Goal: Task Accomplishment & Management: Manage account settings

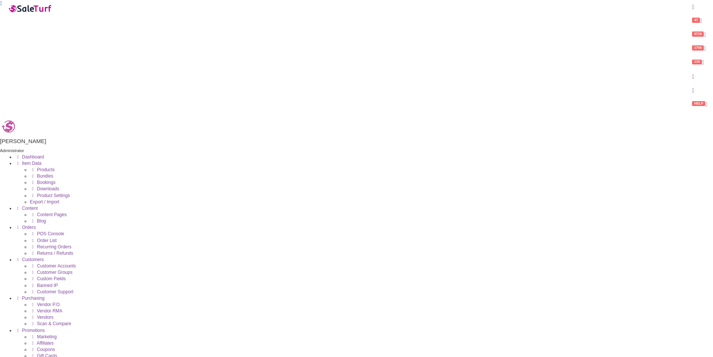
drag, startPoint x: 673, startPoint y: 258, endPoint x: 711, endPoint y: 245, distance: 41.1
click at [15, 155] on icon at bounding box center [18, 157] width 6 height 4
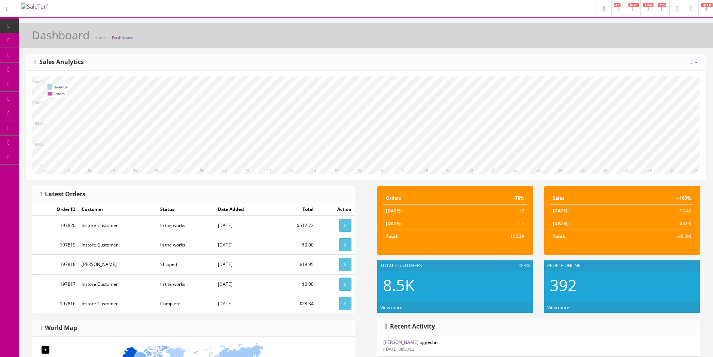
click at [19, 38] on link "Products" at bounding box center [58, 40] width 79 height 15
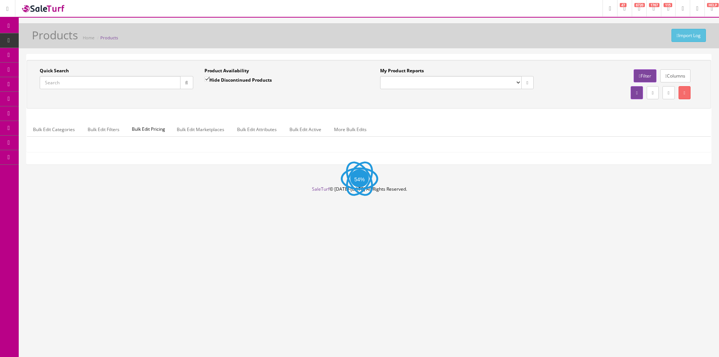
click at [126, 83] on input "Quick Search" at bounding box center [110, 82] width 141 height 13
paste input "LM-549E-BKM"
type input "LM-549E-BKM"
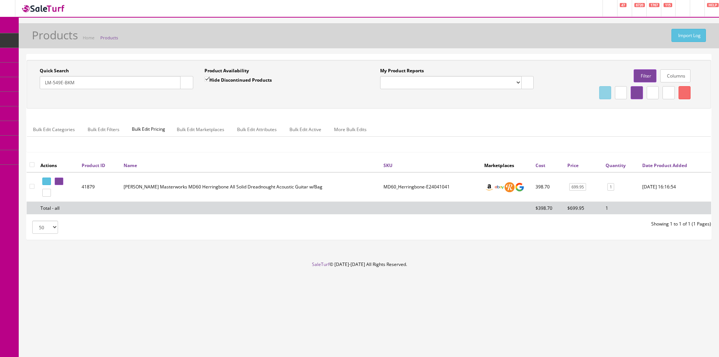
click at [209, 81] on input "Hide Discontinued Products" at bounding box center [206, 79] width 5 height 5
checkbox input "false"
click at [133, 81] on input "LM-549E-BKM" at bounding box center [110, 82] width 141 height 13
type input "LM-549E-BKM"
click at [181, 84] on button "button" at bounding box center [186, 82] width 13 height 13
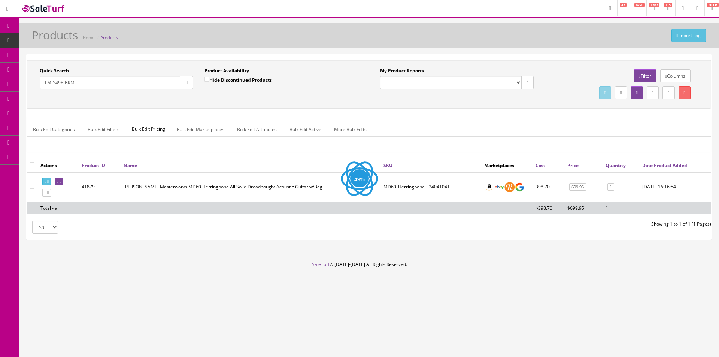
click at [214, 97] on div "Quick Search LM-549E-BKM Date From Product Availability Hide Discontinued Produ…" at bounding box center [368, 84] width 681 height 34
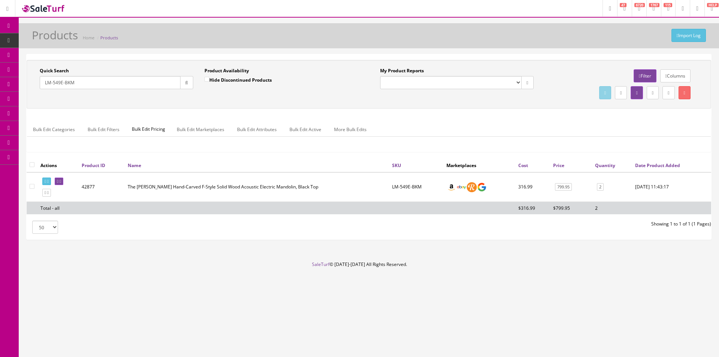
click at [108, 84] on input "LM-549E-BKM" at bounding box center [110, 82] width 141 height 13
click at [155, 85] on input "LM-549E-BKM" at bounding box center [110, 82] width 141 height 13
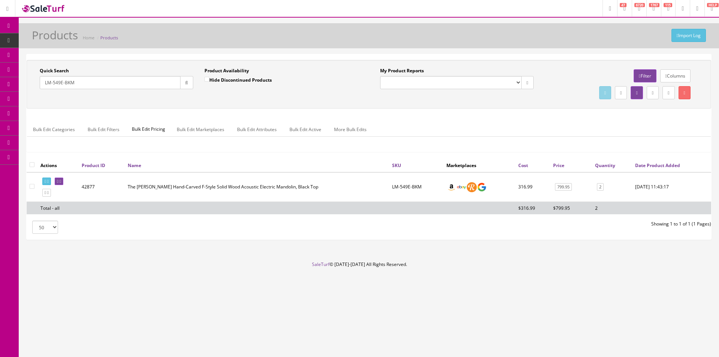
click at [155, 85] on input "LM-549E-BKM" at bounding box center [110, 82] width 141 height 13
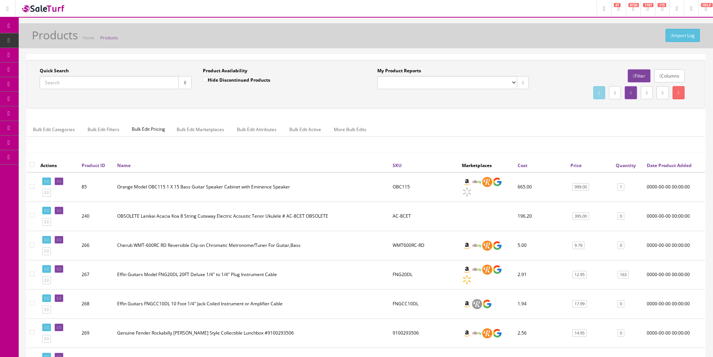
click at [463, 46] on div "Import Log Products Home Products" at bounding box center [365, 38] width 683 height 18
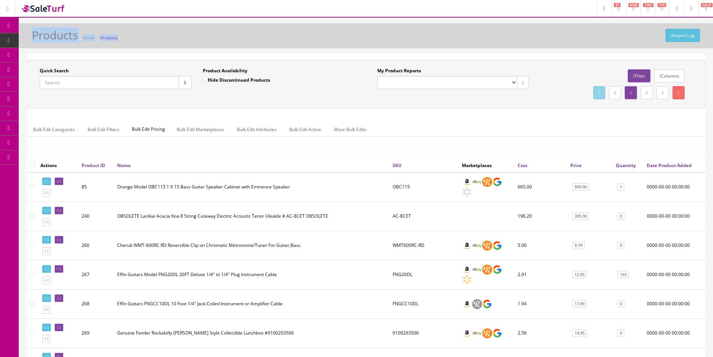
click at [463, 46] on div "Import Log Products Home Products" at bounding box center [365, 38] width 683 height 18
drag, startPoint x: 463, startPoint y: 46, endPoint x: 715, endPoint y: 51, distance: 252.4
click at [465, 46] on div "Import Log Products Home Products" at bounding box center [365, 38] width 683 height 18
click at [462, 127] on ul "Bulk Edit Categories Bulk Edit Filters Bulk Edit Pricing Bulk Edit Marketplaces…" at bounding box center [366, 129] width 678 height 15
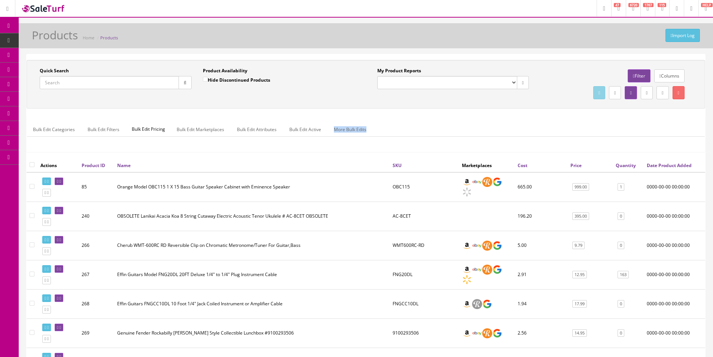
click at [462, 127] on ul "Bulk Edit Categories Bulk Edit Filters Bulk Edit Pricing Bulk Edit Marketplaces…" at bounding box center [366, 129] width 678 height 15
click at [461, 127] on ul "Bulk Edit Categories Bulk Edit Filters Bulk Edit Pricing Bulk Edit Marketplaces…" at bounding box center [366, 129] width 678 height 15
click at [447, 15] on header "Research Trends Trending on Ebay Google Trends Amazon Insights (Login Before Cl…" at bounding box center [356, 9] width 713 height 18
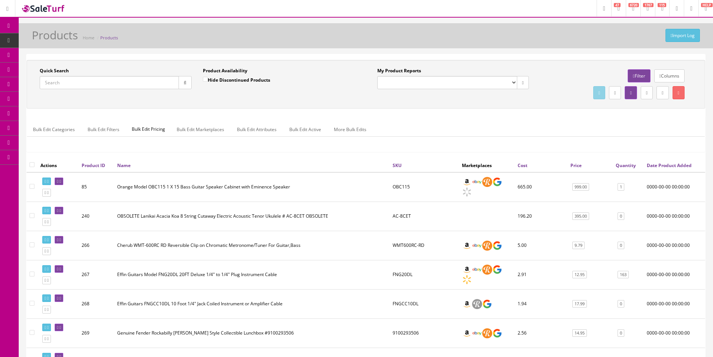
click at [447, 15] on header "Research Trends Trending on Ebay Google Trends Amazon Insights (Login Before Cl…" at bounding box center [356, 9] width 713 height 18
click at [155, 82] on input "Quick Search" at bounding box center [109, 82] width 139 height 13
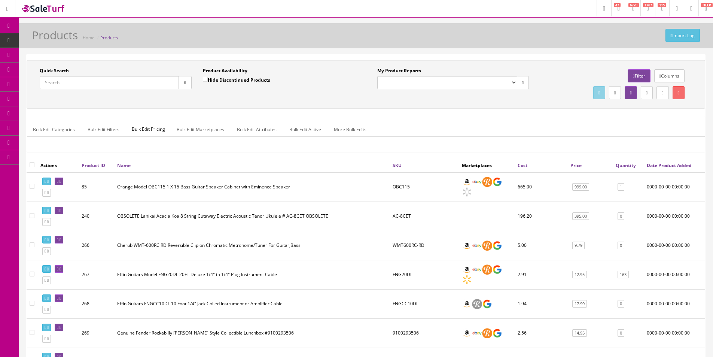
click at [155, 82] on input "Quick Search" at bounding box center [109, 82] width 139 height 13
type input "Player II STratocaster"
click at [248, 101] on div "Quick Search Player II STratocaster Date From Product Availability Hide Discont…" at bounding box center [365, 84] width 675 height 34
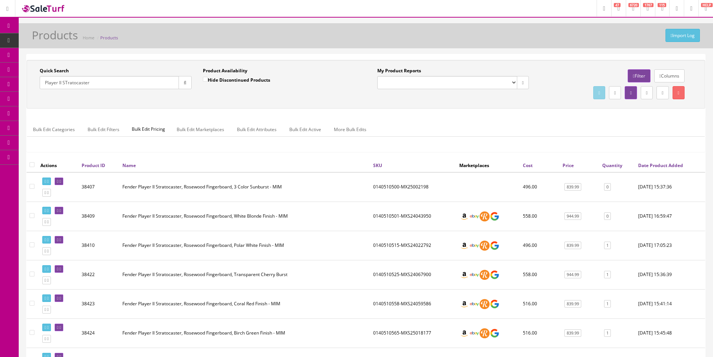
click at [349, 199] on td "Fender Player II Stratocaster, Rosewood Fingerboard, 3 Color Sunburst - MIM" at bounding box center [244, 187] width 251 height 30
click at [49, 191] on icon at bounding box center [47, 193] width 1 height 4
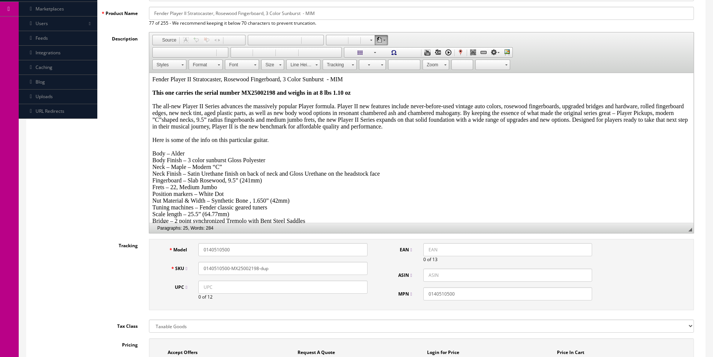
scroll to position [187, 0]
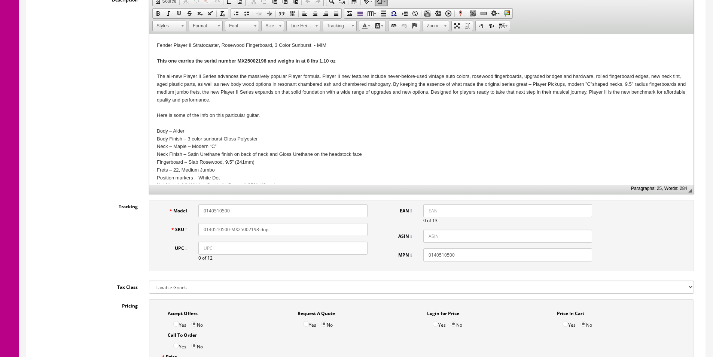
click at [239, 215] on input "0140510500" at bounding box center [282, 210] width 169 height 13
paste input "2"
type input "0142510500"
paste input "2510500"
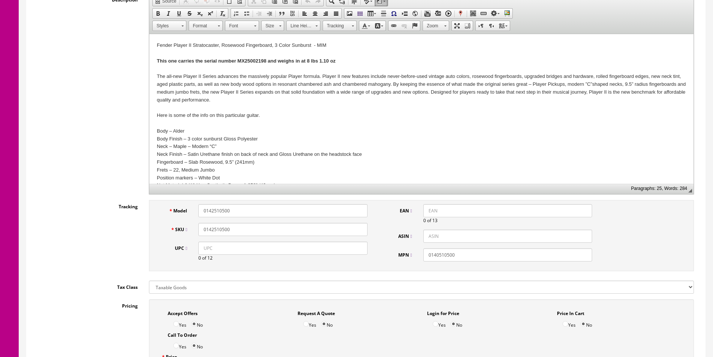
type input "0142510500"
click at [456, 254] on input "0140510500" at bounding box center [508, 254] width 169 height 13
drag, startPoint x: 456, startPoint y: 254, endPoint x: 449, endPoint y: 253, distance: 7.2
click at [456, 254] on input "0140510500" at bounding box center [508, 254] width 169 height 13
paste input "2"
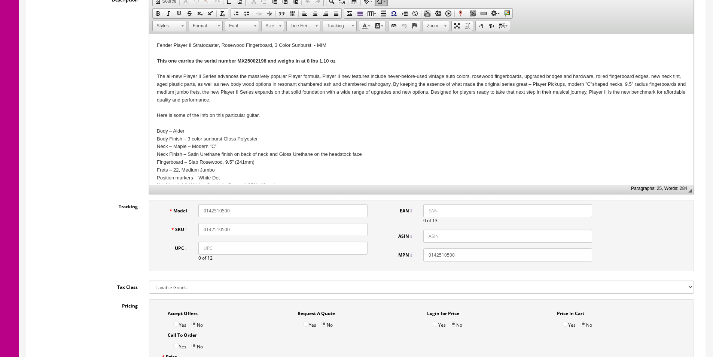
type input "0142510500"
click at [353, 234] on input "0142510500" at bounding box center [282, 229] width 169 height 13
type input "0142510500-MX25104706"
drag, startPoint x: 362, startPoint y: 249, endPoint x: 401, endPoint y: 225, distance: 45.4
click at [362, 249] on input "UPC" at bounding box center [282, 248] width 169 height 13
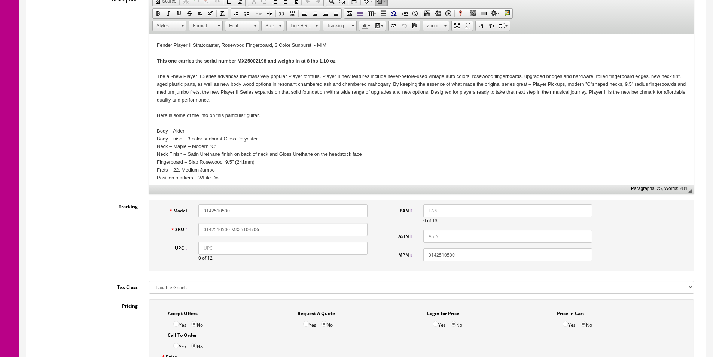
paste input "885978776511"
type input "885978776511"
click at [445, 208] on input "EAN" at bounding box center [508, 210] width 169 height 13
paste input "885978776511"
click at [429, 210] on input "885978776511" at bounding box center [508, 210] width 169 height 13
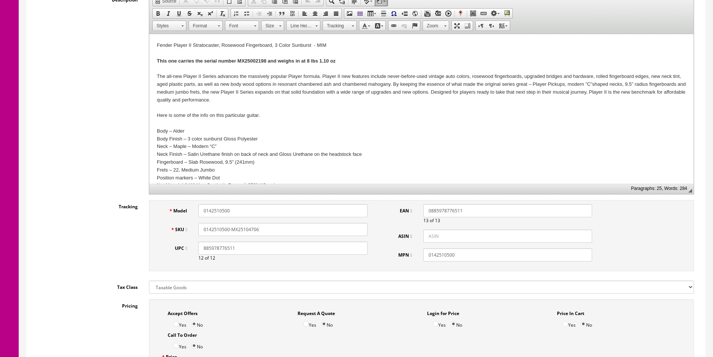
type input "0885978776511"
click at [206, 233] on input "0142510500-MX25104706" at bounding box center [282, 229] width 169 height 13
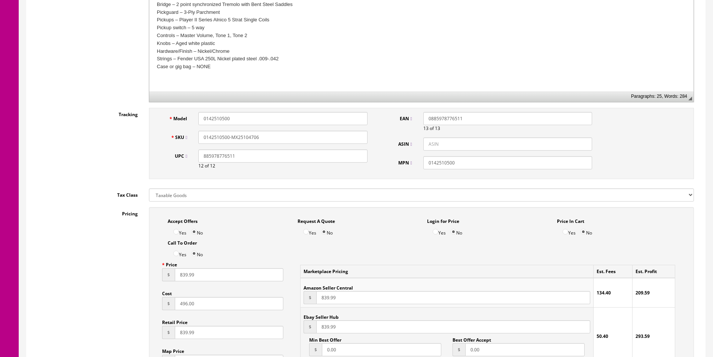
scroll to position [337, 0]
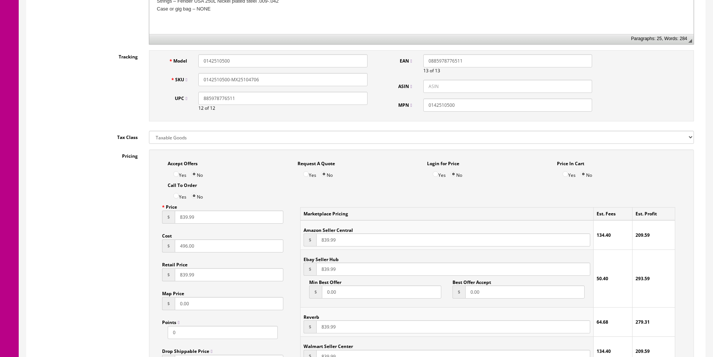
click at [186, 245] on input "496.00" at bounding box center [229, 245] width 109 height 13
type input "553"
type input "859.99"
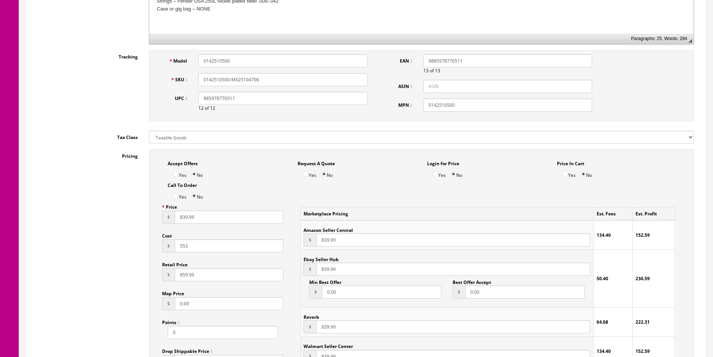
click at [182, 214] on input "839.99" at bounding box center [229, 216] width 109 height 13
paste input "5"
type input "859.99"
click at [320, 236] on input "839.99" at bounding box center [453, 239] width 274 height 13
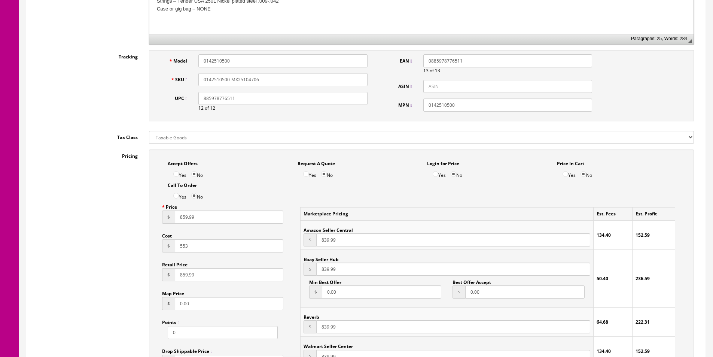
click at [320, 236] on input "839.99" at bounding box center [453, 239] width 274 height 13
paste input "5"
type input "859.99"
paste input "5"
type input "859.99"
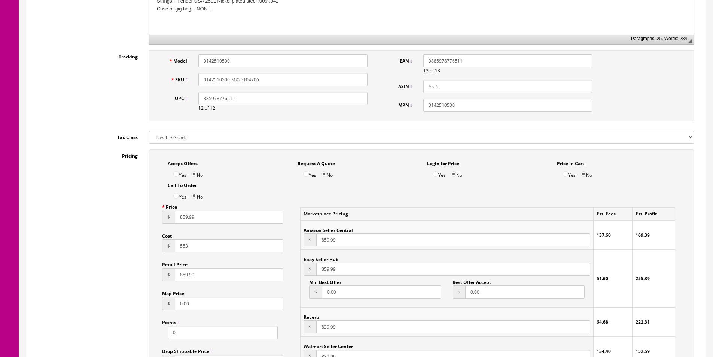
paste input "5"
type input "859.99"
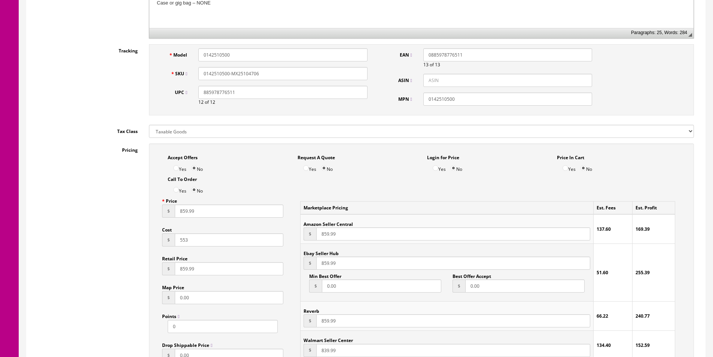
paste input "5"
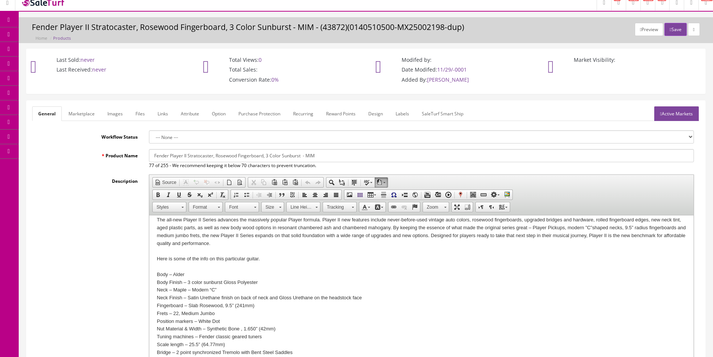
scroll to position [0, 0]
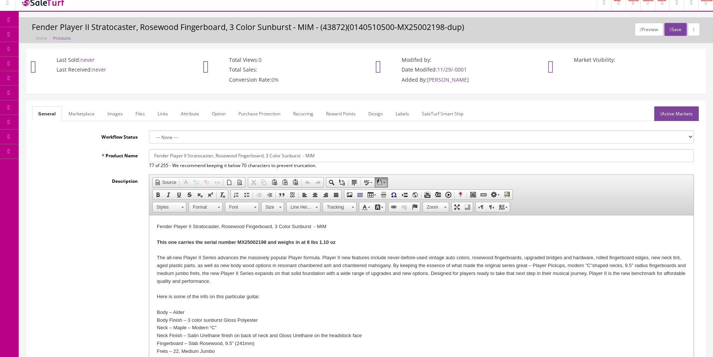
type input "859.99"
click at [239, 250] on div at bounding box center [421, 250] width 529 height 8
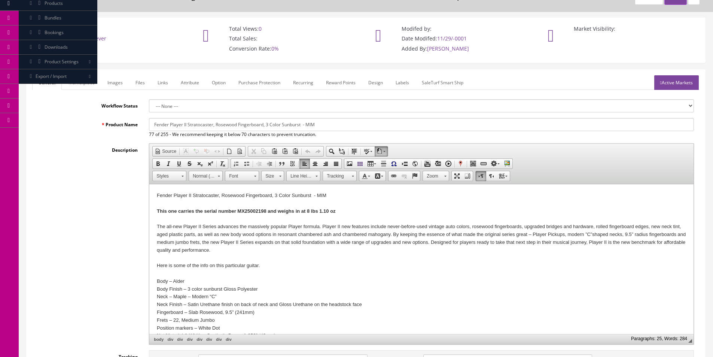
scroll to position [81, 0]
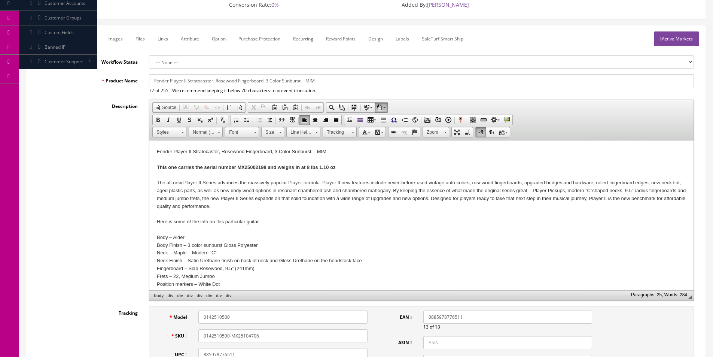
click at [212, 196] on div "The all-new Player II Series advances the massively popular Player formula. Pla…" at bounding box center [421, 194] width 529 height 31
click at [171, 148] on div "Fender Player II Stratocaster, Rosewood Fingerboard, 3 Color Sunburst - MIM" at bounding box center [421, 152] width 529 height 8
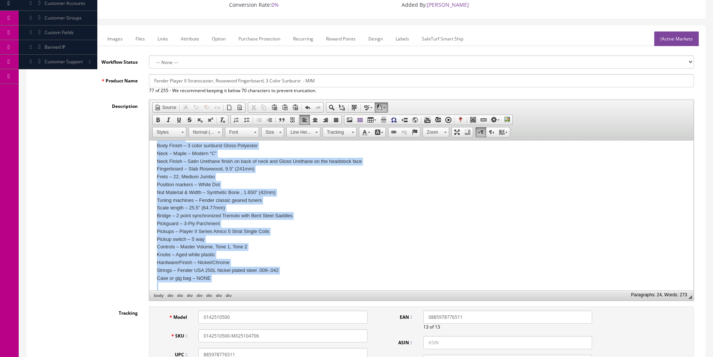
scroll to position [112, 0]
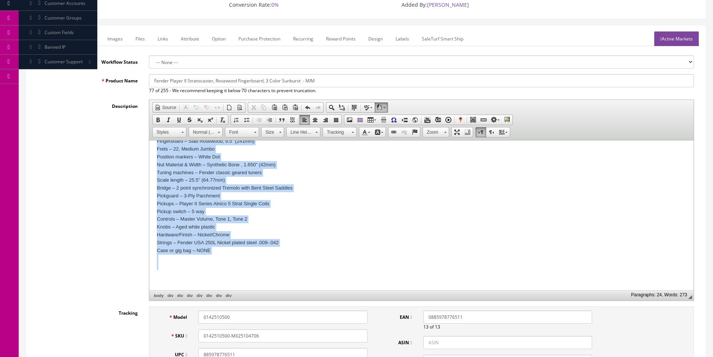
drag, startPoint x: 154, startPoint y: 164, endPoint x: 409, endPoint y: 303, distance: 290.2
click at [409, 290] on html "​ This one carries the serial number MX25002198 and weighs in at 8 lbs 1.10 oz …" at bounding box center [421, 159] width 544 height 261
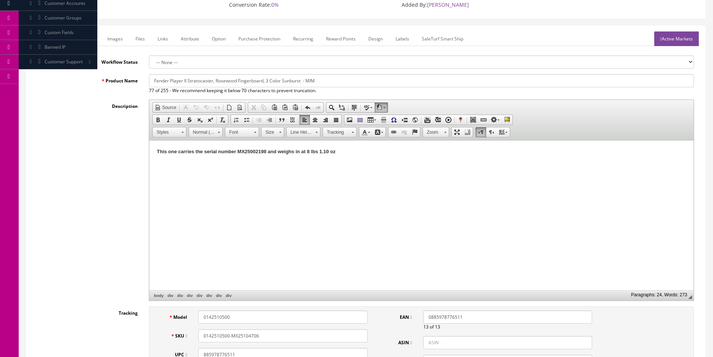
scroll to position [0, 0]
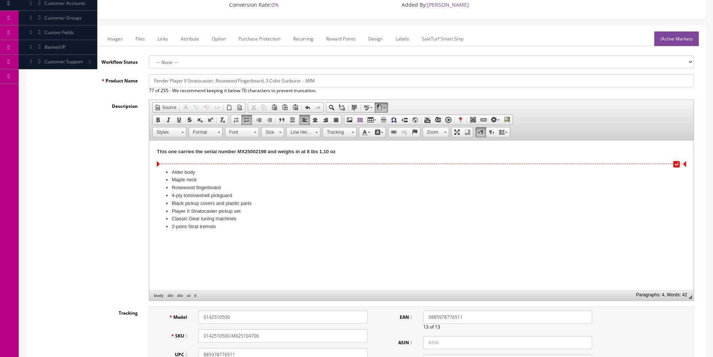
click at [225, 156] on div at bounding box center [421, 160] width 529 height 8
click at [252, 334] on input "0142510500-MX25104706" at bounding box center [282, 335] width 169 height 13
click at [254, 147] on html "This one carries the serial number MX25002198 and weighs in at 8 lbs 1.10 oz Al…" at bounding box center [421, 189] width 544 height 98
click at [256, 151] on strong "This one carries the serial number MX25002198 and weighs in at 8 lbs 1.10 oz" at bounding box center [246, 152] width 179 height 6
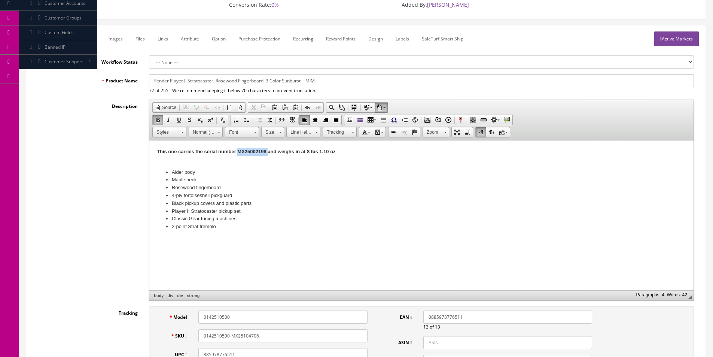
click at [256, 151] on strong "This one carries the serial number MX25002198 and weighs in at 8 lbs 1.10 oz" at bounding box center [246, 152] width 179 height 6
click at [309, 151] on strong "This one carries the serial number MX25104706 and weighs in at 8 lbs 1.10 oz" at bounding box center [245, 152] width 176 height 6
click at [262, 81] on input "Fender Player II Stratocaster, Rosewood Fingerboard, 3 Color Sunburst - MIM" at bounding box center [421, 80] width 545 height 13
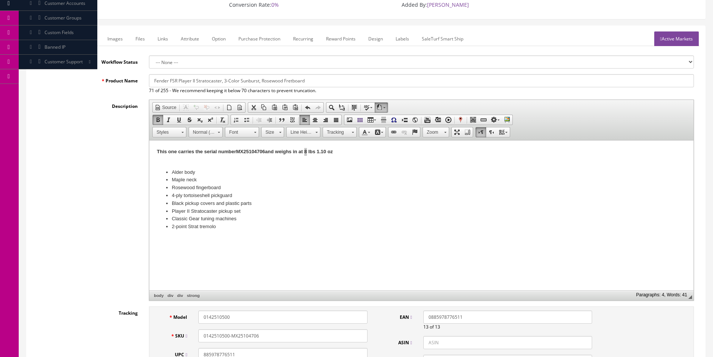
type input "Fender FSR Player II Stratocaster, 3-Color Sunburst, Rosewood Fretboard"
click at [95, 40] on link "Marketplace" at bounding box center [82, 38] width 38 height 15
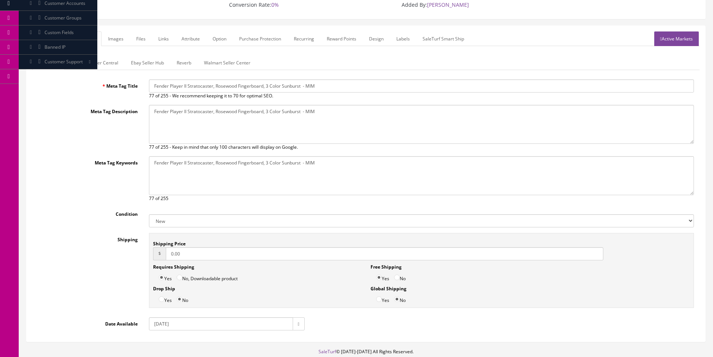
click at [200, 93] on span "of 255 - We recommend keeping it to 70 for optimal SEO." at bounding box center [214, 95] width 118 height 6
click at [201, 90] on input "Fender Player II Stratocaster, Rosewood Fingerboard, 3 Color Sunburst - MIM" at bounding box center [421, 85] width 545 height 13
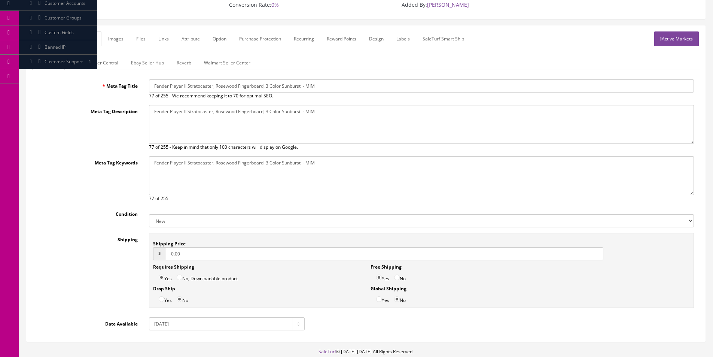
paste input "FSR Player II Stratocaster, 3-Color Sunburst, Rosewood Fretboard"
type input "Fender FSR Player II Stratocaster, 3-Color Sunburst, Rosewood Fretboard"
click at [217, 127] on textarea "Fender Player II Stratocaster, Rosewood Fingerboard, 3 Color Sunburst - MIM" at bounding box center [421, 124] width 545 height 39
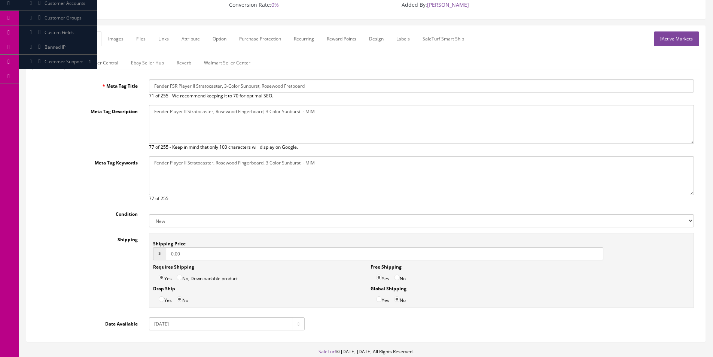
paste textarea "FSR Player II Stratocaster, 3-Color Sunburst, Rosewood Fretboard"
type textarea "Fender FSR Player II Stratocaster, 3-Color Sunburst, Rosewood Fretboard"
click at [244, 164] on textarea "Fender Player II Stratocaster, Rosewood Fingerboard, 3 Color Sunburst - MIM" at bounding box center [421, 175] width 545 height 39
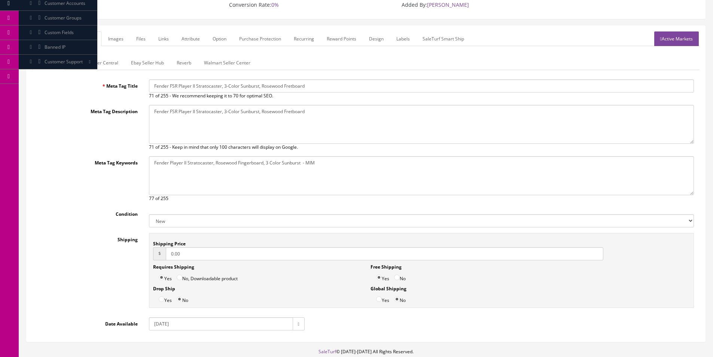
paste textarea "FSR Player II Stratocaster, 3-Color Sunburst, Rosewood Fretboard"
type textarea "Fender FSR Player II Stratocaster, 3-Color Sunburst, Rosewood Fretboard"
click at [55, 36] on link "General" at bounding box center [46, 38] width 29 height 15
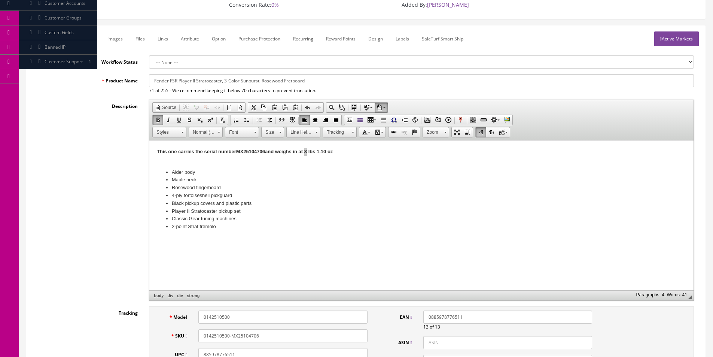
click at [350, 76] on input "Fender FSR Player II Stratocaster, 3-Color Sunburst, Rosewood Fretboard" at bounding box center [421, 80] width 545 height 13
type input "Fender FSR Player II Stratocaster, 3-Color Sunburst, Rosewood Fretboard - MIM"
click at [80, 40] on link "Marketplace" at bounding box center [82, 38] width 38 height 15
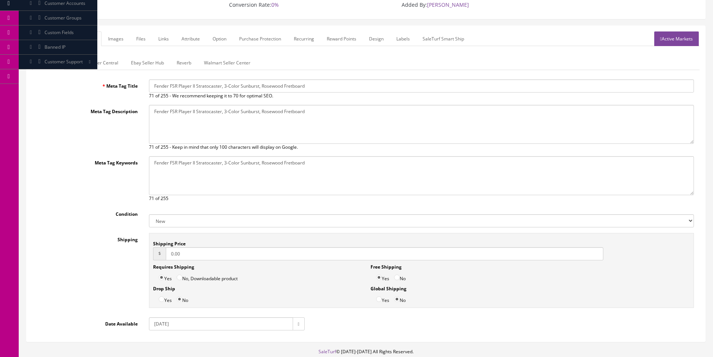
click at [230, 89] on input "Fender FSR Player II Stratocaster, 3-Color Sunburst, Rosewood Fretboard" at bounding box center [421, 85] width 545 height 13
paste input "- MIM"
type input "Fender FSR Player II Stratocaster, 3-Color Sunburst, Rosewood Fretboard - MIM"
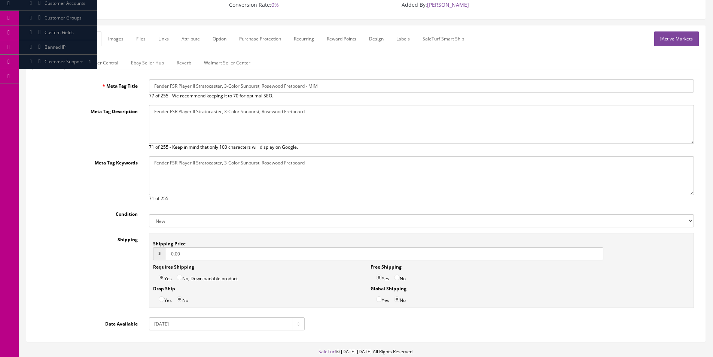
click at [236, 118] on textarea "Fender Player II Stratocaster, Rosewood Fingerboard, 3 Color Sunburst - MIM" at bounding box center [421, 124] width 545 height 39
paste textarea "- MIM"
type textarea "Fender FSR Player II Stratocaster, 3-Color Sunburst, Rosewood Fretboard - MIM"
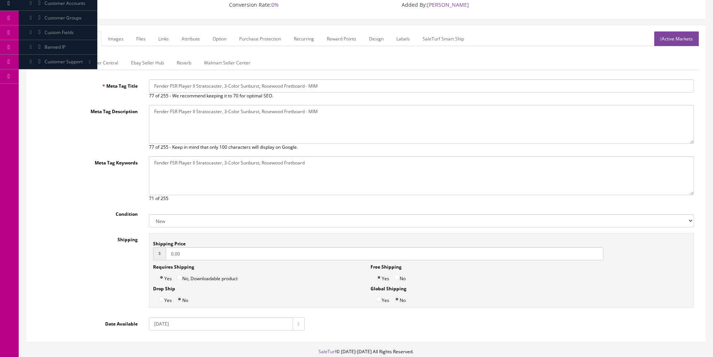
click at [245, 166] on textarea "Fender Player II Stratocaster, Rosewood Fingerboard, 3 Color Sunburst - MIM" at bounding box center [421, 175] width 545 height 39
paste textarea "- MIM"
type textarea "Fender FSR Player II Stratocaster, 3-Color Sunburst, Rosewood Fretboard - MIM"
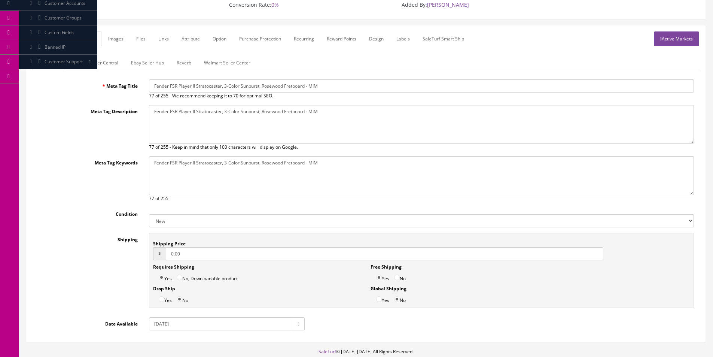
click at [104, 57] on link "Amazon Seller Central" at bounding box center [95, 62] width 59 height 15
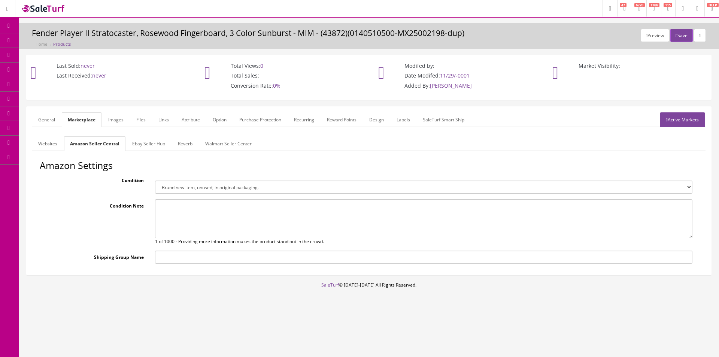
click at [136, 136] on form "General Marketplace Images Files Links Attribute Option Purchase Protection Rec…" at bounding box center [368, 190] width 673 height 157
click at [137, 137] on form "General Marketplace Images Files Links Attribute Option Purchase Protection Rec…" at bounding box center [368, 190] width 673 height 157
click at [162, 142] on link "Ebay Seller Hub" at bounding box center [148, 143] width 45 height 15
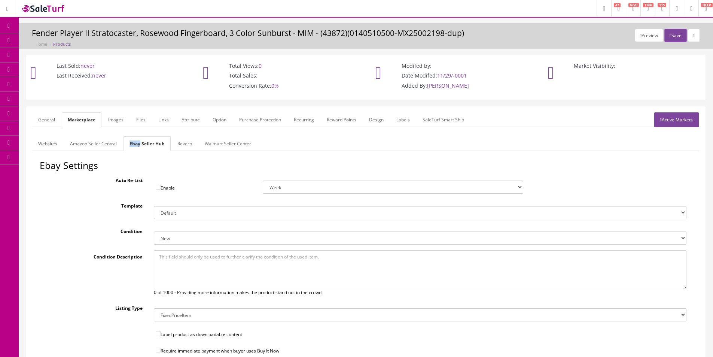
click at [188, 146] on link "Reverb" at bounding box center [185, 143] width 27 height 15
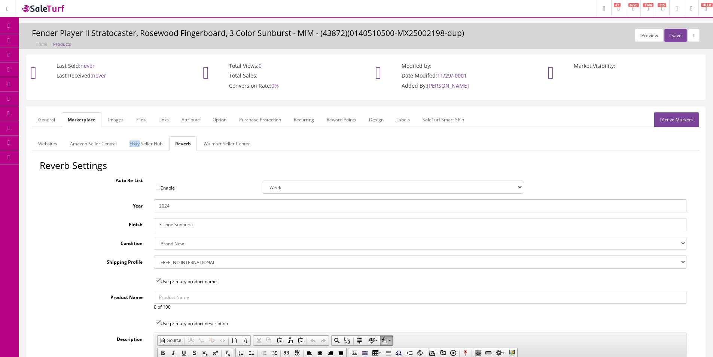
click at [180, 226] on input "3 Tone Sunburst" at bounding box center [420, 224] width 533 height 13
click at [180, 225] on input "3 Tone Sunburst" at bounding box center [420, 224] width 533 height 13
type input "3-Color Sunburst"
click at [171, 210] on input "2024" at bounding box center [420, 205] width 533 height 13
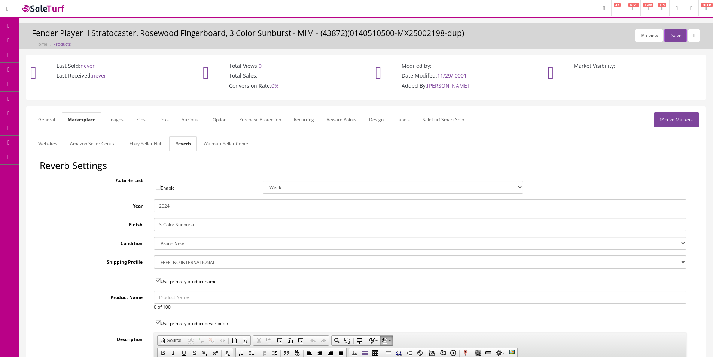
click at [171, 210] on input "2024" at bounding box center [420, 205] width 533 height 13
type input "2025"
click at [121, 122] on link "Images" at bounding box center [115, 119] width 27 height 15
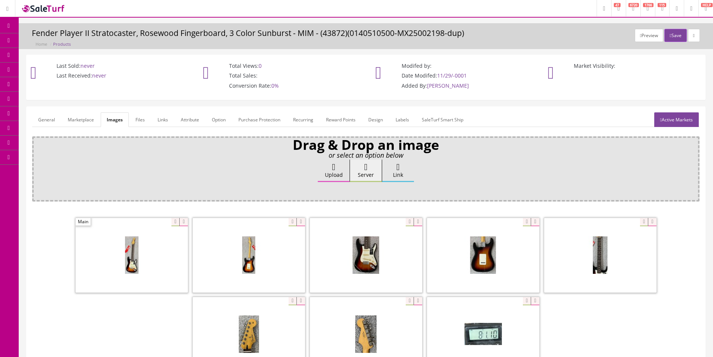
drag, startPoint x: 213, startPoint y: 198, endPoint x: 205, endPoint y: 204, distance: 10.4
click at [213, 198] on div "Drag & Drop an image or select an option below Upload Server Link Ok WM Left To…" at bounding box center [366, 168] width 668 height 65
click at [184, 220] on icon at bounding box center [183, 222] width 8 height 8
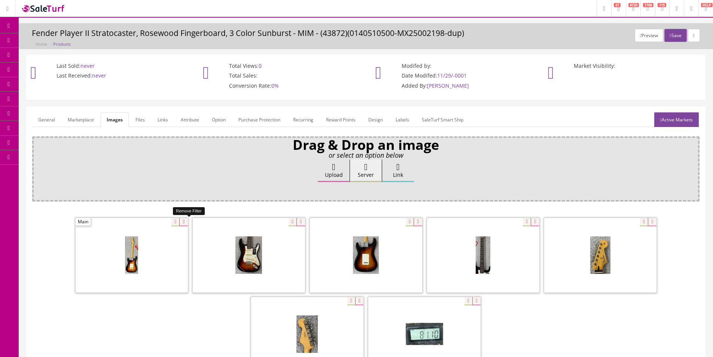
click at [181, 220] on icon at bounding box center [183, 222] width 8 height 8
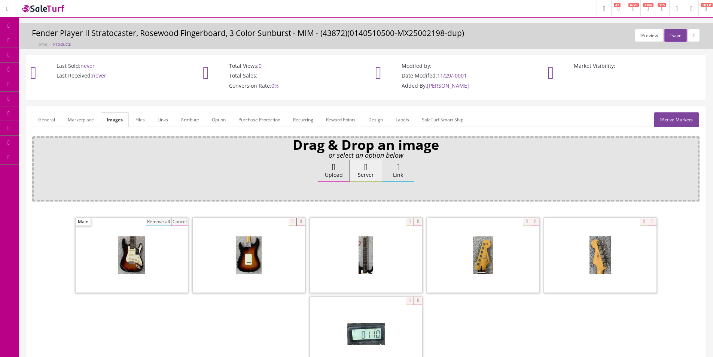
click at [156, 221] on button "Remove all" at bounding box center [158, 222] width 25 height 8
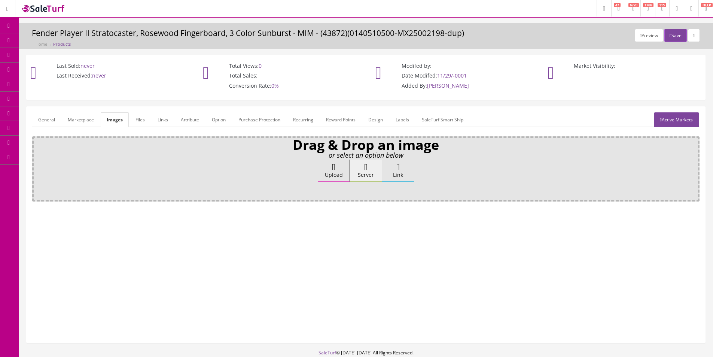
click at [180, 119] on link "Attribute" at bounding box center [190, 119] width 30 height 15
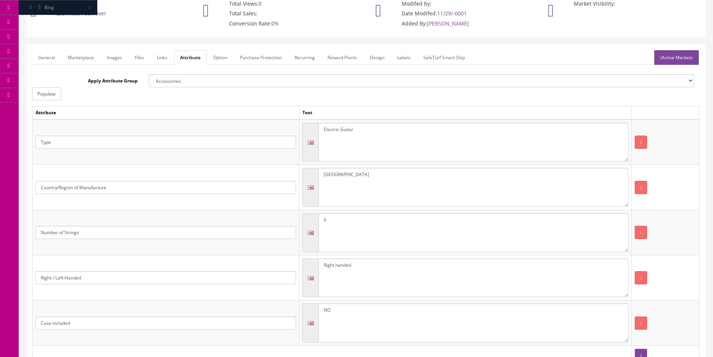
scroll to position [142, 0]
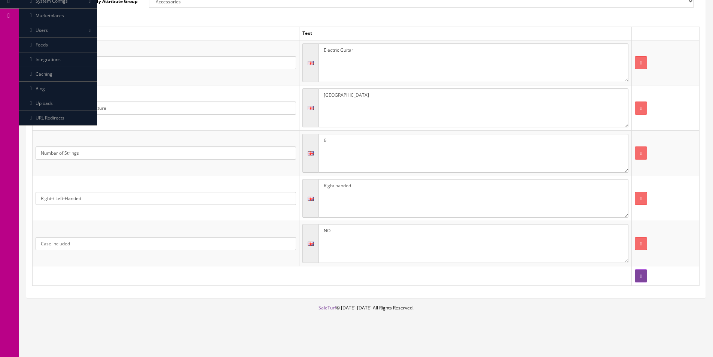
click at [379, 235] on textarea "NO" at bounding box center [474, 243] width 310 height 39
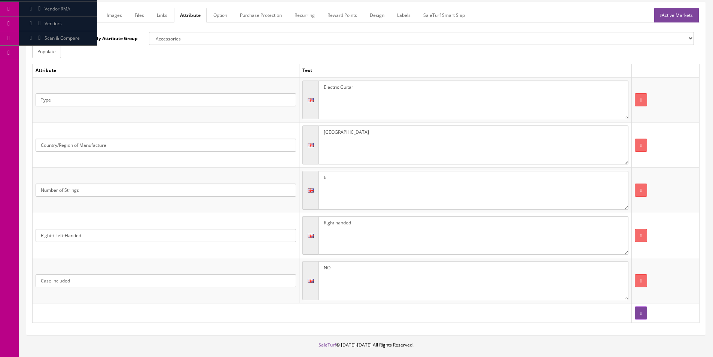
scroll to position [29, 0]
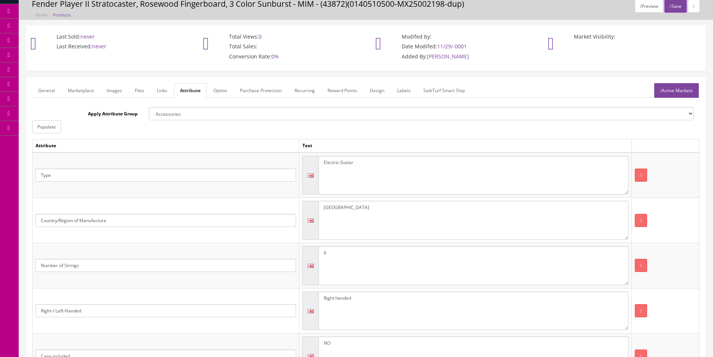
click at [696, 86] on link "Active Markets" at bounding box center [677, 90] width 45 height 15
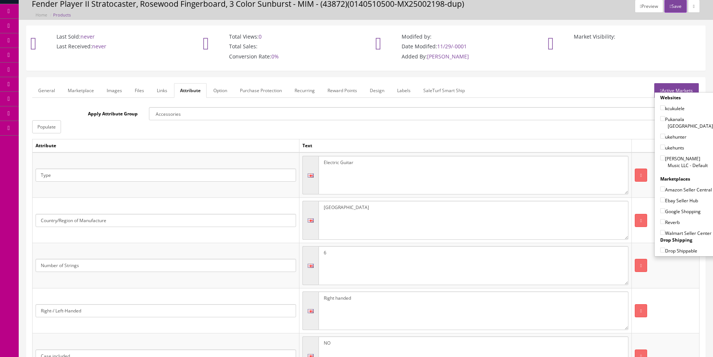
scroll to position [0, 0]
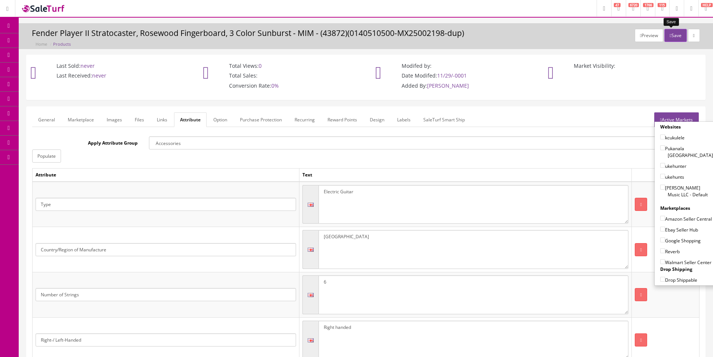
click at [670, 33] on icon "button" at bounding box center [670, 35] width 1 height 4
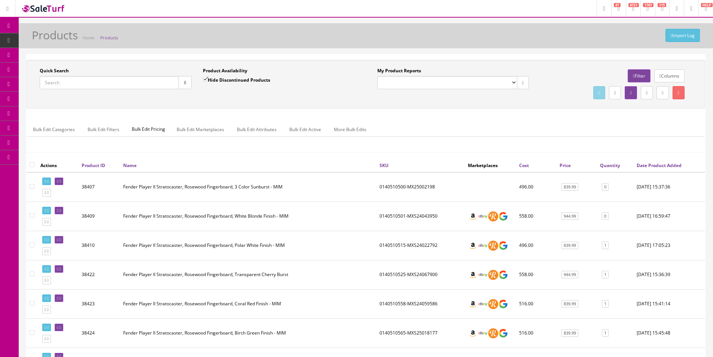
click at [152, 78] on input "Quick Search" at bounding box center [109, 82] width 139 height 13
type input "0142510500"
click at [223, 82] on label "Hide Discontinued Products" at bounding box center [236, 79] width 67 height 7
click at [208, 82] on input "Hide Discontinued Products" at bounding box center [205, 79] width 5 height 5
checkbox input "false"
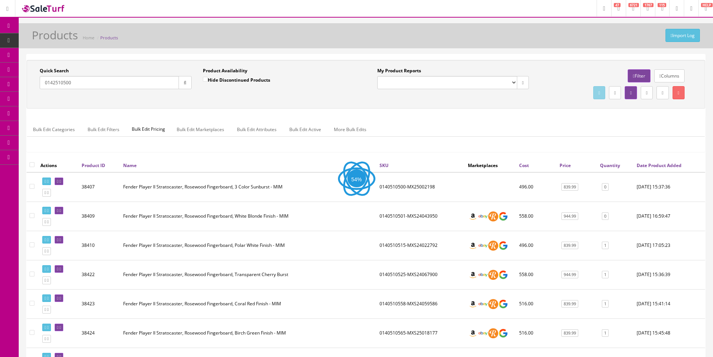
click at [189, 87] on button "button" at bounding box center [185, 82] width 13 height 13
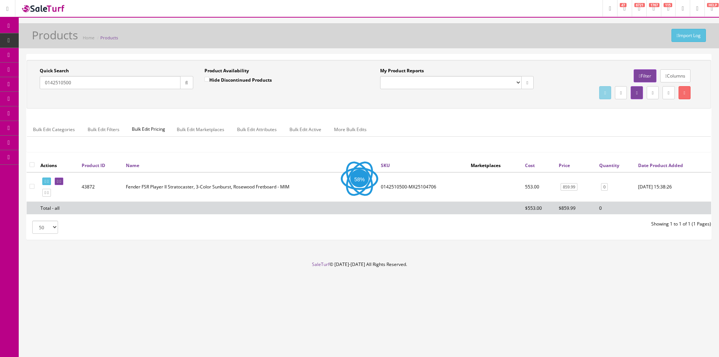
click at [208, 94] on div "Product Availability Hide Discontinued Products Date To" at bounding box center [281, 80] width 165 height 27
click at [49, 180] on icon at bounding box center [47, 181] width 1 height 4
click at [51, 190] on link at bounding box center [46, 193] width 9 height 8
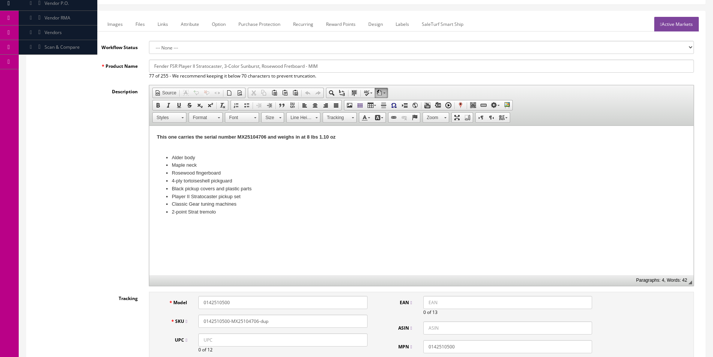
scroll to position [150, 0]
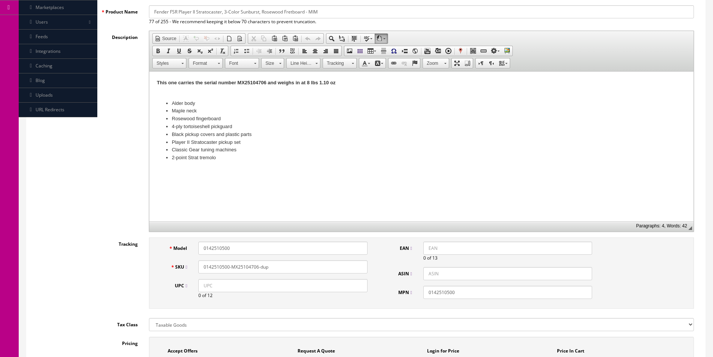
drag, startPoint x: 285, startPoint y: 283, endPoint x: 327, endPoint y: 268, distance: 44.4
click at [285, 283] on input "UPC" at bounding box center [282, 285] width 169 height 13
paste input "885978776511"
type input "885978776511"
click at [431, 248] on input "EAN" at bounding box center [508, 248] width 169 height 13
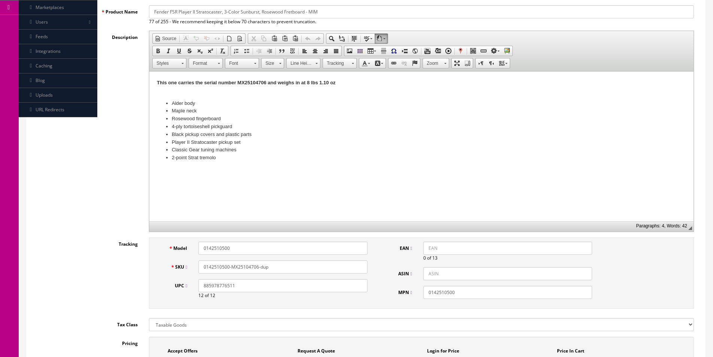
paste input "885978776511"
click at [426, 249] on input "885978776511" at bounding box center [508, 248] width 169 height 13
type input "0885978776511"
drag, startPoint x: 231, startPoint y: 268, endPoint x: 341, endPoint y: 271, distance: 110.1
click at [341, 271] on input "0142510500-MX25104706-dup" at bounding box center [282, 266] width 169 height 13
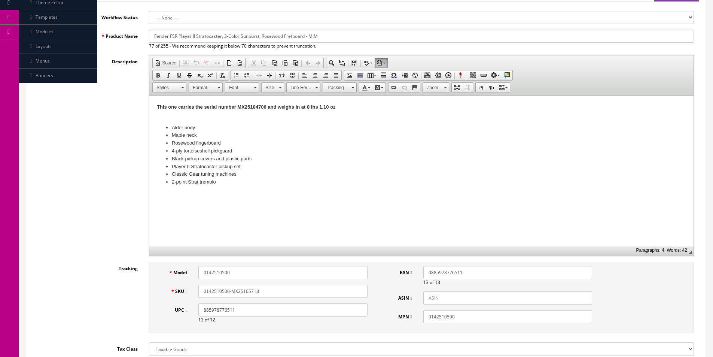
scroll to position [112, 0]
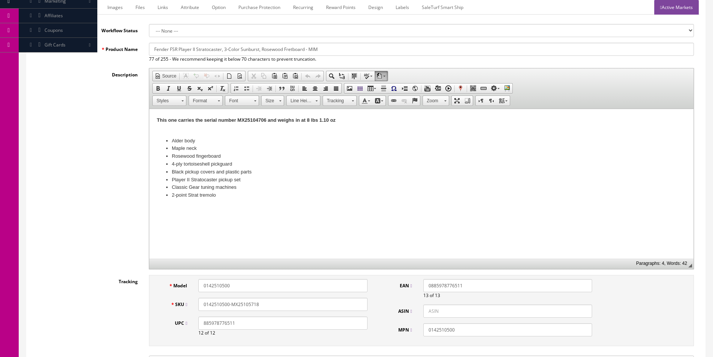
type input "0142510500-MX25105718"
click at [249, 296] on div "Model 0142510500 SKU 0142510500-MX25105718 UPC 885978776511 12 of 12" at bounding box center [265, 310] width 216 height 63
click at [248, 307] on input "0142510500-MX25105718" at bounding box center [282, 304] width 169 height 13
click at [255, 119] on strong "This one carries the serial number MX25104706 and weighs in at 8 lbs 1.10 oz" at bounding box center [246, 120] width 179 height 6
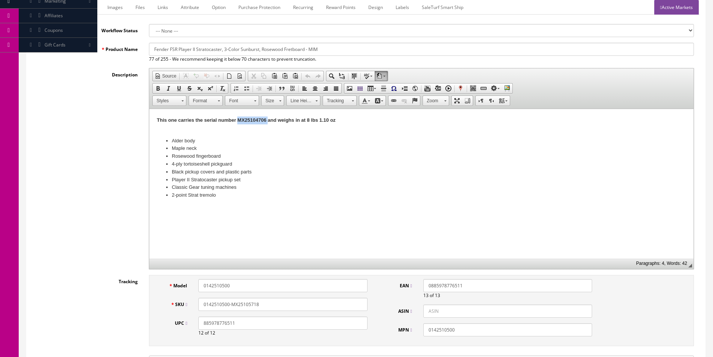
click at [255, 119] on strong "This one carries the serial number MX25104706 and weighs in at 8 lbs 1.10 oz" at bounding box center [246, 120] width 179 height 6
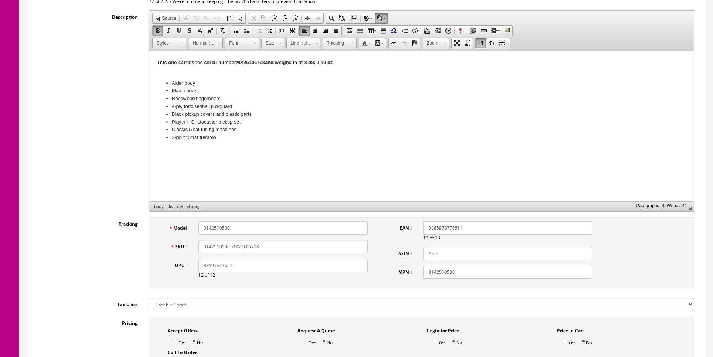
scroll to position [225, 0]
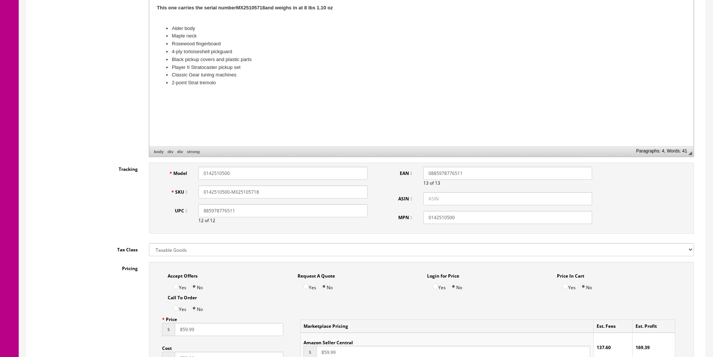
click at [84, 140] on div "Description <div data-cl-template-tag="description" data-exclude-css-removal="t…" at bounding box center [366, 56] width 668 height 201
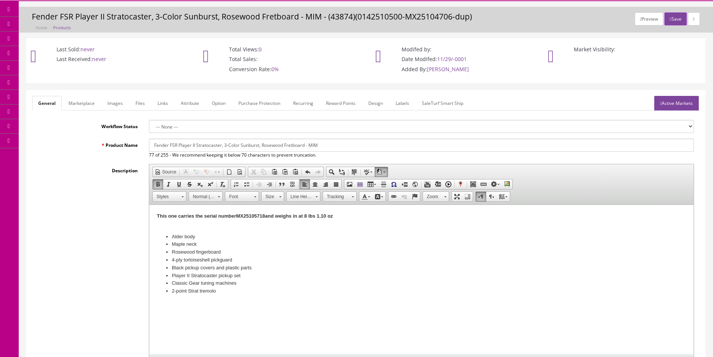
scroll to position [0, 0]
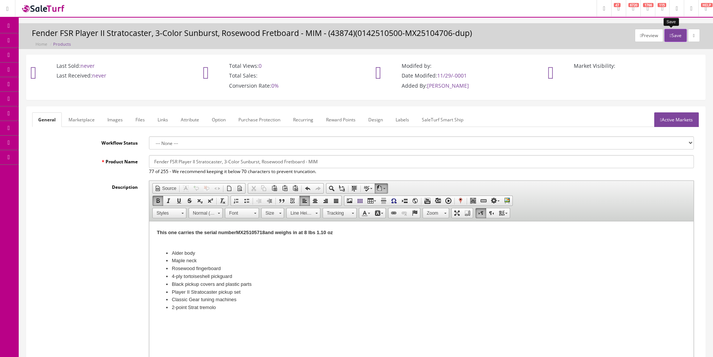
click at [670, 34] on button "Save" at bounding box center [676, 35] width 22 height 13
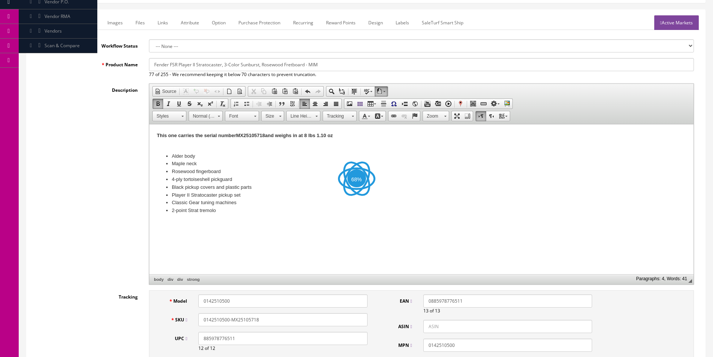
scroll to position [150, 0]
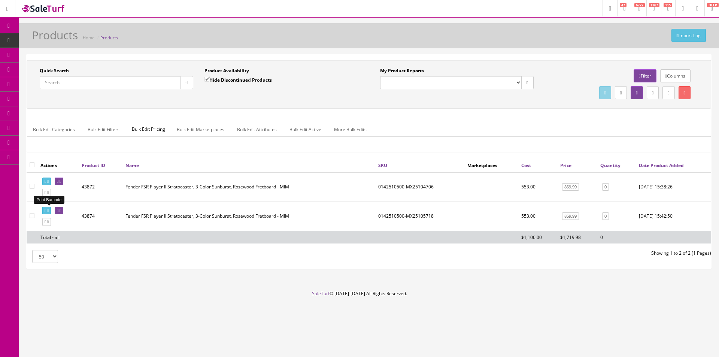
click at [49, 212] on link at bounding box center [46, 211] width 9 height 8
click at [144, 79] on input "Quick Search" at bounding box center [110, 82] width 141 height 13
paste input "UKEMOMAH"
type input "UKEMOMAH"
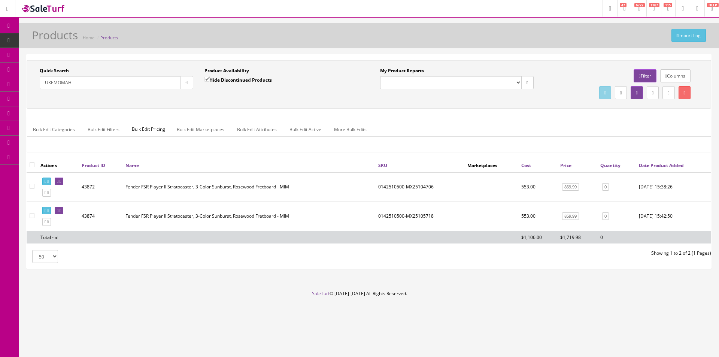
click at [186, 85] on icon "button" at bounding box center [186, 83] width 3 height 4
click at [198, 105] on div "Quick Search UKEMOMAH Date From Product Availability Hide Discontinued Products…" at bounding box center [369, 84] width 685 height 49
click at [201, 104] on div "Quick Search UKEMOMAH Date From Product Availability Hide Discontinued Products…" at bounding box center [369, 84] width 685 height 49
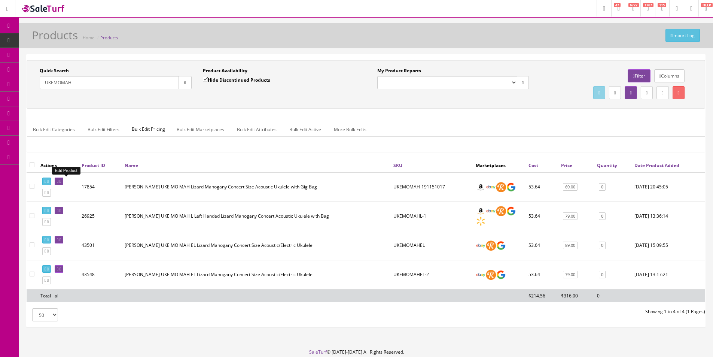
click at [61, 181] on icon at bounding box center [60, 181] width 1 height 4
click at [213, 110] on div "Quick Search UKEMOMAH Date From Product Availability Hide Discontinued Products…" at bounding box center [366, 109] width 679 height 98
drag, startPoint x: 213, startPoint y: 110, endPoint x: 341, endPoint y: 4, distance: 166.5
click at [341, 4] on header "Research Trends Trending on Ebay Google Trends Amazon Insights (Login Before Cl…" at bounding box center [356, 9] width 713 height 18
click at [342, 28] on div "Import Log Products Home Products" at bounding box center [366, 35] width 695 height 25
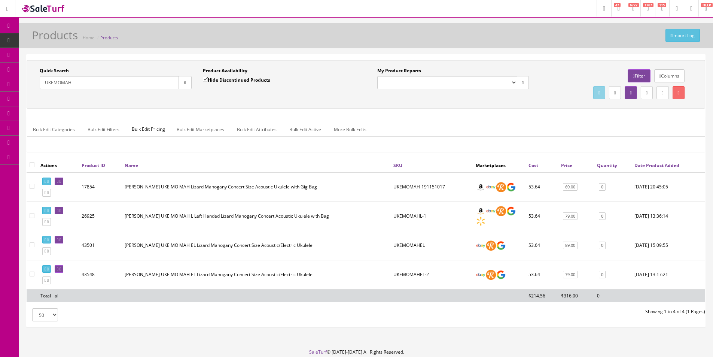
click at [240, 101] on div "Quick Search UKEMOMAH Date From Product Availability Hide Discontinued Products…" at bounding box center [365, 84] width 675 height 34
click at [239, 101] on div "Quick Search UKEMOMAH Date From Product Availability Hide Discontinued Products…" at bounding box center [365, 84] width 675 height 34
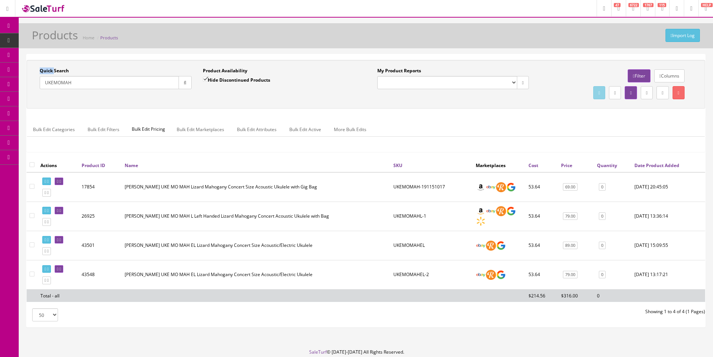
click at [239, 101] on div "Quick Search UKEMOMAH Date From Product Availability Hide Discontinued Products…" at bounding box center [365, 84] width 675 height 34
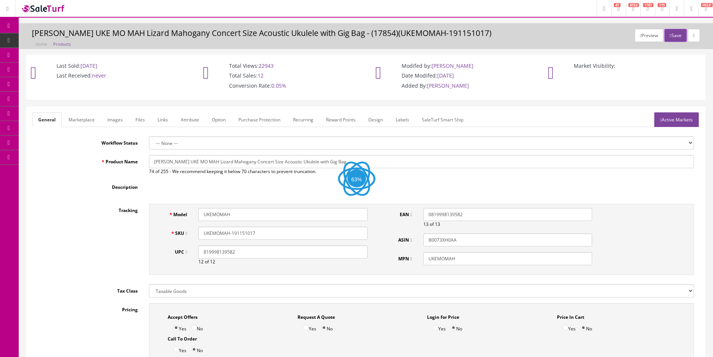
click at [239, 101] on div "Last Sold: [DATE] Last Received: never Total Views: 22943 Total Sales: 12 Conve…" at bounding box center [366, 81] width 691 height 52
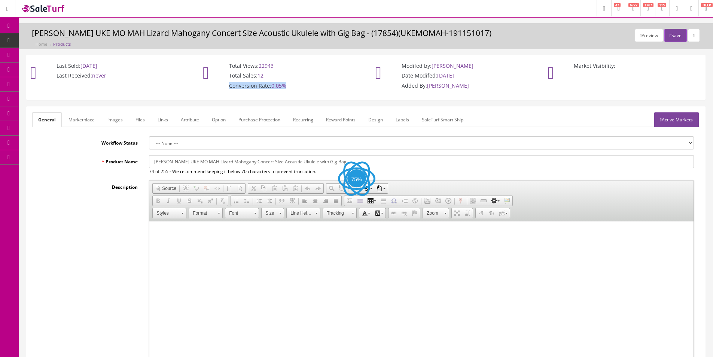
click at [239, 101] on div "Last Sold: [DATE] Last Received: never Total Views: 22943 Total Sales: 12 Conve…" at bounding box center [366, 81] width 691 height 52
drag, startPoint x: 0, startPoint y: 0, endPoint x: 239, endPoint y: 102, distance: 259.4
click at [239, 101] on div "Last Sold: [DATE] Last Received: never Total Views: 22943 Total Sales: 12 Conve…" at bounding box center [366, 81] width 691 height 52
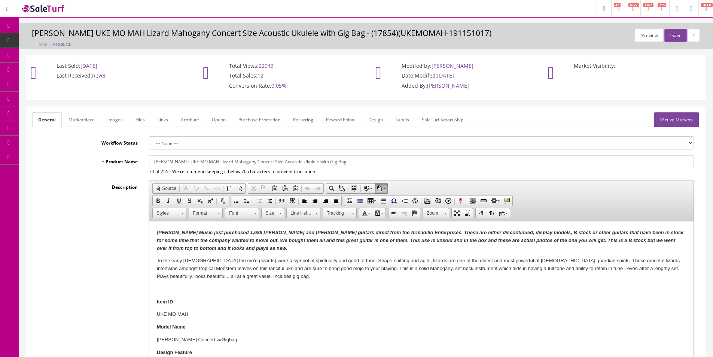
click at [123, 116] on link "Images" at bounding box center [114, 119] width 27 height 15
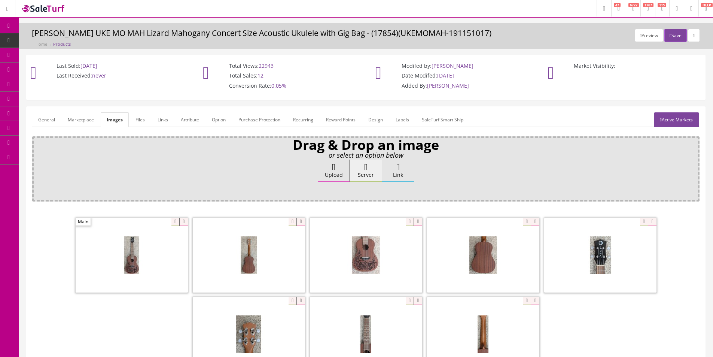
click at [80, 43] on link "Products" at bounding box center [58, 40] width 79 height 15
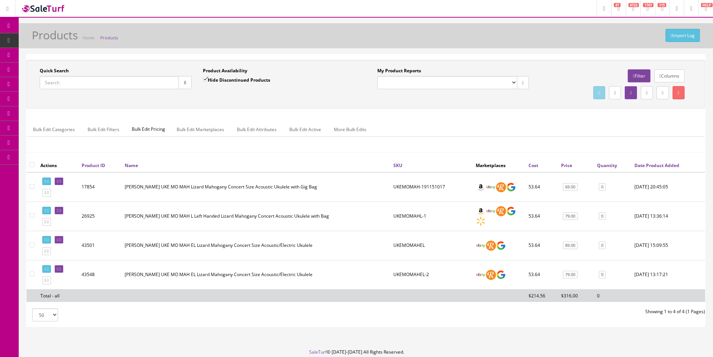
click at [166, 82] on input "Quick Search" at bounding box center [109, 82] width 139 height 13
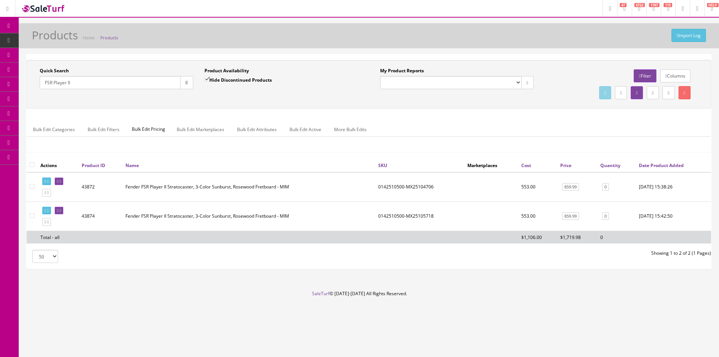
type input "FSR Player II"
click at [49, 223] on link at bounding box center [46, 222] width 9 height 8
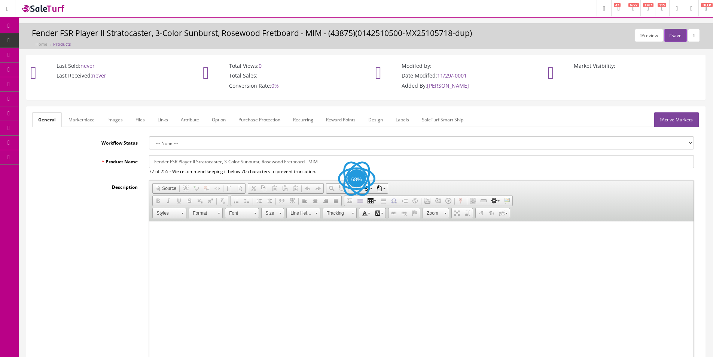
click at [182, 161] on input "Fender FSR Player II Stratocaster, 3-Color Sunburst, Rosewood Fretboard - MIM" at bounding box center [421, 161] width 545 height 13
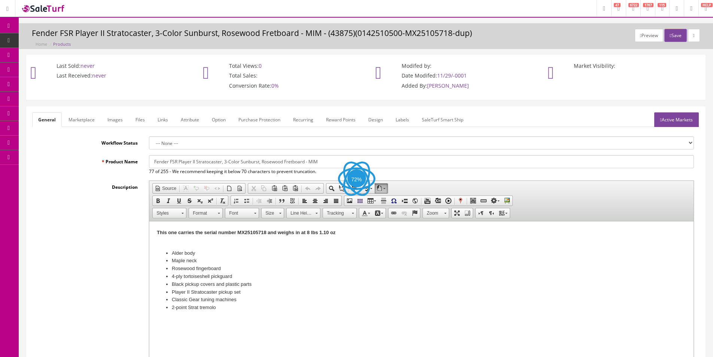
click at [182, 161] on input "Fender FSR Player II Stratocaster, 3-Color Sunburst, Rosewood Fretboard - MIM" at bounding box center [421, 161] width 545 height 13
click at [184, 161] on input "Fender FSR Player II Stratocaster, 3-Color Sunburst, Rosewood Fretboard - MIM" at bounding box center [421, 161] width 545 height 13
click at [240, 159] on input "Fender FSR Player II Stratocaster, 3-Color Sunburst, Rosewood Fretboard - MIM" at bounding box center [421, 161] width 545 height 13
click at [266, 160] on input "Fender FSR Player II Stratocaster, 3-Color Sunburst, Rosewood Fretboard - MIM" at bounding box center [421, 161] width 545 height 13
drag, startPoint x: 224, startPoint y: 161, endPoint x: 377, endPoint y: 161, distance: 153.2
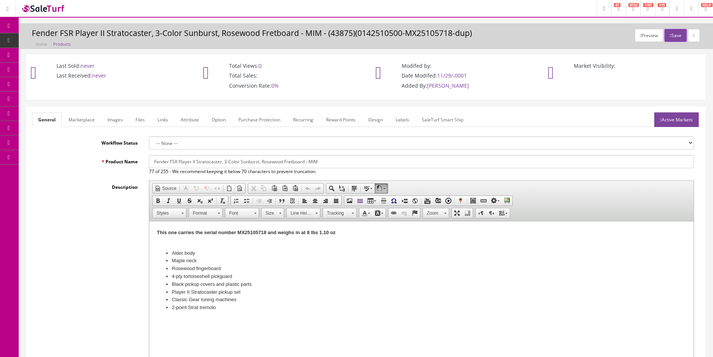
click at [377, 161] on input "Fender FSR Player II Stratocaster, 3-Color Sunburst, Rosewood Fretboard - MIM" at bounding box center [421, 161] width 545 height 13
click at [258, 161] on input "Fender FSR Player II Stratocaster, Olympic White" at bounding box center [421, 161] width 545 height 13
click at [223, 163] on input "Fender FSR Player II Stratocaster, Olympic White, Roasted Neck, CS Fat 50 Picku…" at bounding box center [421, 161] width 545 height 13
type input "Fender FSR Player II Stratocaster Olympic White, Roasted Neck, CS Fat 50 Pickups"
click at [89, 122] on link "Marketplace" at bounding box center [82, 119] width 38 height 15
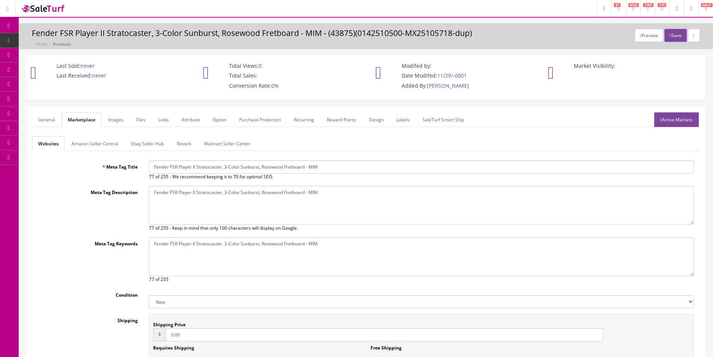
click at [197, 167] on input "Fender FSR Player II Stratocaster, 3-Color Sunburst, Rosewood Fretboard - MIM" at bounding box center [421, 166] width 545 height 13
paste input "Olympic White, Roasted Neck, CS Fat 50 Pickups"
type input "Fender FSR Player II Stratocaster Olympic White, Roasted Neck, CS Fat 50 Pickups"
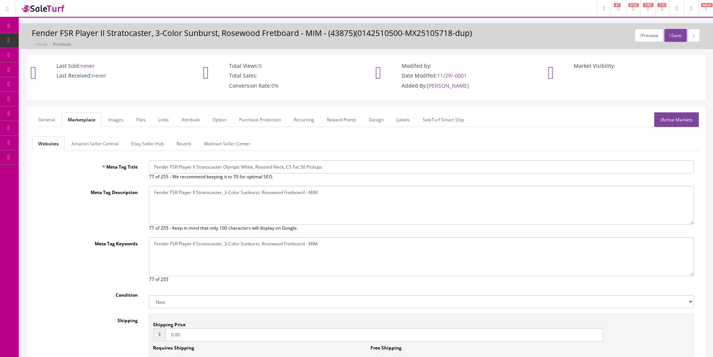
click at [220, 200] on textarea "Fender FSR Player II Stratocaster, 3-Color Sunburst, Rosewood Fretboard - MIM" at bounding box center [421, 205] width 545 height 39
paste textarea "Olympic White, Roasted Neck, CS Fat 50 Pickups"
type textarea "Fender FSR Player II Stratocaster Olympic White, Roasted Neck, CS Fat 50 Pickups"
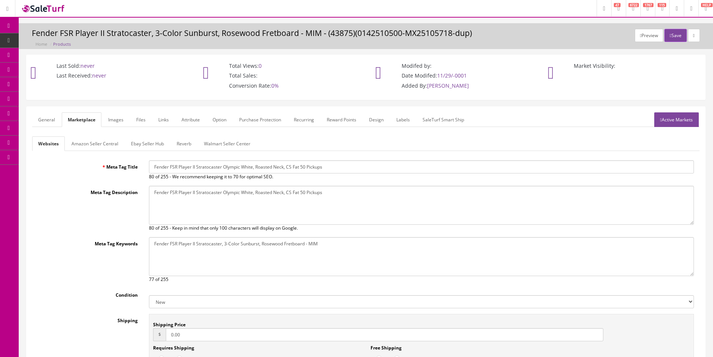
click at [248, 246] on textarea "Fender FSR Player II Stratocaster, 3-Color Sunburst, Rosewood Fretboard - MIM" at bounding box center [421, 256] width 545 height 39
paste textarea "Olympic White, Roasted Neck, CS Fat 50 Pickups"
type textarea "Fender FSR Player II Stratocaster Olympic White, Roasted Neck, CS Fat 50 Pickups"
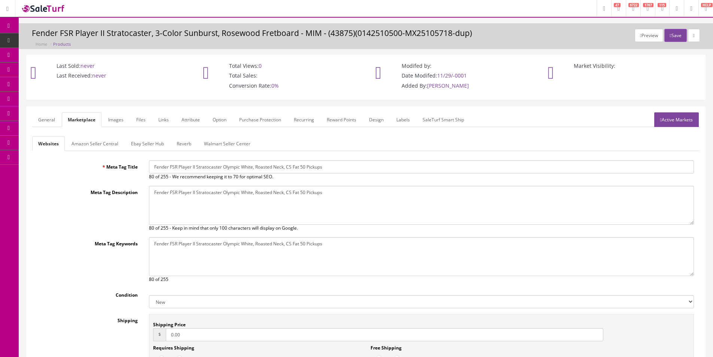
click at [54, 120] on link "General" at bounding box center [46, 119] width 29 height 15
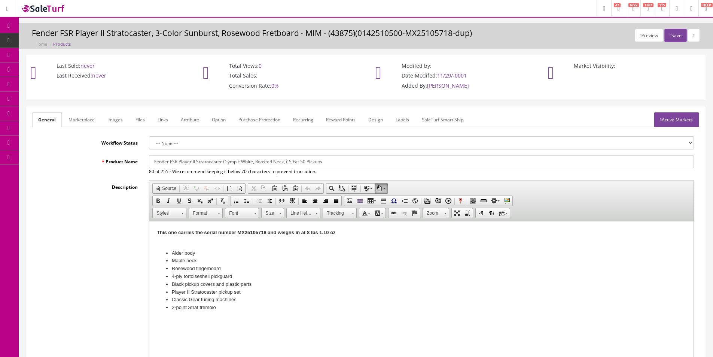
scroll to position [37, 0]
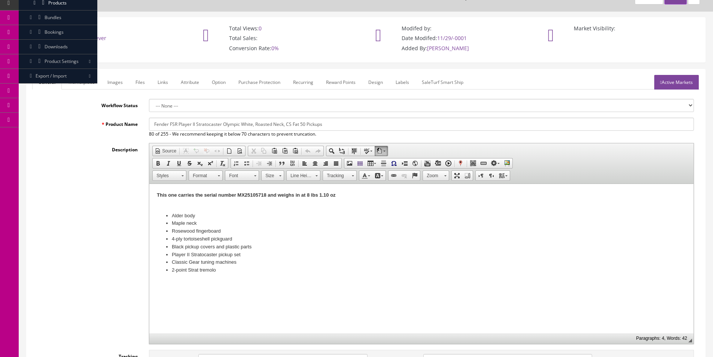
click at [81, 198] on div "Description <div data-cl-template-tag="description" data-exclude-css-removal="t…" at bounding box center [366, 243] width 668 height 201
click at [247, 195] on strong "This one carries the serial number MX25105718 and weighs in at 8 lbs 1.10 oz" at bounding box center [246, 195] width 179 height 6
click at [216, 204] on div at bounding box center [421, 203] width 529 height 8
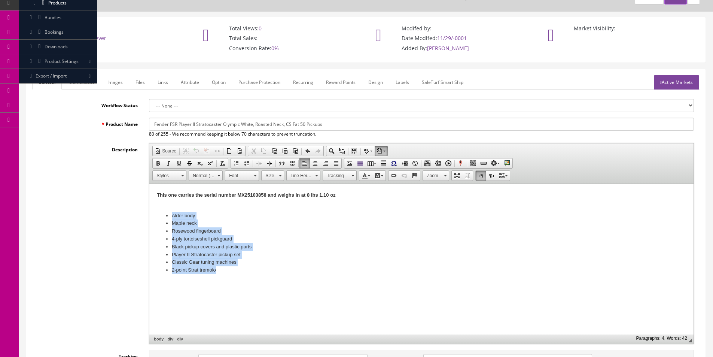
drag, startPoint x: 166, startPoint y: 210, endPoint x: 243, endPoint y: 282, distance: 105.7
click at [243, 282] on html "This one carries the serial number MX25103858 and weighs in at 8 lbs 1.10 oz Al…" at bounding box center [421, 233] width 544 height 98
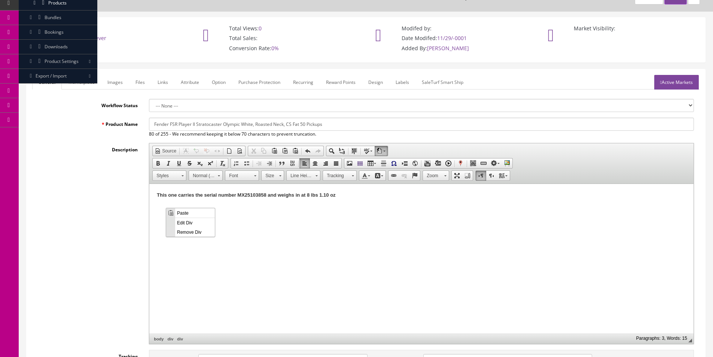
scroll to position [0, 0]
click at [202, 212] on span "Paste" at bounding box center [195, 212] width 40 height 9
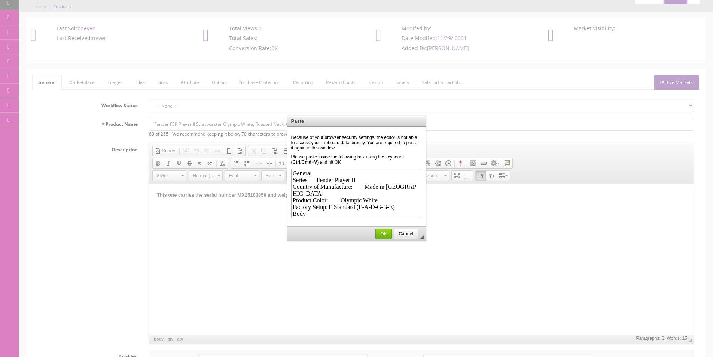
scroll to position [276, 0]
click at [387, 237] on link "OK" at bounding box center [384, 233] width 16 height 10
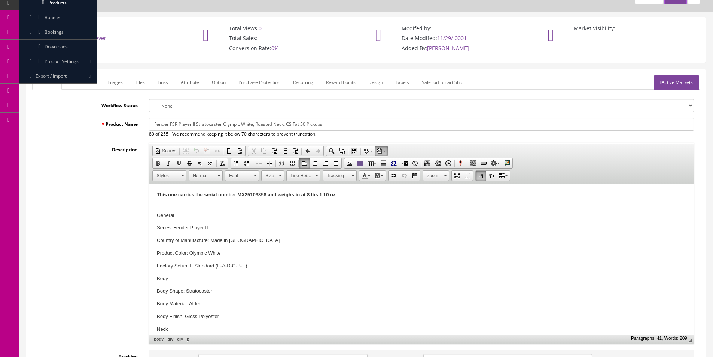
scroll to position [0, 0]
click at [163, 214] on p "General" at bounding box center [421, 216] width 529 height 8
click at [162, 279] on p "Body" at bounding box center [421, 279] width 529 height 8
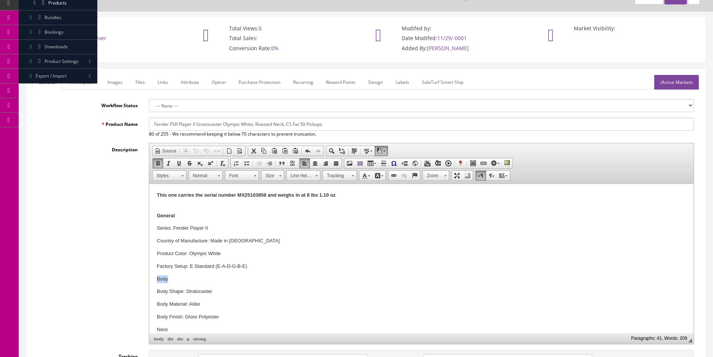
click at [162, 279] on p "Body" at bounding box center [421, 279] width 529 height 8
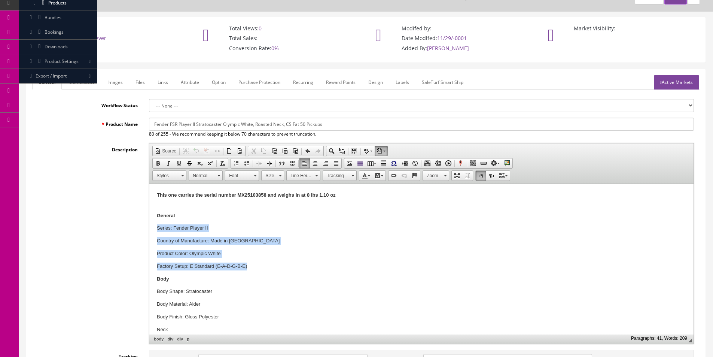
drag, startPoint x: 154, startPoint y: 227, endPoint x: 279, endPoint y: 264, distance: 130.3
click at [249, 161] on span at bounding box center [247, 163] width 6 height 6
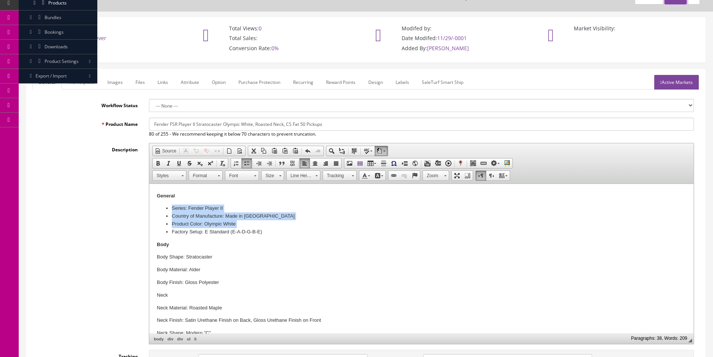
scroll to position [37, 0]
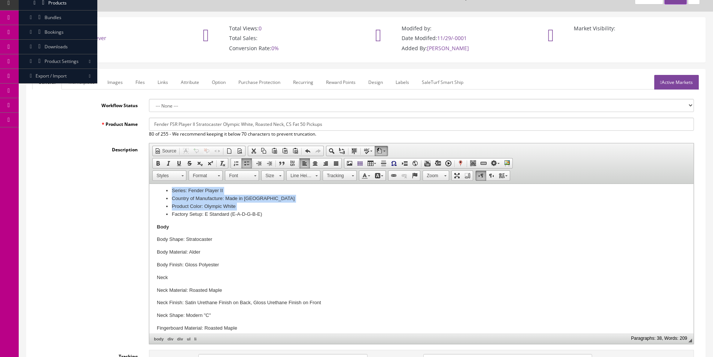
click at [192, 212] on li "Factory Setup: E Standard (E-A-D-G-B-E)" at bounding box center [422, 214] width 500 height 8
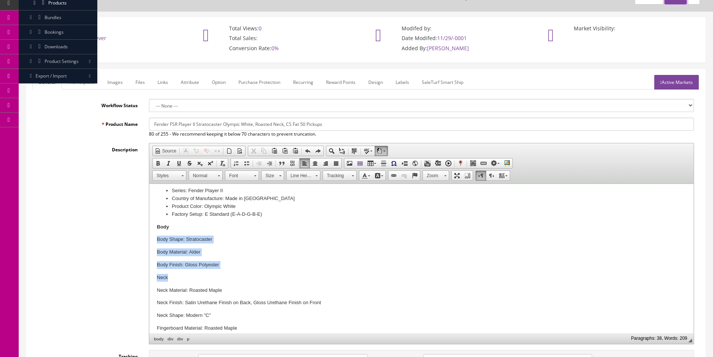
drag, startPoint x: 156, startPoint y: 239, endPoint x: 238, endPoint y: 270, distance: 87.3
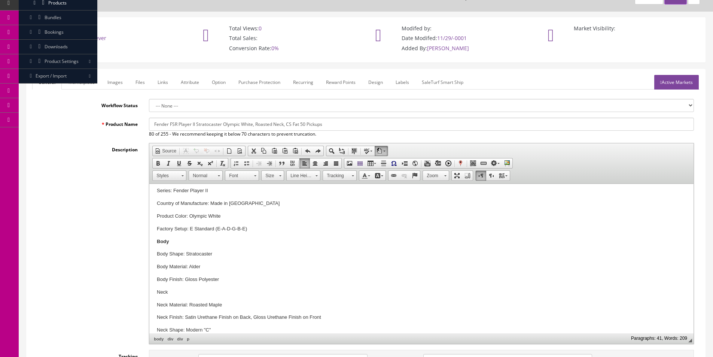
click at [238, 230] on p "Factory Setup: E Standard (E-A-D-G-B-E)" at bounding box center [421, 229] width 529 height 8
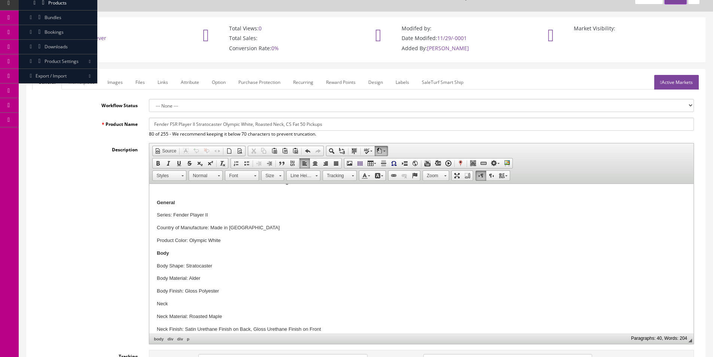
scroll to position [0, 0]
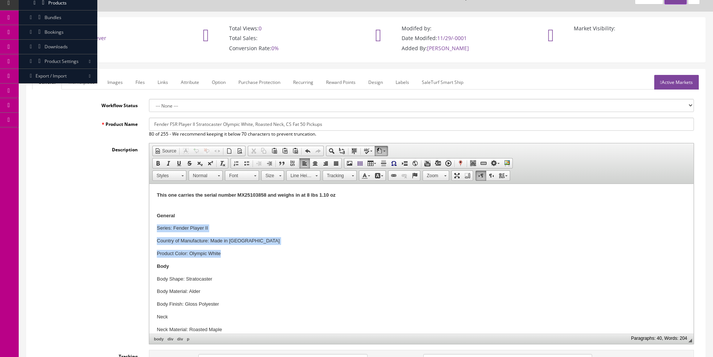
drag, startPoint x: 158, startPoint y: 228, endPoint x: 237, endPoint y: 251, distance: 82.2
click at [248, 163] on span at bounding box center [247, 163] width 6 height 6
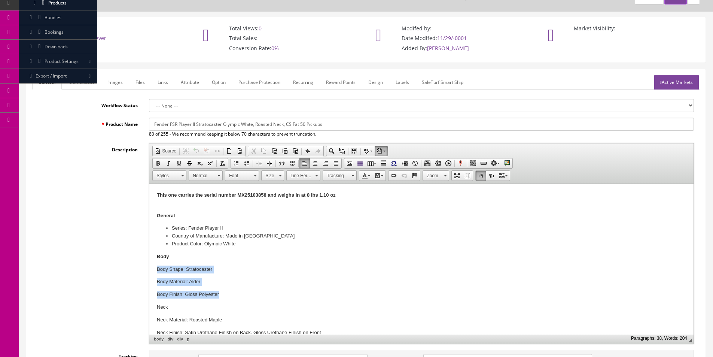
drag, startPoint x: 156, startPoint y: 267, endPoint x: 224, endPoint y: 291, distance: 72.5
click at [251, 163] on link "Insert/Remove Bulleted List" at bounding box center [247, 163] width 10 height 10
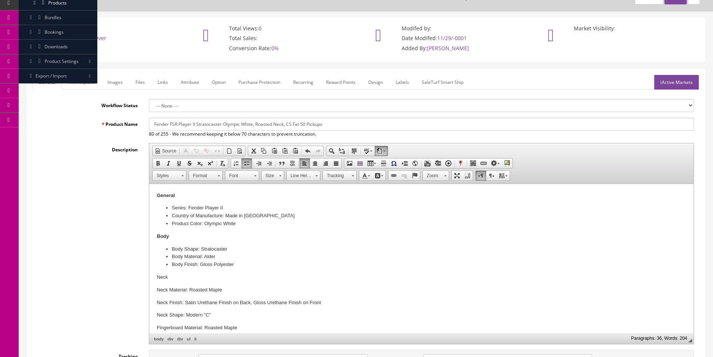
scroll to position [37, 0]
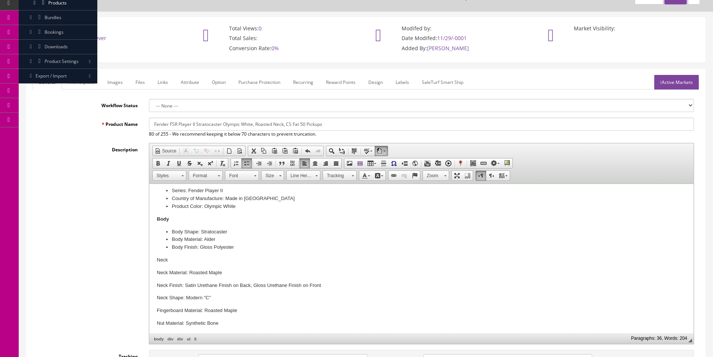
click at [162, 261] on p "Neck" at bounding box center [421, 260] width 529 height 8
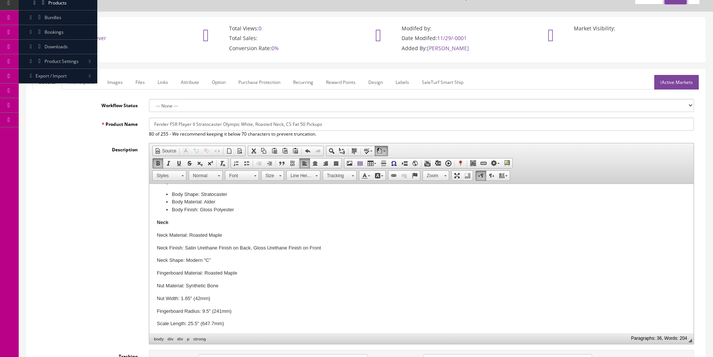
click at [175, 249] on p "Neck Finish: Satin Urethane Finish on Back, Gloss Urethane Finish on Front" at bounding box center [421, 248] width 529 height 8
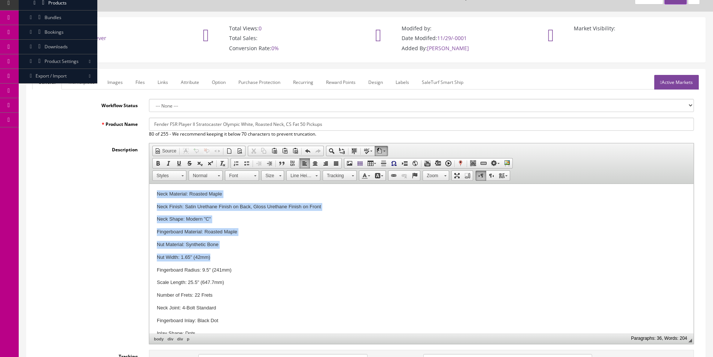
scroll to position [150, 0]
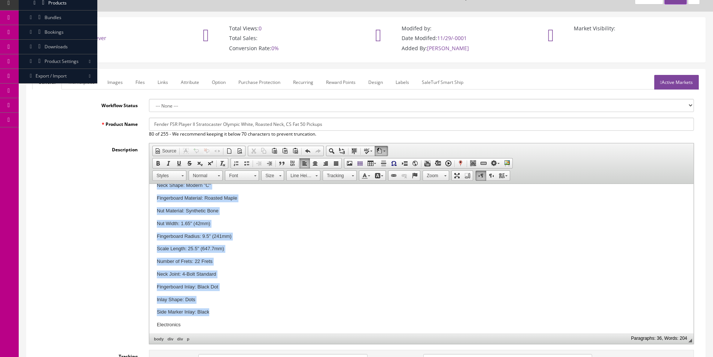
drag, startPoint x: 157, startPoint y: 234, endPoint x: 225, endPoint y: 302, distance: 96.1
click at [226, 303] on html "This one carries the serial number MX25103858 and weighs in at 8 lbs 1.10 oz Ge…" at bounding box center [421, 277] width 544 height 487
click at [219, 288] on p "Fingerboard Inlay: Black Dot" at bounding box center [421, 287] width 529 height 8
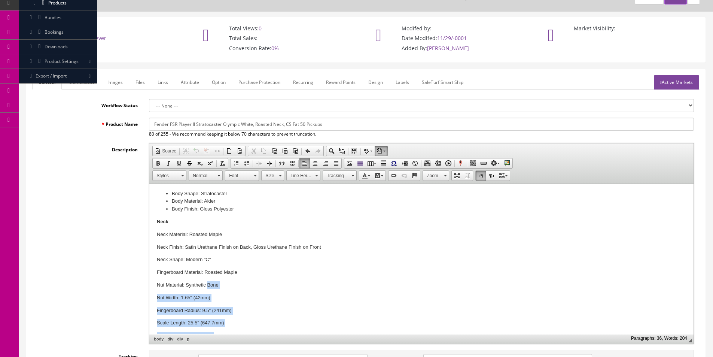
scroll to position [75, 0]
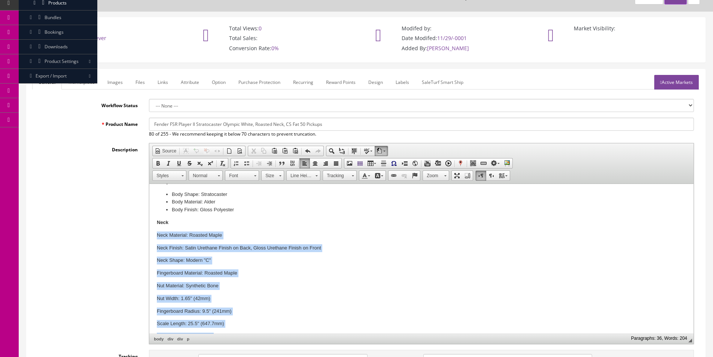
drag, startPoint x: 213, startPoint y: 309, endPoint x: 152, endPoint y: 237, distance: 94.6
click at [154, 237] on html "This one carries the serial number MX25103858 and weighs in at 8 lbs 1.10 oz Ge…" at bounding box center [421, 352] width 544 height 487
click at [249, 161] on span at bounding box center [247, 163] width 6 height 6
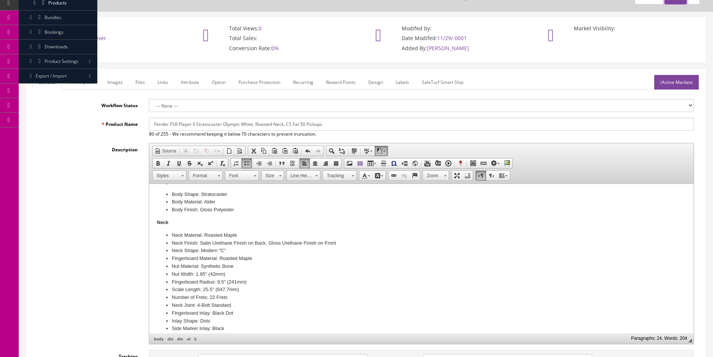
click at [203, 253] on li "Neck Shape: Modern "C"" at bounding box center [422, 251] width 500 height 8
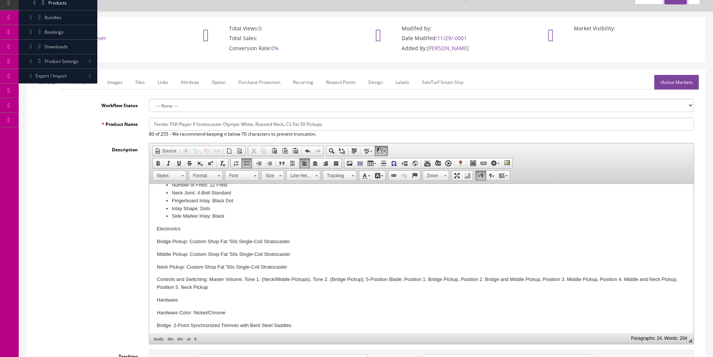
click at [170, 225] on p "Electronics" at bounding box center [421, 229] width 529 height 8
click at [174, 241] on p "Bridge Pickup: Custom Shop Fat '50s Single-Coil Stratocaster" at bounding box center [421, 242] width 529 height 8
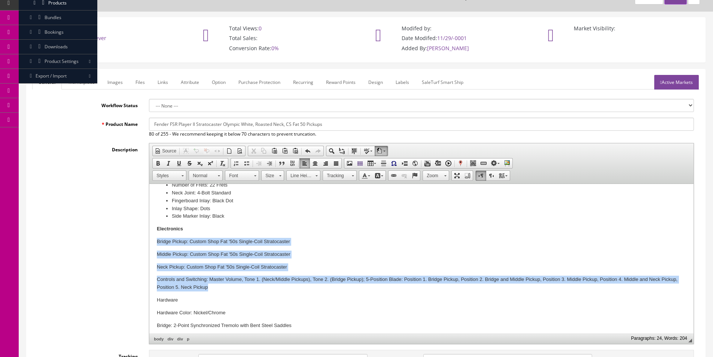
drag, startPoint x: 155, startPoint y: 240, endPoint x: 210, endPoint y: 285, distance: 71.0
click at [210, 285] on html "This one carries the serial number MX25103858 and weighs in at 8 lbs 1.10 oz Ge…" at bounding box center [421, 211] width 544 height 429
click at [246, 161] on span at bounding box center [247, 163] width 6 height 6
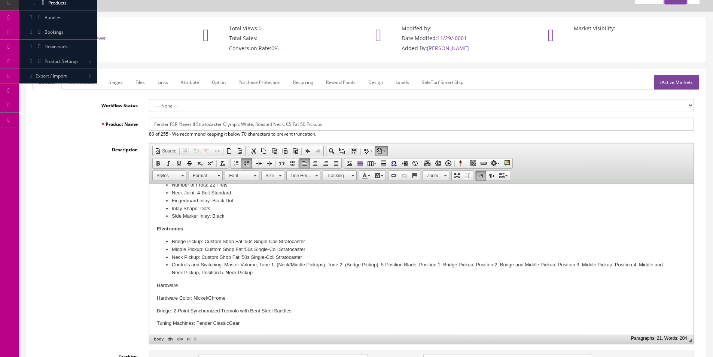
scroll to position [264, 0]
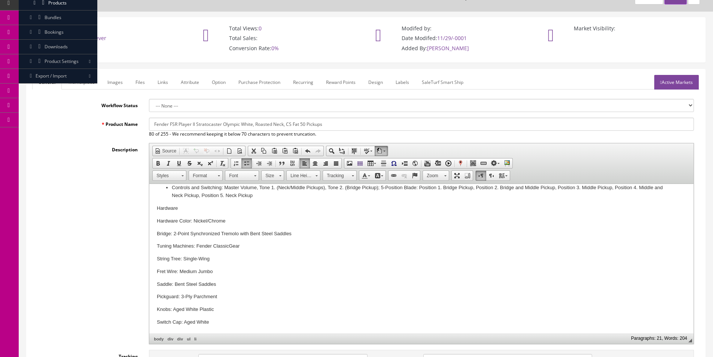
click at [172, 205] on p "Hardware" at bounding box center [421, 208] width 529 height 8
click at [181, 210] on p "Hardware" at bounding box center [421, 208] width 529 height 8
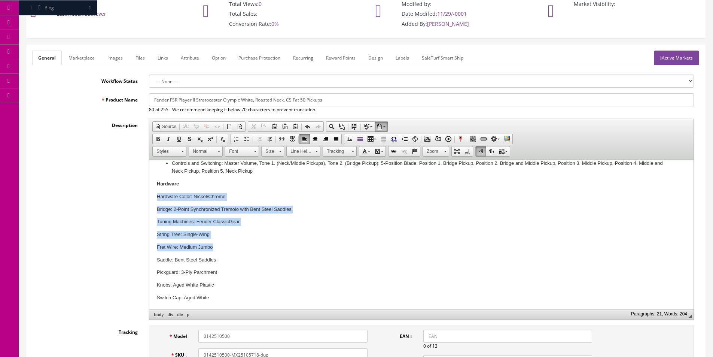
scroll to position [75, 0]
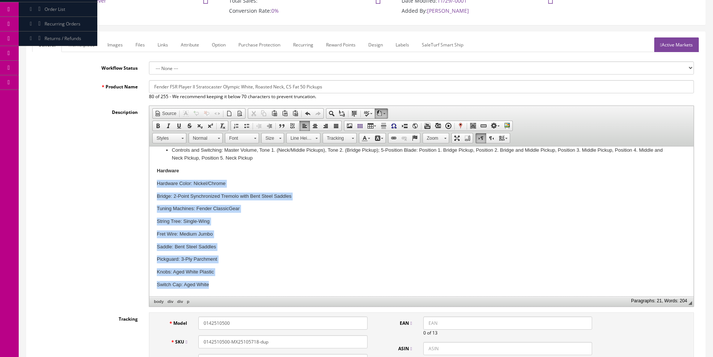
drag, startPoint x: 155, startPoint y: 181, endPoint x: 221, endPoint y: 278, distance: 116.8
click at [222, 282] on html "This one carries the serial number MX25103858 and weighs in at 8 lbs 1.10 oz Ge…" at bounding box center [421, 89] width 544 height 414
click at [247, 123] on span at bounding box center [247, 126] width 6 height 6
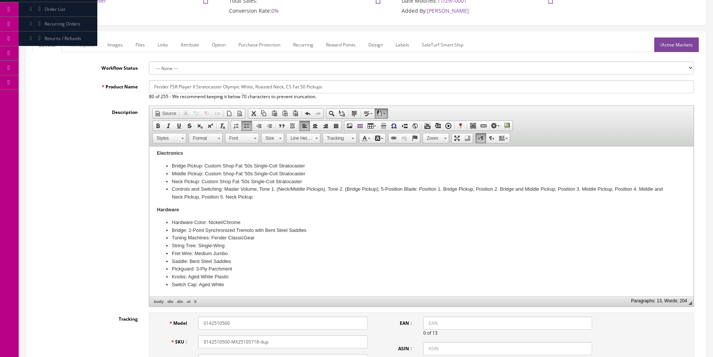
scroll to position [225, 0]
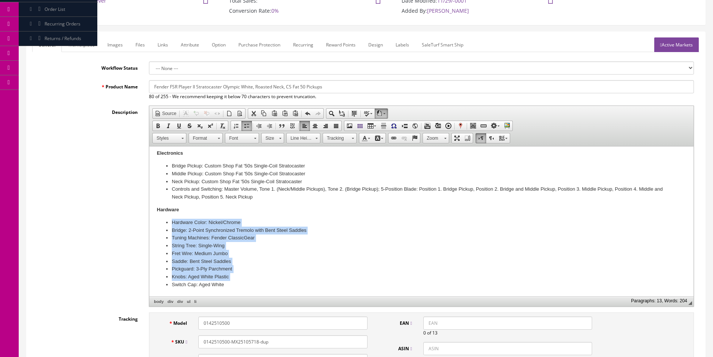
click at [260, 225] on li "Hardware Color: Nickel/Chrome" at bounding box center [422, 223] width 500 height 8
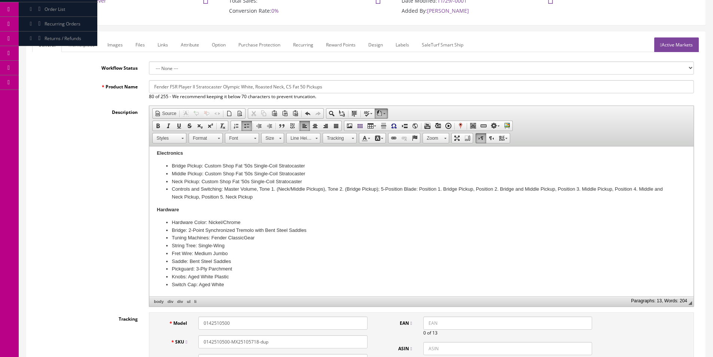
click at [206, 222] on li "Hardware Color: Nickel/Chrome" at bounding box center [422, 223] width 500 height 8
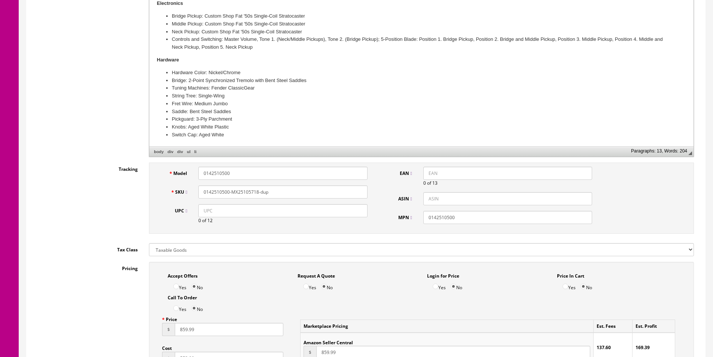
click at [250, 173] on input "0142510500" at bounding box center [282, 173] width 169 height 13
type input "0141512505"
paste input "1512505"
type input "0141512505"
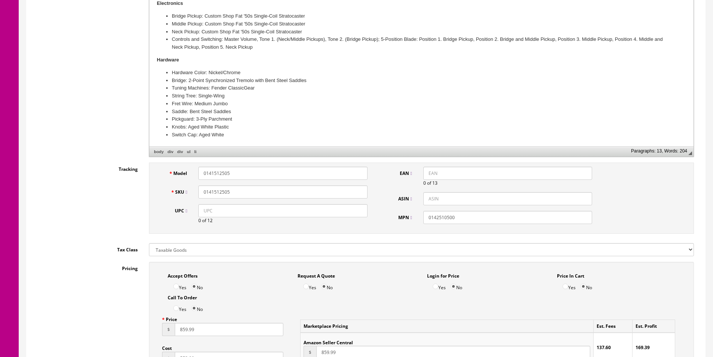
click at [440, 213] on input "0142510500" at bounding box center [508, 217] width 169 height 13
paste input "1512505"
type input "0141512505"
click at [356, 186] on input "0141512505" at bounding box center [282, 191] width 169 height 13
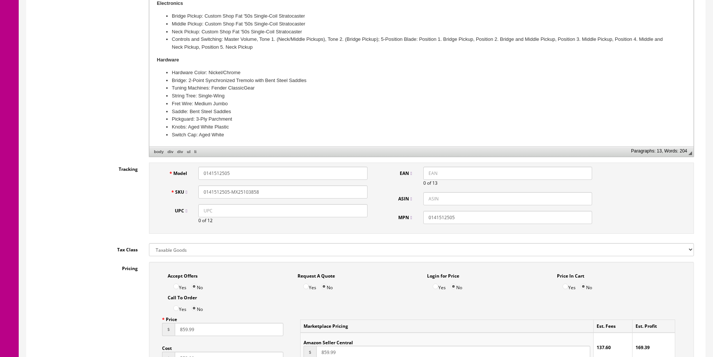
type input "0141512505-MX25103858"
click at [223, 192] on input "0141512505-MX25103858" at bounding box center [282, 191] width 169 height 13
click at [299, 213] on input "UPC" at bounding box center [282, 210] width 169 height 13
paste input "885978814466"
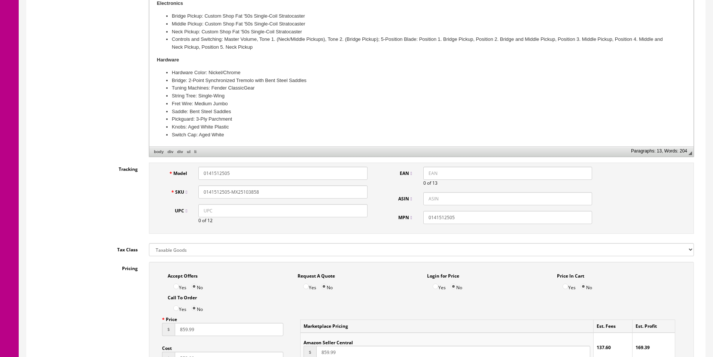
type input "885978814466"
click at [434, 169] on input "EAN" at bounding box center [508, 173] width 169 height 13
paste input "885978814466"
click at [428, 169] on input "885978814466" at bounding box center [508, 173] width 169 height 13
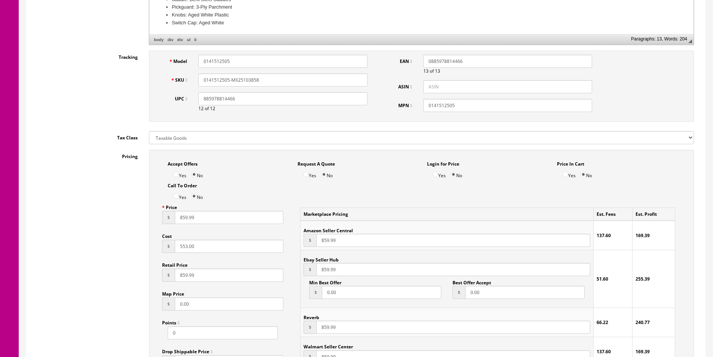
scroll to position [412, 0]
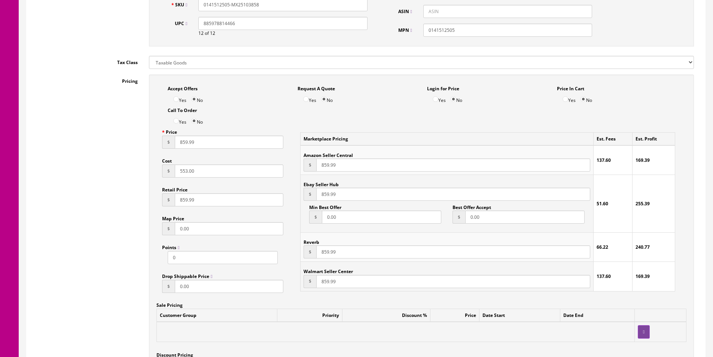
type input "0885978814466"
click at [185, 141] on input "859.99" at bounding box center [229, 142] width 109 height 13
click at [190, 140] on input "859.99" at bounding box center [229, 142] width 109 height 13
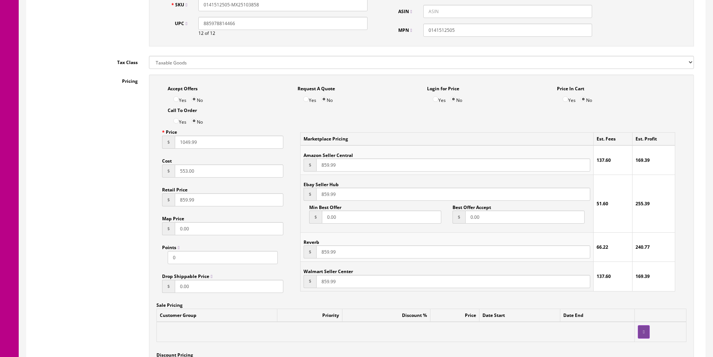
type input "1049.99"
type input "703"
type input "1049.99"
click at [337, 165] on input "859.99" at bounding box center [453, 164] width 274 height 13
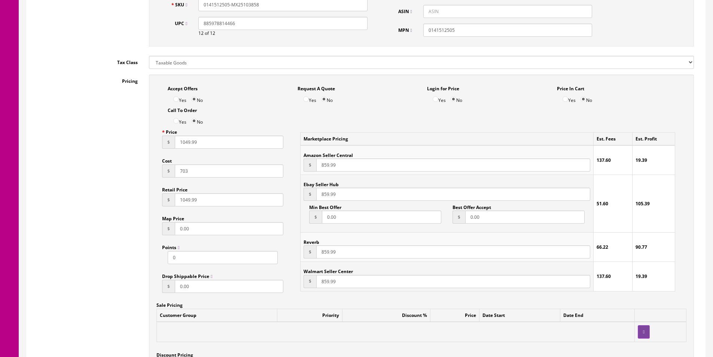
click at [337, 165] on input "859.99" at bounding box center [453, 164] width 274 height 13
paste input "104"
type input "1049.99"
paste input "104"
type input "1049.99"
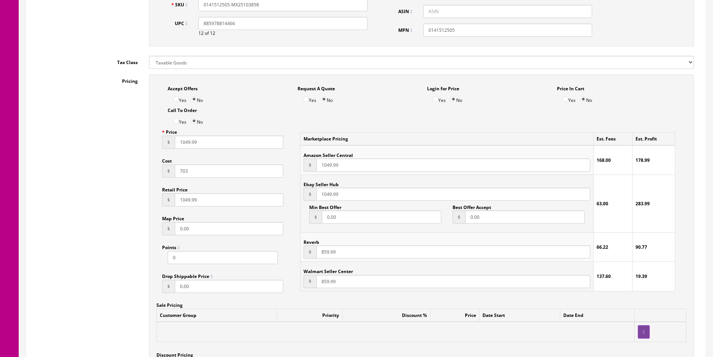
paste input "104"
type input "1049.99"
paste input "104"
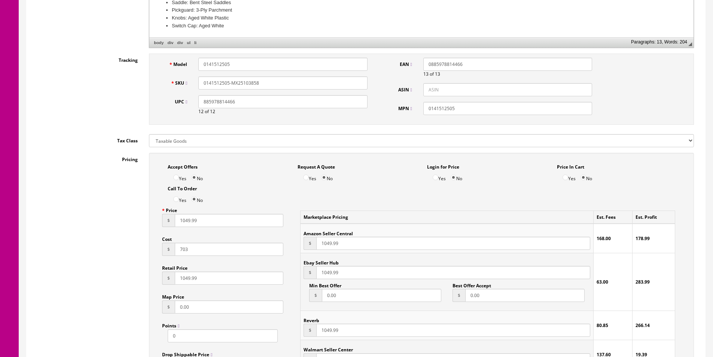
scroll to position [0, 0]
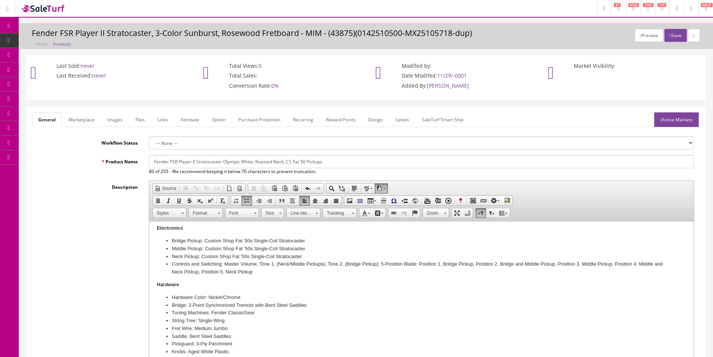
type input "1049.99"
click at [233, 164] on input "Fender FSR Player II Stratocaster Olympic White, Roasted Neck, CS Fat 50 Pickups" at bounding box center [421, 161] width 545 height 13
click at [92, 120] on link "Marketplace" at bounding box center [82, 119] width 38 height 15
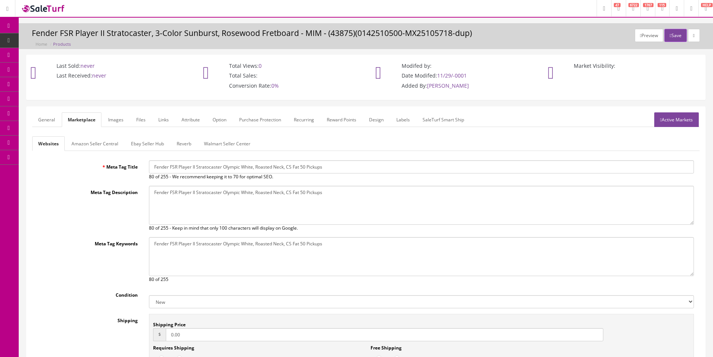
click at [77, 149] on link "Amazon Seller Central" at bounding box center [95, 143] width 59 height 15
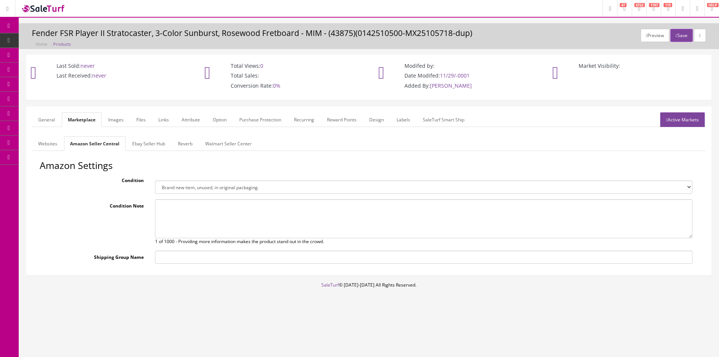
click at [135, 149] on link "Ebay Seller Hub" at bounding box center [148, 143] width 45 height 15
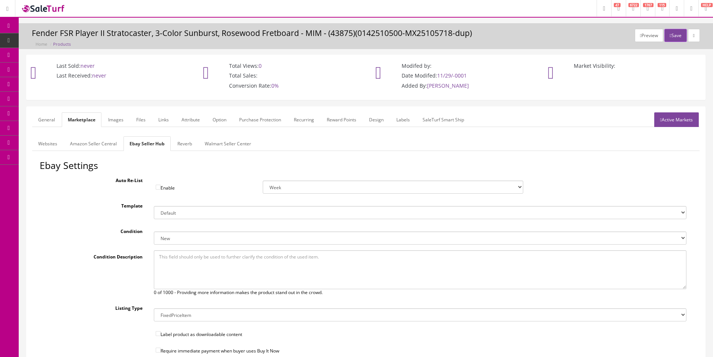
click at [177, 147] on link "Reverb" at bounding box center [185, 143] width 27 height 15
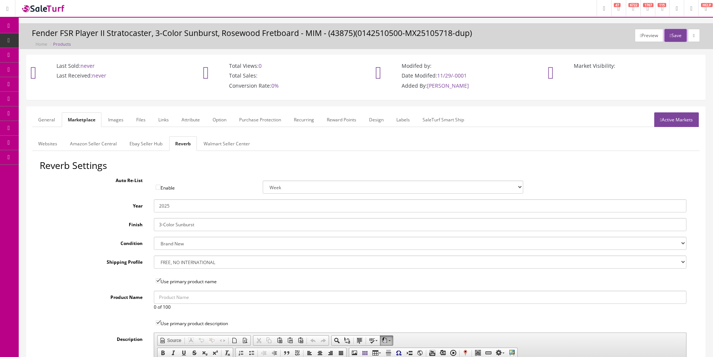
click at [176, 226] on input "3-Color Sunburst" at bounding box center [420, 224] width 533 height 13
type input "Olympic White"
drag, startPoint x: 102, startPoint y: 119, endPoint x: 106, endPoint y: 119, distance: 4.1
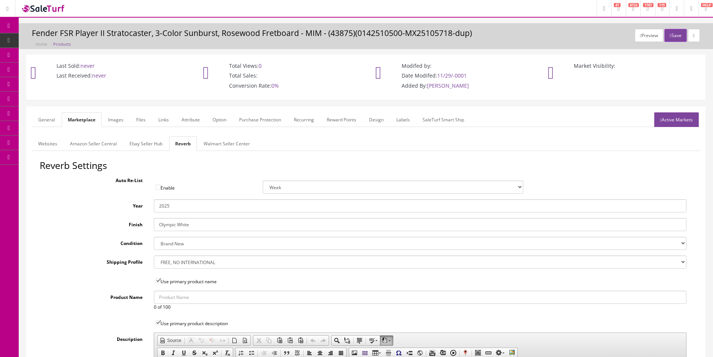
click at [102, 119] on ul "General Marketplace Images Files Links Attribute Option Purchase Protection Rec…" at bounding box center [366, 119] width 668 height 15
click at [106, 119] on link "Images" at bounding box center [115, 119] width 27 height 15
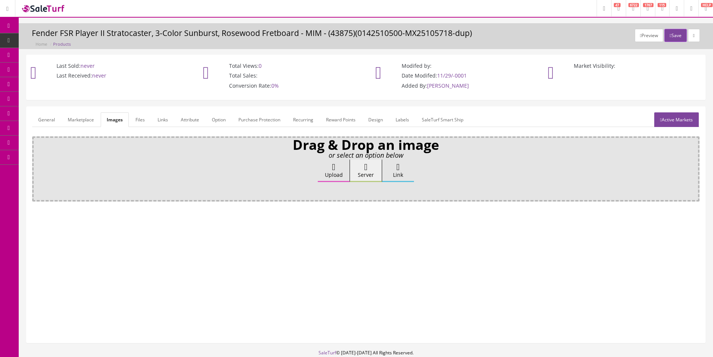
click at [182, 118] on link "Attribute" at bounding box center [190, 119] width 30 height 15
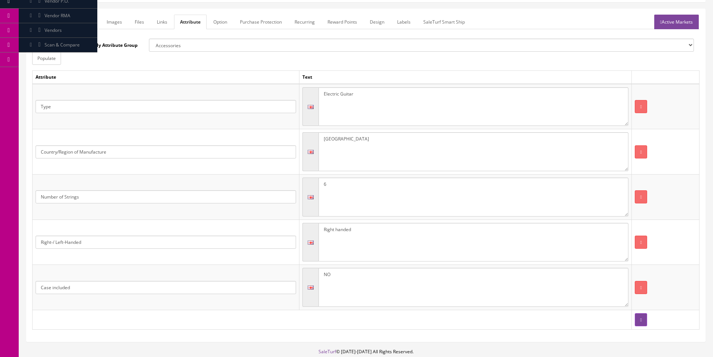
scroll to position [29, 0]
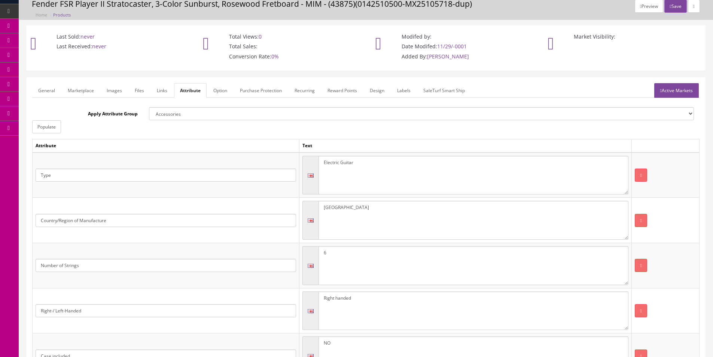
click at [672, 98] on form "General Marketplace Images Files Links Attribute Option Purchase Protection Rec…" at bounding box center [366, 243] width 668 height 321
click at [673, 95] on link "Active Markets" at bounding box center [677, 90] width 45 height 15
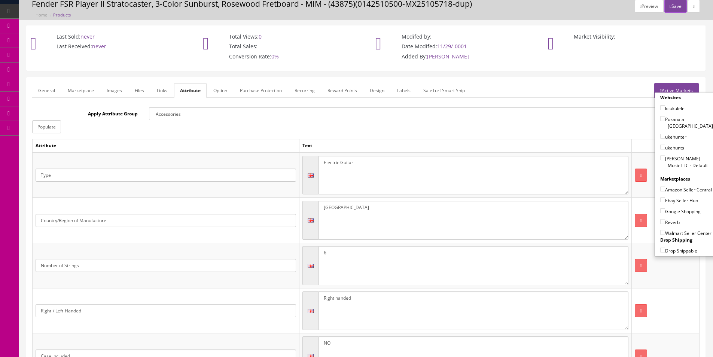
drag, startPoint x: 679, startPoint y: 154, endPoint x: 676, endPoint y: 179, distance: 25.2
click at [679, 155] on label "[PERSON_NAME] Music LLC - Default" at bounding box center [687, 162] width 53 height 14
click at [665, 155] on input"] "[PERSON_NAME] Music LLC - Default" at bounding box center [663, 157] width 5 height 5
checkbox input"] "true"
click at [673, 194] on div "Ebay Seller Hub" at bounding box center [687, 198] width 53 height 11
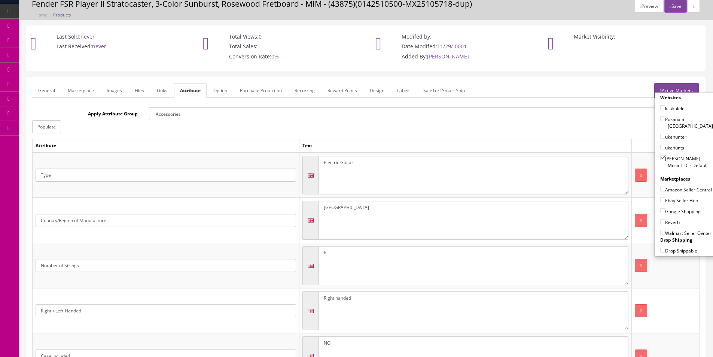
click at [673, 189] on label "Amazon Seller Central" at bounding box center [687, 189] width 52 height 7
click at [665, 189] on input"] "Amazon Seller Central" at bounding box center [663, 188] width 5 height 5
checkbox input"] "true"
click at [667, 155] on label "[PERSON_NAME] Music LLC - Default" at bounding box center [687, 162] width 53 height 14
click at [665, 155] on input"] "[PERSON_NAME] Music LLC - Default" at bounding box center [663, 157] width 5 height 5
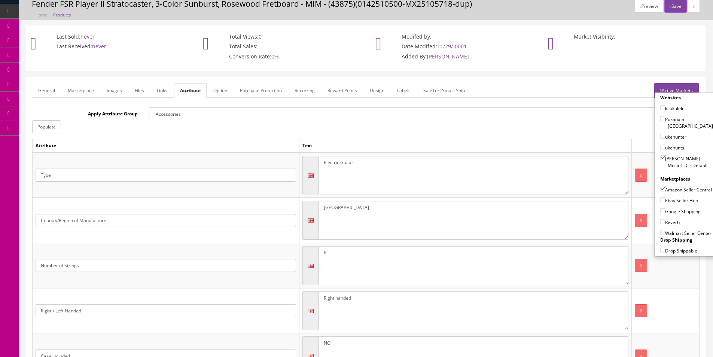
checkbox input"] "false"
click at [669, 186] on label "Amazon Seller Central" at bounding box center [687, 189] width 52 height 7
click at [665, 186] on input"] "Amazon Seller Central" at bounding box center [663, 188] width 5 height 5
checkbox input"] "false"
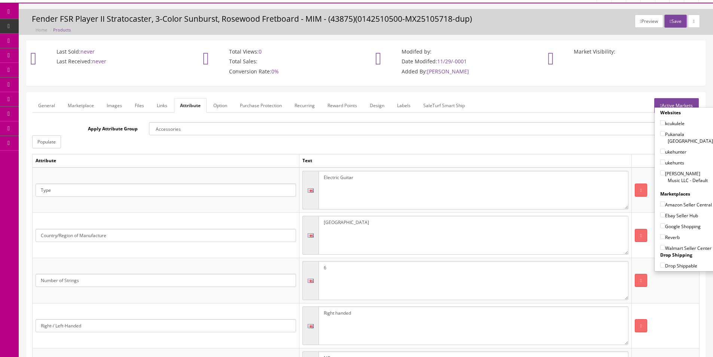
scroll to position [0, 0]
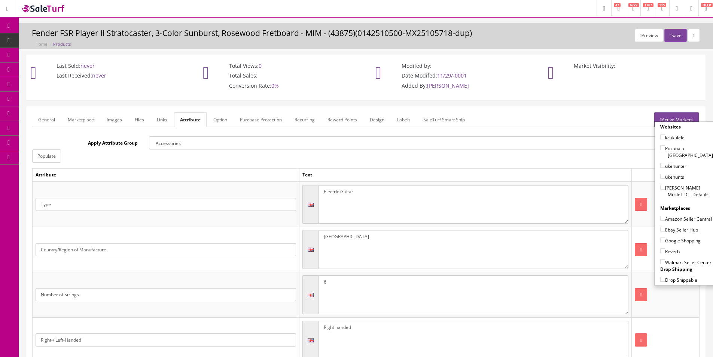
click at [672, 186] on label "[PERSON_NAME] Music LLC - Default" at bounding box center [687, 191] width 53 height 14
click at [665, 186] on input"] "[PERSON_NAME] Music LLC - Default" at bounding box center [663, 187] width 5 height 5
checkbox input"] "true"
click at [677, 216] on label "Amazon Seller Central" at bounding box center [687, 218] width 52 height 7
click at [665, 216] on input"] "Amazon Seller Central" at bounding box center [663, 218] width 5 height 5
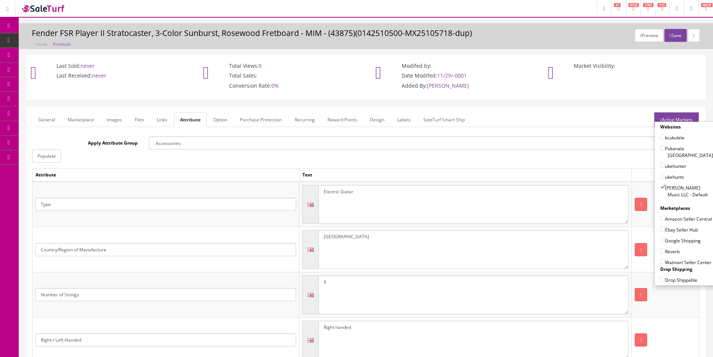
checkbox input"] "true"
click at [676, 230] on label "Ebay Seller Hub" at bounding box center [680, 229] width 38 height 7
click at [665, 230] on input"] "Ebay Seller Hub" at bounding box center [663, 229] width 5 height 5
checkbox input"] "true"
click at [674, 239] on label "Google Shopping" at bounding box center [681, 240] width 40 height 7
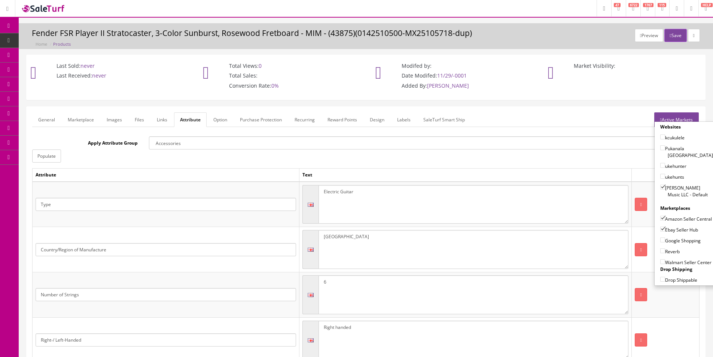
click at [665, 239] on input"] "Google Shopping" at bounding box center [663, 239] width 5 height 5
checkbox input"] "true"
click at [674, 249] on label "Reverb" at bounding box center [670, 251] width 19 height 7
click at [665, 249] on input"] "Reverb" at bounding box center [663, 250] width 5 height 5
checkbox input"] "true"
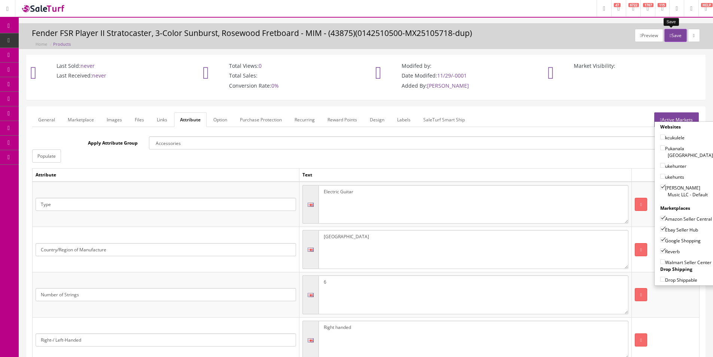
click at [673, 39] on button "Save" at bounding box center [676, 35] width 22 height 13
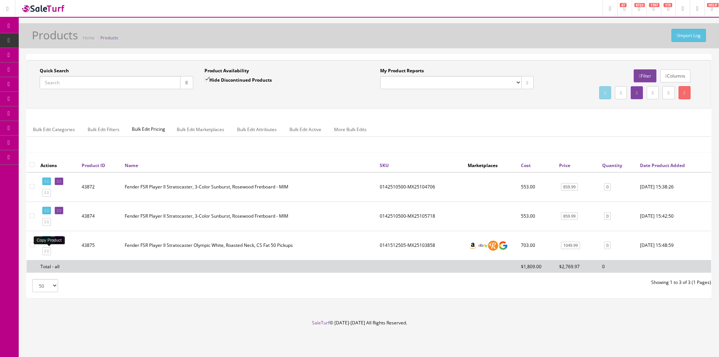
click at [49, 252] on icon at bounding box center [47, 251] width 1 height 4
click at [229, 255] on td "Fender FSR Player II Stratocaster Olympic White, Roasted Neck, CS Fat 50 Pickups" at bounding box center [249, 245] width 255 height 29
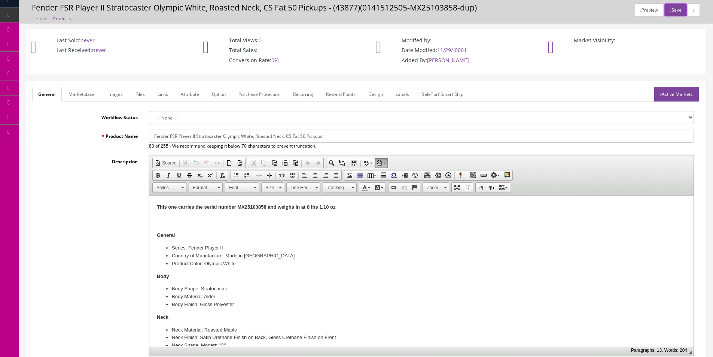
scroll to position [37, 0]
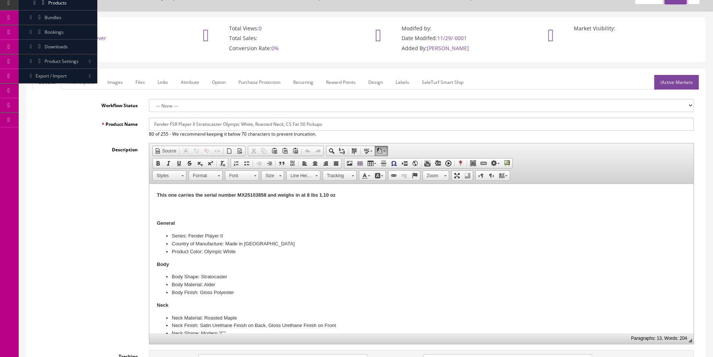
click at [244, 197] on strong "This one carries the serial number MX25103858 and weighs in at 8 lbs 1.10 oz" at bounding box center [246, 195] width 179 height 6
click at [248, 195] on strong "This one carries the serial number MX25106199 and weighs in at 8 lbs 1.10 oz" at bounding box center [246, 195] width 179 height 6
copy strong "MX25106199"
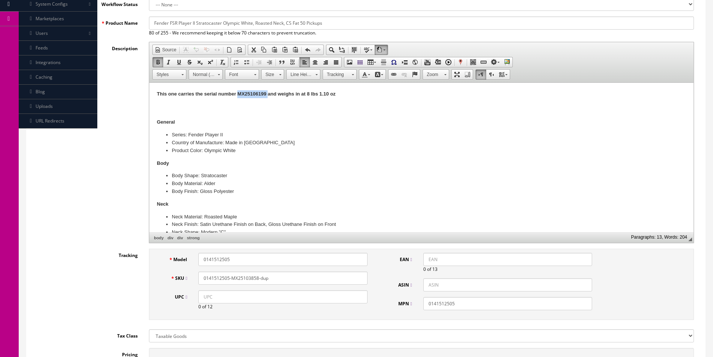
scroll to position [225, 0]
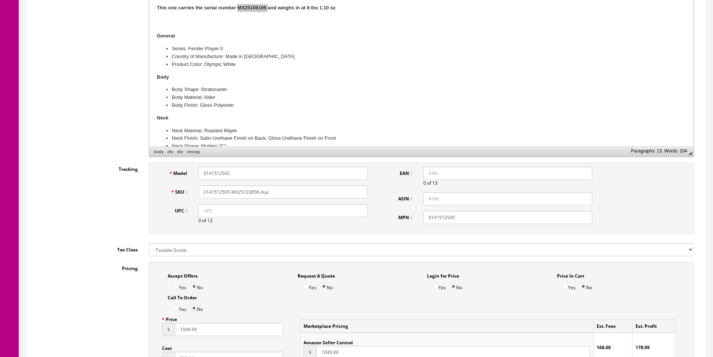
drag, startPoint x: 230, startPoint y: 190, endPoint x: 313, endPoint y: 191, distance: 82.8
click at [313, 191] on input "0141512505-MX25103858-dup" at bounding box center [282, 191] width 169 height 13
paste input "6199"
click at [210, 191] on input "0141512505-MX25106199" at bounding box center [282, 191] width 169 height 13
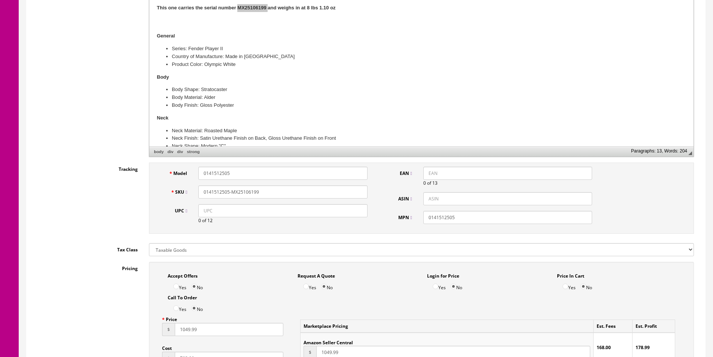
type input "0141512505-MX25106199"
click at [334, 212] on input "UPC" at bounding box center [282, 210] width 169 height 13
paste input "885978814466"
type input "885978814466"
click at [435, 173] on input "EAN" at bounding box center [508, 173] width 169 height 13
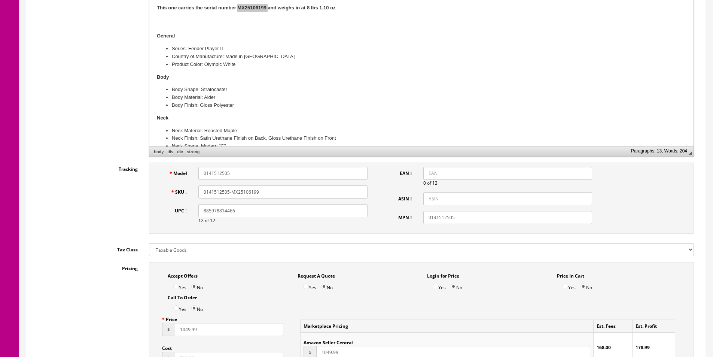
paste input "885978814466"
click at [428, 171] on input "885978814466" at bounding box center [508, 173] width 169 height 13
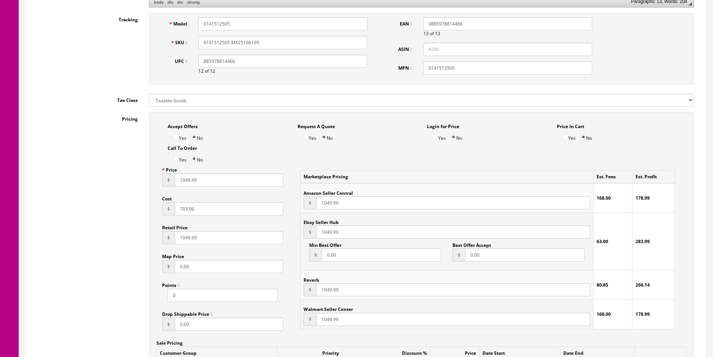
scroll to position [150, 0]
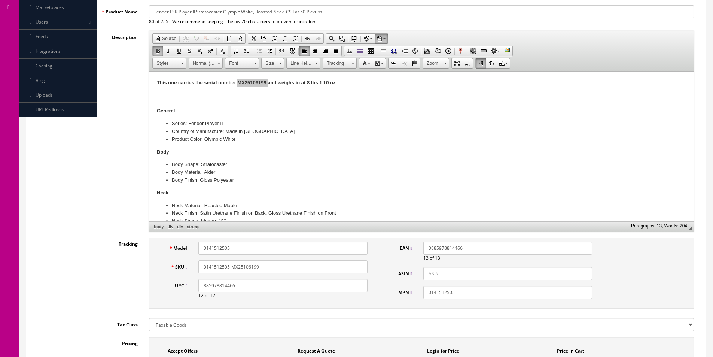
type input "0885978814466"
click at [111, 193] on div "Description Rich Text Editor, input-description1 Editor toolbars Document Sourc…" at bounding box center [366, 131] width 668 height 201
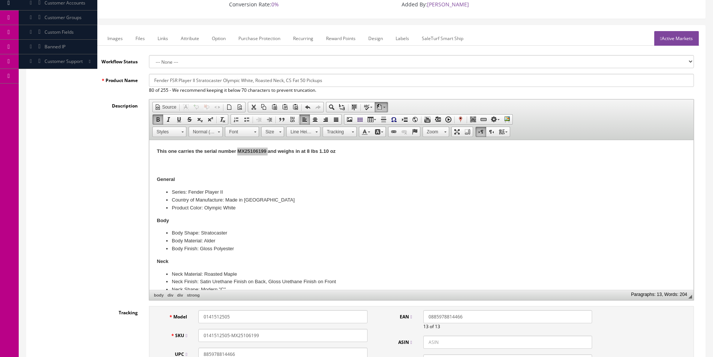
scroll to position [0, 0]
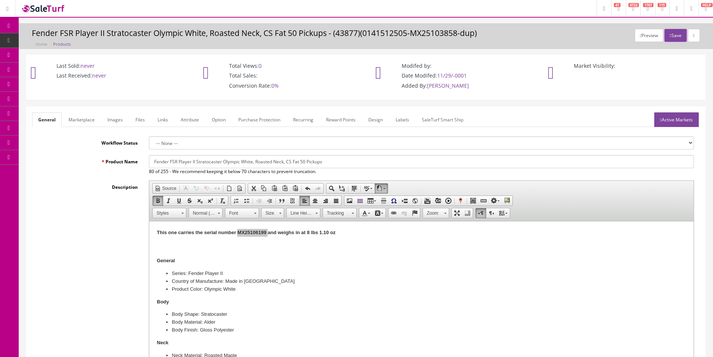
click at [110, 121] on link "Images" at bounding box center [114, 119] width 27 height 15
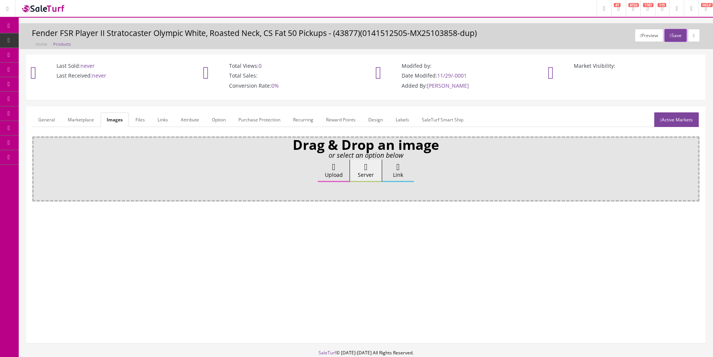
click at [673, 112] on div "General Marketplace Images Files Links Attribute Option Purchase Protection Rec…" at bounding box center [366, 225] width 679 height 236
click at [672, 116] on link "Active Markets" at bounding box center [677, 119] width 45 height 15
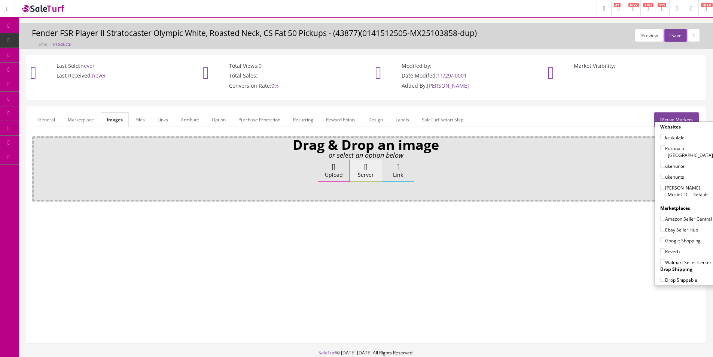
click at [674, 184] on label "[PERSON_NAME] Music LLC - Default" at bounding box center [687, 191] width 53 height 14
click at [665, 185] on input"] "[PERSON_NAME] Music LLC - Default" at bounding box center [663, 187] width 5 height 5
checkbox input"] "true"
click at [669, 215] on label "Amazon Seller Central" at bounding box center [687, 218] width 52 height 7
click at [665, 216] on input"] "Amazon Seller Central" at bounding box center [663, 218] width 5 height 5
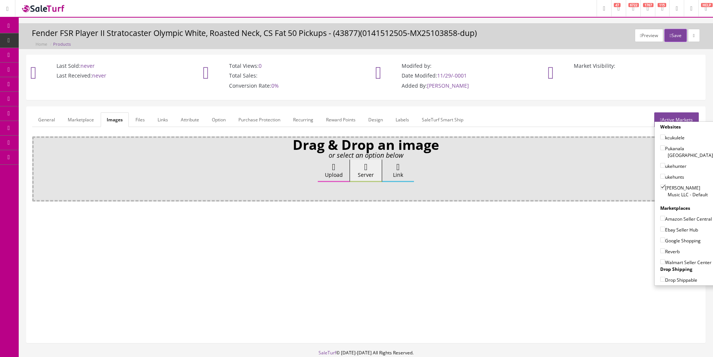
checkbox input"] "true"
click at [668, 230] on label "Ebay Seller Hub" at bounding box center [680, 229] width 38 height 7
click at [665, 230] on input"] "Ebay Seller Hub" at bounding box center [663, 229] width 5 height 5
checkbox input"] "true"
click at [667, 241] on label "Google Shopping" at bounding box center [681, 240] width 40 height 7
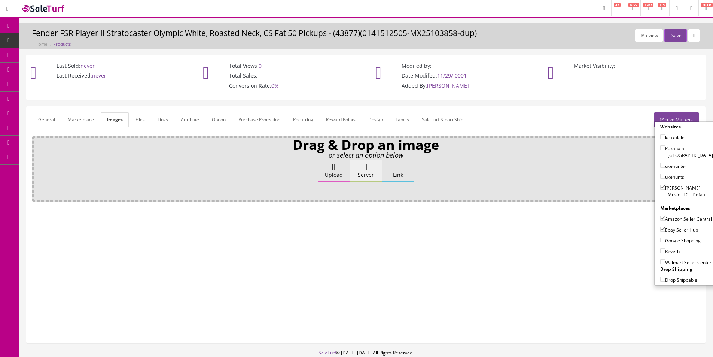
click at [665, 241] on input"] "Google Shopping" at bounding box center [663, 239] width 5 height 5
checkbox input"] "true"
click at [666, 251] on label "Reverb" at bounding box center [670, 251] width 19 height 7
click at [665, 251] on input"] "Reverb" at bounding box center [663, 250] width 5 height 5
checkbox input"] "true"
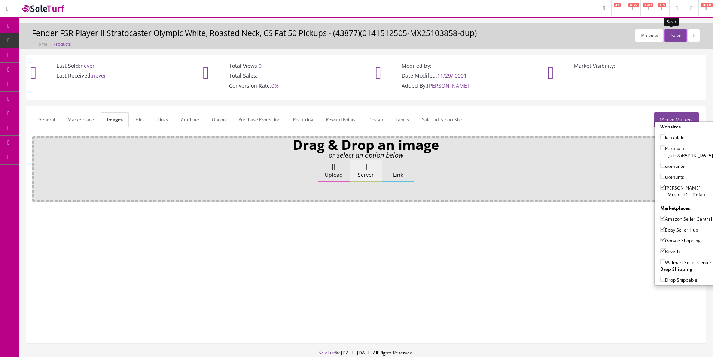
click at [679, 34] on button "Save" at bounding box center [676, 35] width 22 height 13
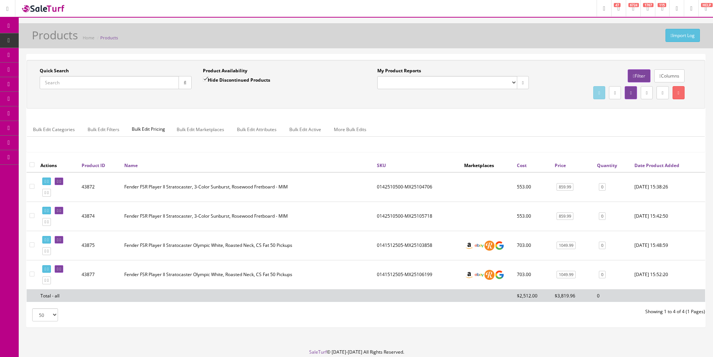
click at [426, 118] on div "Bulk Edit Categories Bulk Edit Filters Bulk Edit Pricing Bulk Edit Marketplaces…" at bounding box center [366, 133] width 678 height 35
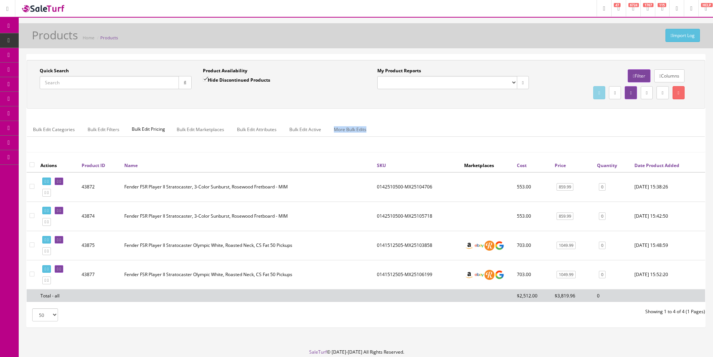
click at [426, 118] on div "Bulk Edit Categories Bulk Edit Filters Bulk Edit Pricing Bulk Edit Marketplaces…" at bounding box center [366, 133] width 678 height 35
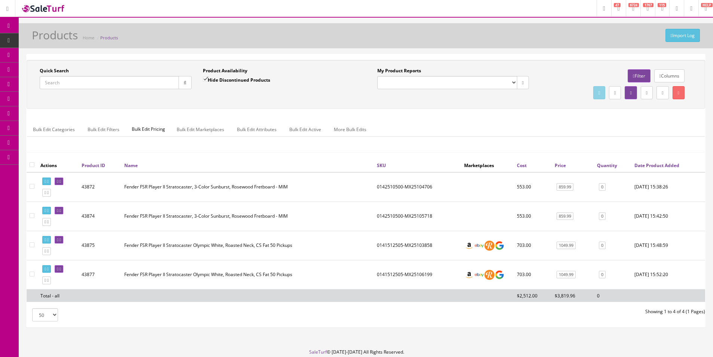
drag, startPoint x: 426, startPoint y: 118, endPoint x: 648, endPoint y: 118, distance: 221.7
click at [426, 118] on div "Bulk Edit Categories Bulk Edit Filters Bulk Edit Pricing Bulk Edit Marketplaces…" at bounding box center [366, 133] width 678 height 35
click at [133, 82] on input "Quick Search" at bounding box center [109, 82] width 139 height 13
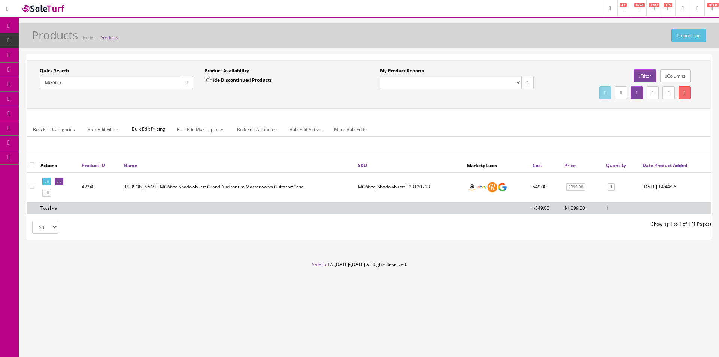
click at [134, 82] on input "MG66ce" at bounding box center [110, 82] width 141 height 13
click at [134, 83] on input "MD66" at bounding box center [110, 82] width 141 height 13
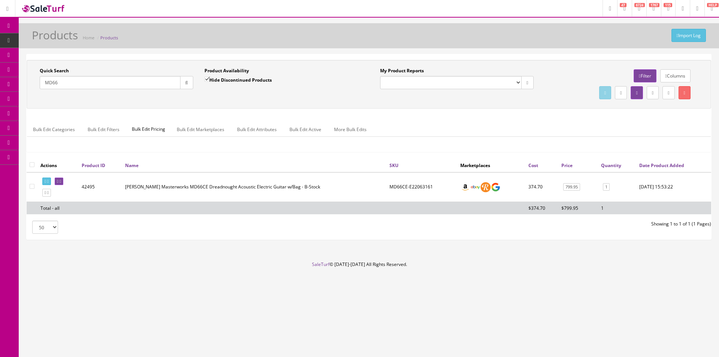
click at [134, 83] on input "MD66" at bounding box center [110, 82] width 141 height 13
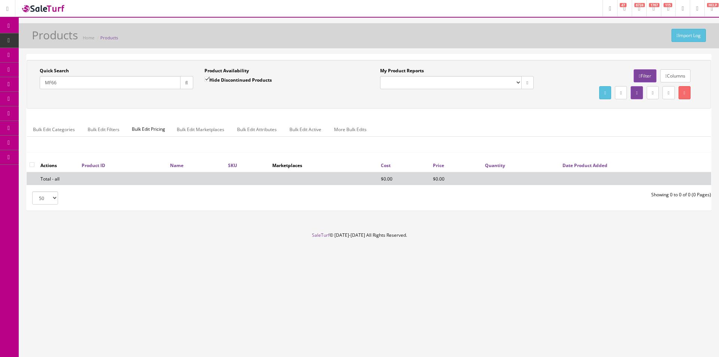
click at [151, 82] on input "MF66" at bounding box center [110, 82] width 141 height 13
click at [569, 142] on div "Bulk Edit Categories Bulk Edit Filters Bulk Edit Pricing Bulk Edit Marketplaces…" at bounding box center [369, 134] width 684 height 24
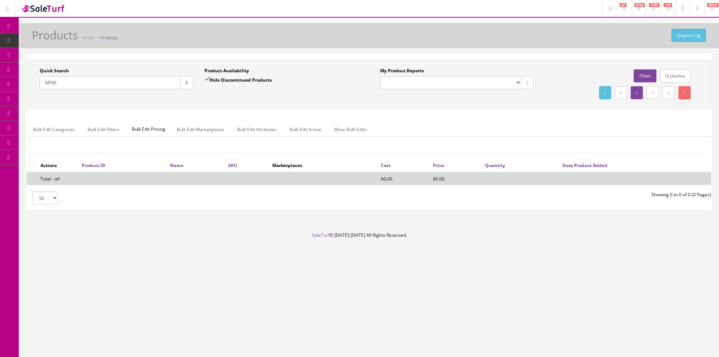
click at [569, 142] on div "Bulk Edit Categories Bulk Edit Filters Bulk Edit Pricing Bulk Edit Marketplaces…" at bounding box center [369, 134] width 684 height 24
click at [161, 81] on input "MF66" at bounding box center [110, 82] width 141 height 13
type input "0141512505"
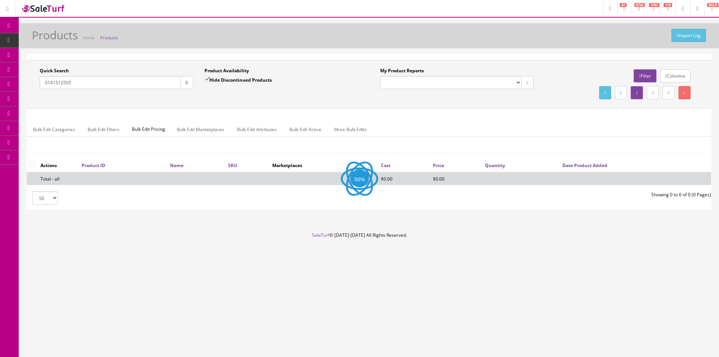
click at [241, 83] on label "Hide Discontinued Products" at bounding box center [237, 79] width 67 height 7
click at [209, 82] on input "Hide Discontinued Products" at bounding box center [206, 79] width 5 height 5
checkbox input "false"
click at [186, 84] on icon "button" at bounding box center [186, 83] width 3 height 4
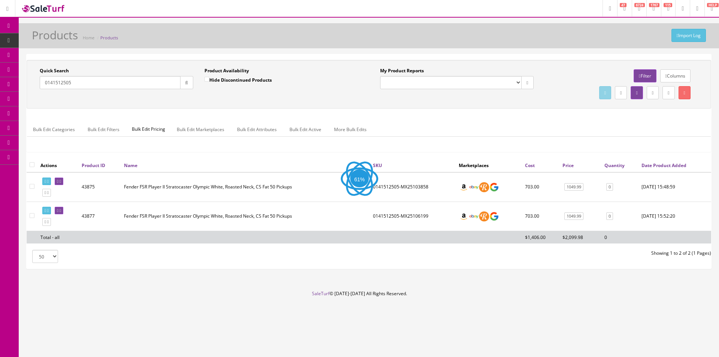
click at [189, 95] on div "Quick Search 0141512505 Date From" at bounding box center [116, 80] width 165 height 27
click at [49, 178] on link at bounding box center [46, 181] width 9 height 8
click at [49, 209] on icon at bounding box center [47, 211] width 1 height 4
click at [155, 86] on input "0141512505" at bounding box center [110, 82] width 141 height 13
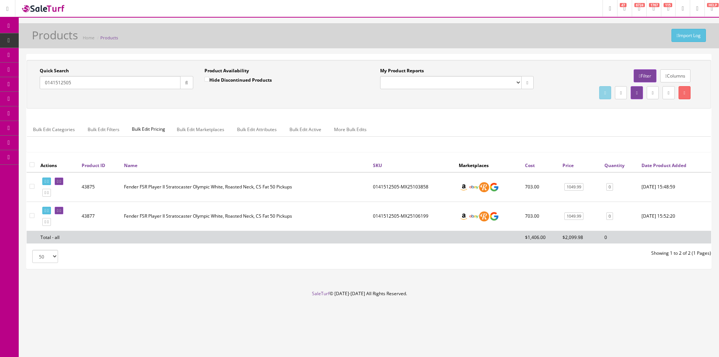
click at [155, 86] on input "0141512505" at bounding box center [110, 82] width 141 height 13
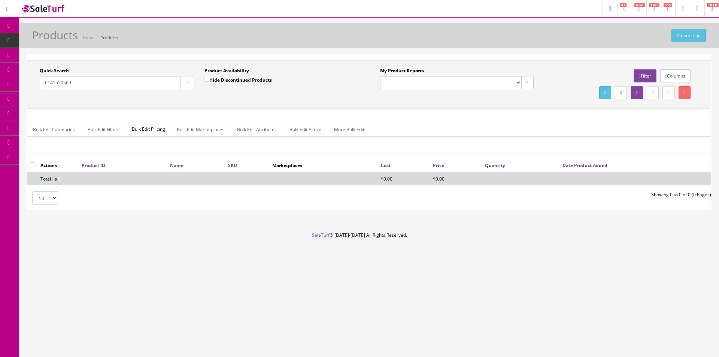
click at [149, 82] on input "0141550569" at bounding box center [110, 82] width 141 height 13
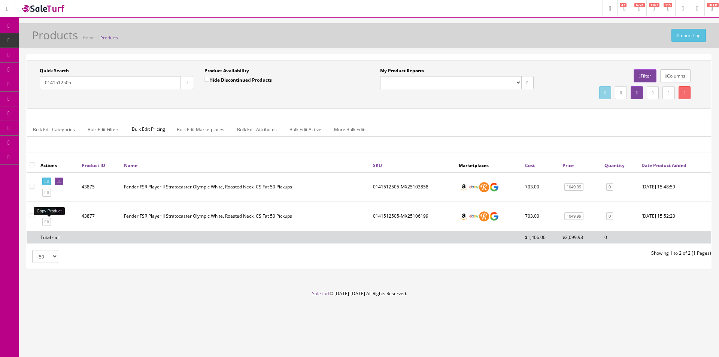
type input "0141512505"
click at [49, 222] on icon at bounding box center [47, 222] width 1 height 4
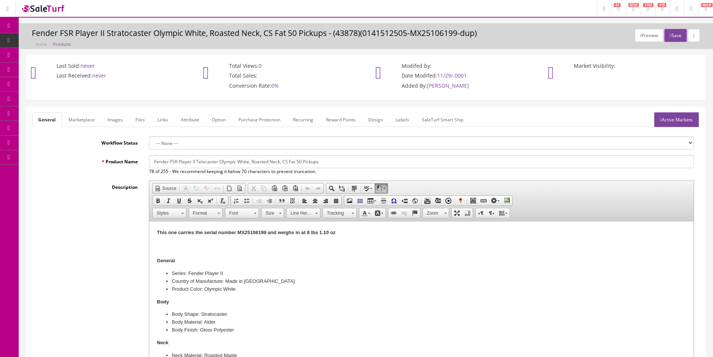
click at [209, 161] on input "Fender FSR Player II Telecaster Olympic White, Roasted Neck, CS Fat 50 Pickups" at bounding box center [421, 161] width 545 height 13
click at [222, 161] on input "Fender FSR Player II Telecaster Olympic White, Roasted Neck, CS Fat 50 Pickups" at bounding box center [421, 161] width 545 height 13
drag, startPoint x: 219, startPoint y: 162, endPoint x: 248, endPoint y: 162, distance: 29.2
click at [248, 162] on input "Fender FSR Player II Telecaster Olympic White, Roasted Neck, CS Fat 50 Pickups" at bounding box center [421, 161] width 545 height 13
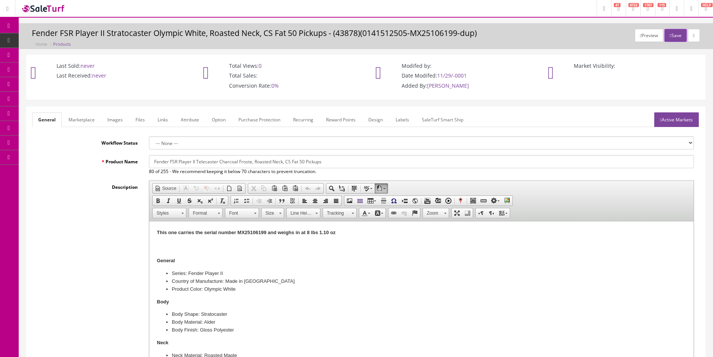
drag, startPoint x: 251, startPoint y: 161, endPoint x: 251, endPoint y: 176, distance: 14.6
click at [252, 162] on input "Fender FSR Player II Telecaster Charcoal Froste, Roasted Neck, CS Fat 50 Pickups" at bounding box center [421, 161] width 545 height 13
click at [330, 166] on input "Fender FSR Player II Telecaster Charcoal Frost Metallic, Roasted Neck, CS Fat 5…" at bounding box center [421, 161] width 545 height 13
drag, startPoint x: 298, startPoint y: 163, endPoint x: 361, endPoint y: 165, distance: 62.9
click at [361, 165] on input "Fender FSR Player II Telecaster Charcoal Frost Metallic, Roasted Neck, CS Fat 5…" at bounding box center [421, 161] width 545 height 13
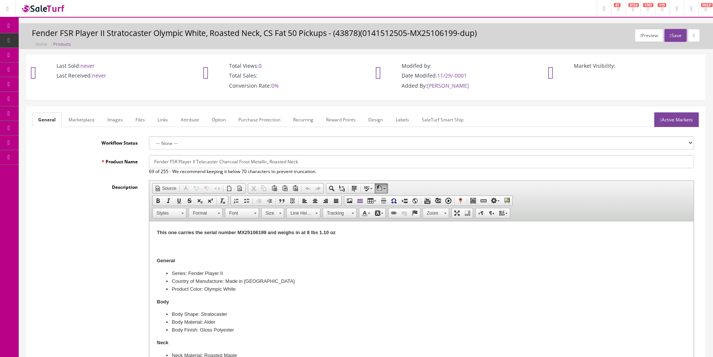
click at [286, 160] on input "Fender FSR Player II Telecaster Charcoal Frost Metallic, Roasted Neck" at bounding box center [421, 161] width 545 height 13
type input "Fender FSR Player II Telecaster Charcoal Frost Metallic, Roasted Maple Neck"
click at [74, 121] on link "Marketplace" at bounding box center [82, 119] width 38 height 15
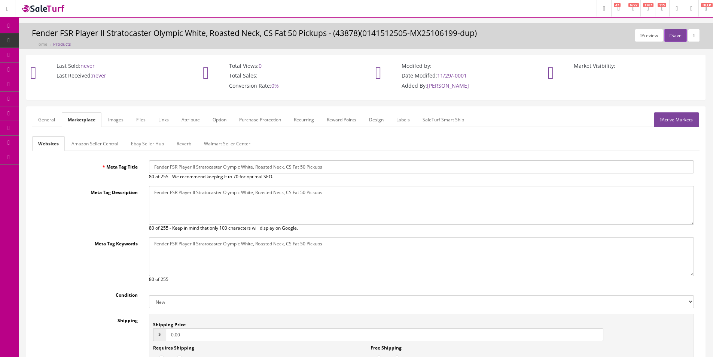
click at [235, 166] on input "Fender FSR Player II Stratocaster Olympic White, Roasted Neck, CS Fat 50 Pickups" at bounding box center [421, 166] width 545 height 13
paste input "Telecaster Charcoal Frost Metallic, Roasted Maple Neck"
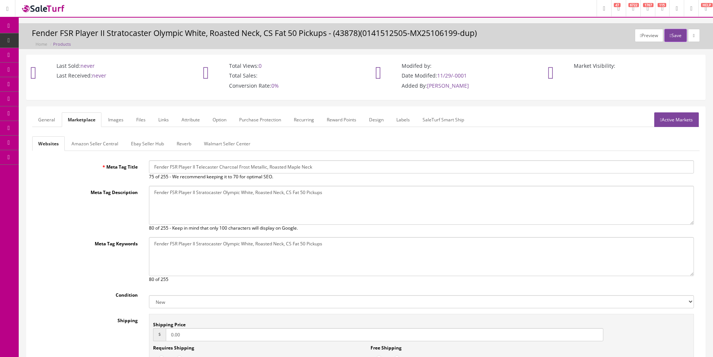
type input "Fender FSR Player II Telecaster Charcoal Frost Metallic, Roasted Maple Neck"
click at [255, 192] on textarea "Fender FSR Player II Stratocaster Olympic White, Roasted Neck, CS Fat 50 Pickups" at bounding box center [421, 205] width 545 height 39
paste textarea "Telecaster Charcoal Frost Metallic, Roasted Maple Neck"
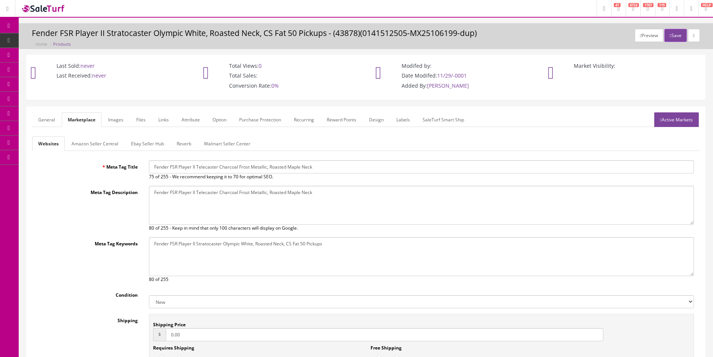
type textarea "Fender FSR Player II Telecaster Charcoal Frost Metallic, Roasted Maple Neck"
click at [291, 257] on textarea "Fender FSR Player II Stratocaster Olympic White, Roasted Neck, CS Fat 50 Pickups" at bounding box center [421, 256] width 545 height 39
paste textarea "Telecaster Charcoal Frost Metallic, Roasted Maple Neck"
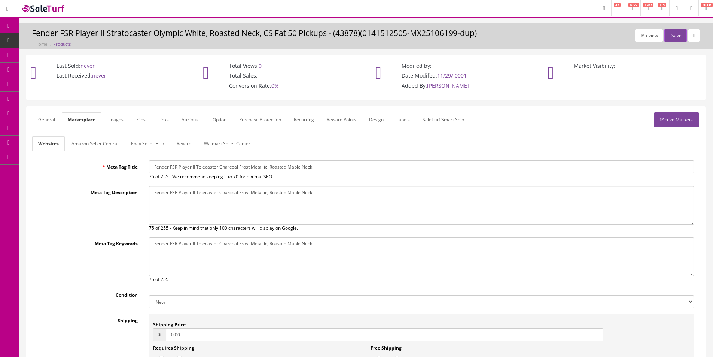
type textarea "Fender FSR Player II Telecaster Charcoal Frost Metallic, Roasted Maple Neck"
click at [56, 120] on link "General" at bounding box center [46, 119] width 29 height 15
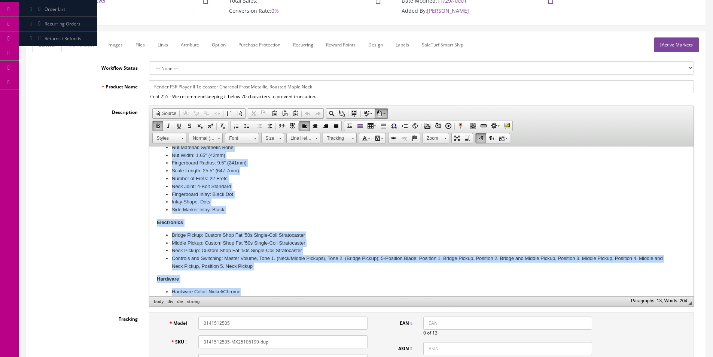
scroll to position [233, 0]
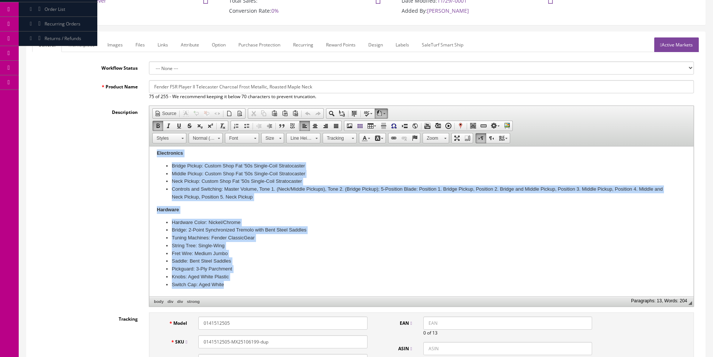
drag, startPoint x: 158, startPoint y: 165, endPoint x: 425, endPoint y: 462, distance: 399.1
click at [287, 296] on html "This one carries the serial number MX25106199 and weighs in at 8 lbs 1.10 oz Ge…" at bounding box center [421, 104] width 544 height 383
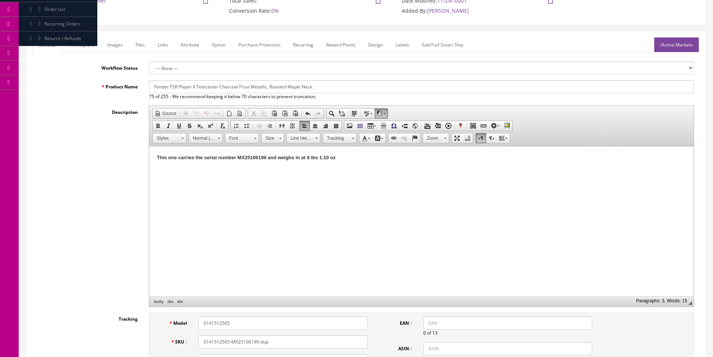
scroll to position [0, 0]
click at [180, 178] on span "Paste" at bounding box center [188, 177] width 40 height 9
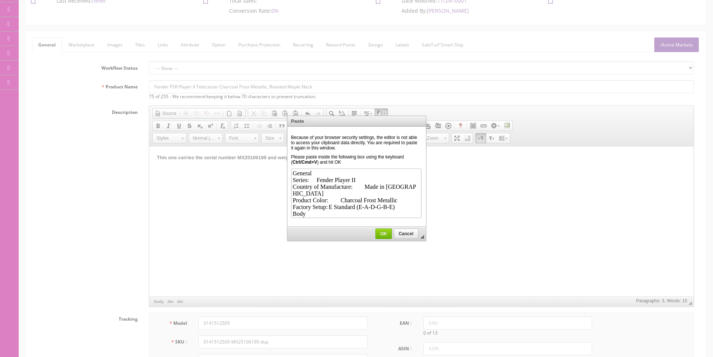
scroll to position [249, 0]
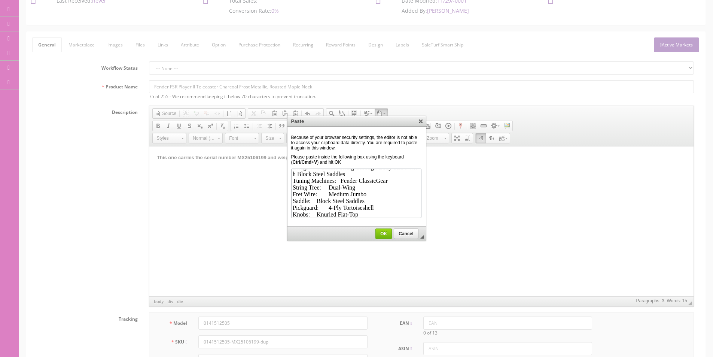
drag, startPoint x: 387, startPoint y: 235, endPoint x: 86, endPoint y: 75, distance: 340.7
click at [387, 235] on span "OK" at bounding box center [384, 233] width 16 height 5
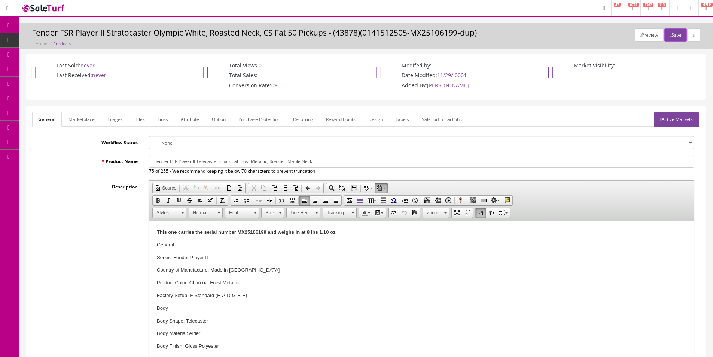
scroll to position [0, 0]
click at [168, 245] on p "General" at bounding box center [421, 246] width 529 height 8
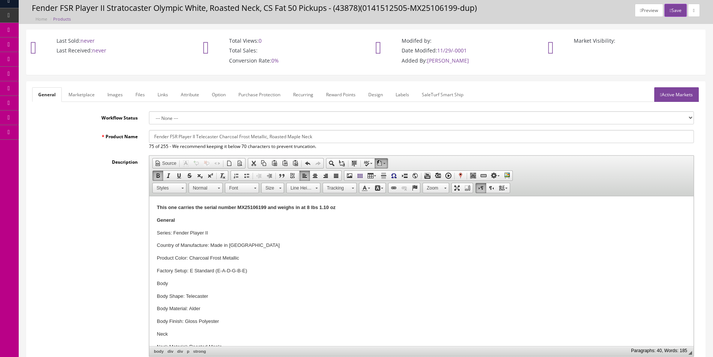
scroll to position [37, 0]
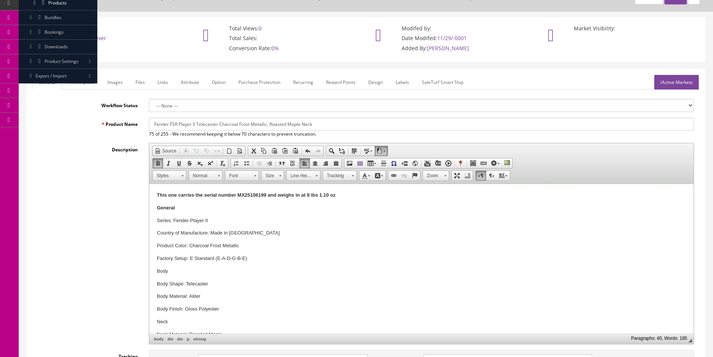
click at [172, 217] on p "Series: Fender Player II" at bounding box center [421, 221] width 529 height 8
click at [177, 257] on p "Factory Setup: E Standard (E-A-D-G-B-E)" at bounding box center [421, 259] width 529 height 8
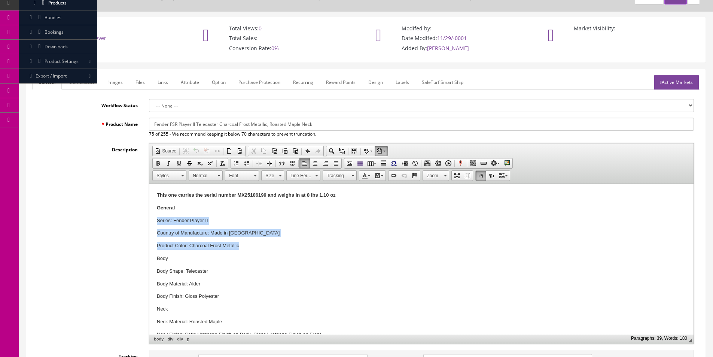
drag, startPoint x: 157, startPoint y: 219, endPoint x: 251, endPoint y: 244, distance: 96.6
click at [247, 164] on span at bounding box center [247, 163] width 6 height 6
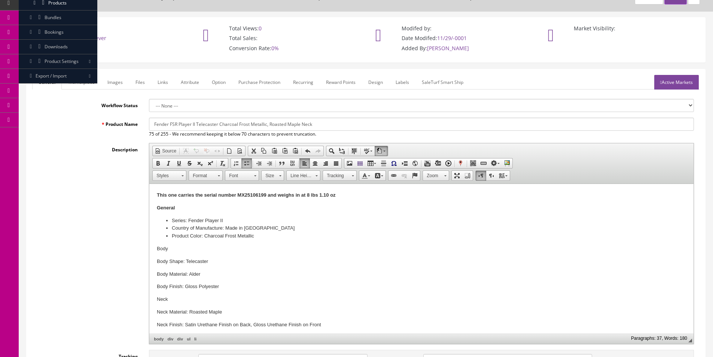
scroll to position [112, 0]
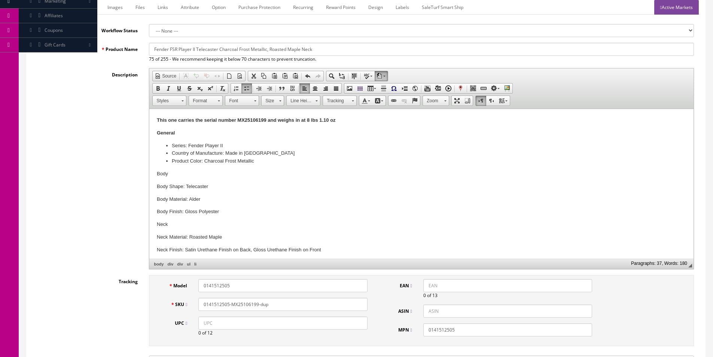
click at [164, 172] on p "Body" at bounding box center [421, 174] width 529 height 8
click at [169, 188] on p "Body Shape: Telecaster" at bounding box center [421, 187] width 529 height 8
drag, startPoint x: 157, startPoint y: 185, endPoint x: 225, endPoint y: 211, distance: 73.0
click at [225, 211] on div "General Series: Fender Player II Country of Manufacture: Made in Mexico Product…" at bounding box center [421, 355] width 529 height 453
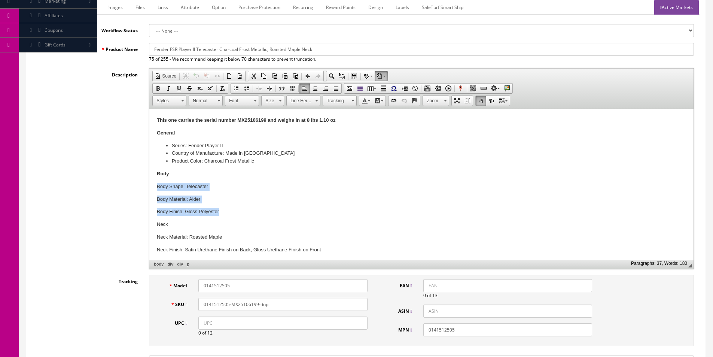
click at [248, 88] on span at bounding box center [247, 88] width 6 height 6
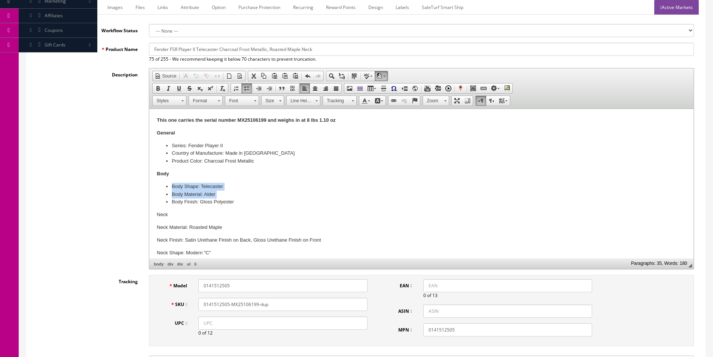
click at [219, 197] on li "Body Material: Alder" at bounding box center [422, 195] width 500 height 8
click at [163, 214] on p "Neck" at bounding box center [421, 215] width 529 height 8
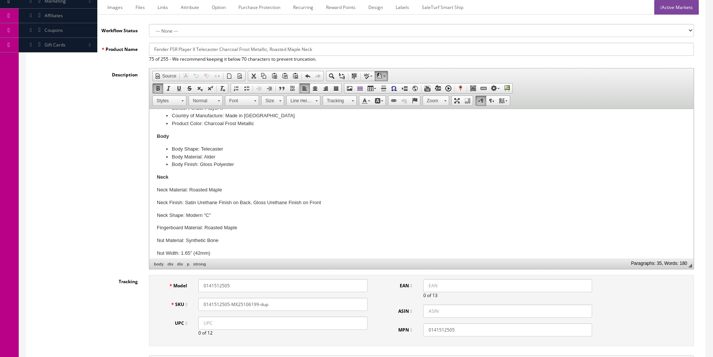
click at [188, 188] on p "Neck Material: Roasted Maple" at bounding box center [421, 190] width 529 height 8
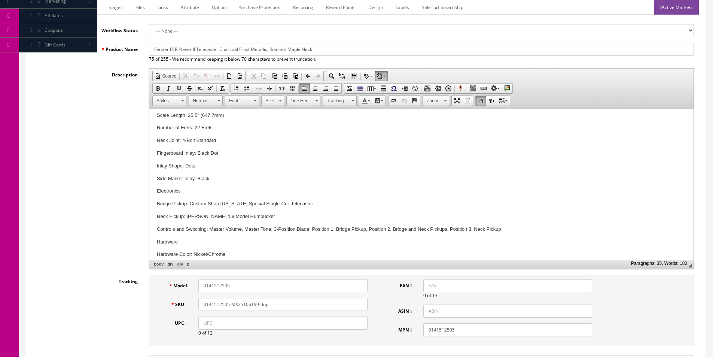
scroll to position [225, 0]
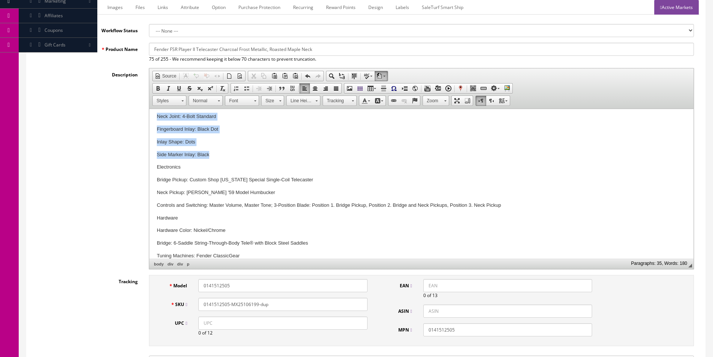
drag, startPoint x: 157, startPoint y: 190, endPoint x: 271, endPoint y: 148, distance: 121.3
click at [271, 148] on div "General Series: Fender Player II Country of Manufacture: Made in Mexico Product…" at bounding box center [421, 127] width 529 height 444
click at [248, 88] on span at bounding box center [247, 88] width 6 height 6
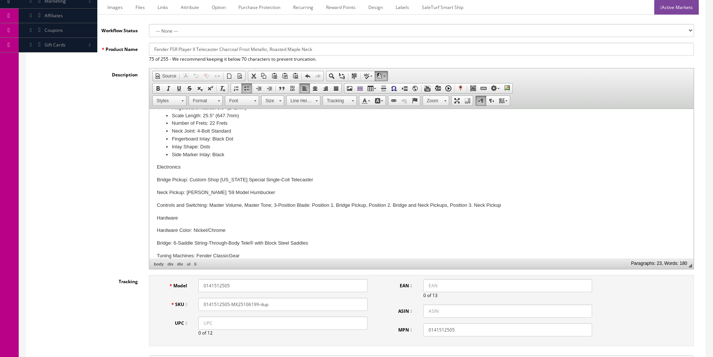
click at [171, 170] on p "Electronics" at bounding box center [421, 167] width 529 height 8
click at [167, 178] on p "Bridge Pickup: Custom Shop Texas Special Single-Coil Telecaster" at bounding box center [421, 180] width 529 height 8
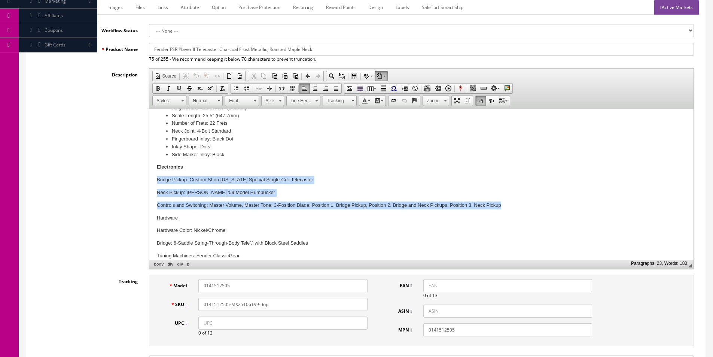
drag, startPoint x: 157, startPoint y: 180, endPoint x: 531, endPoint y: 198, distance: 374.5
click at [531, 198] on div "General Series: Fender Player II Country of Manufacture: Made in Mexico Product…" at bounding box center [421, 155] width 529 height 385
click at [245, 89] on span at bounding box center [247, 88] width 6 height 6
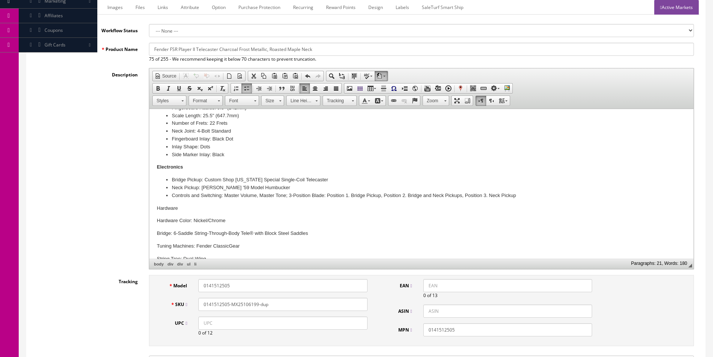
click at [192, 184] on li "Neck Pickup: Seymour Duncan '59 Model Humbucker" at bounding box center [422, 188] width 500 height 8
click at [172, 208] on p "Hardware" at bounding box center [421, 208] width 529 height 8
click at [157, 221] on p "Hardware Color: Nickel/Chrome" at bounding box center [421, 221] width 529 height 8
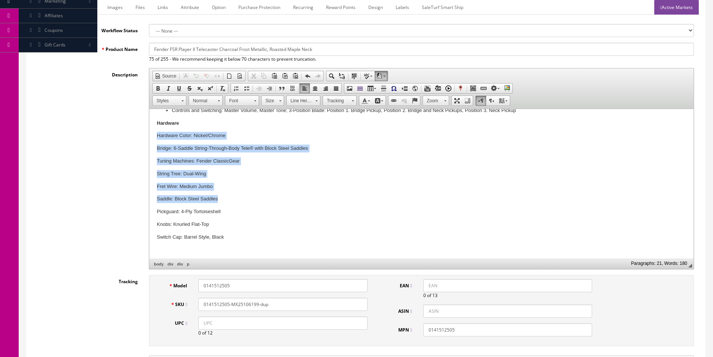
scroll to position [254, 0]
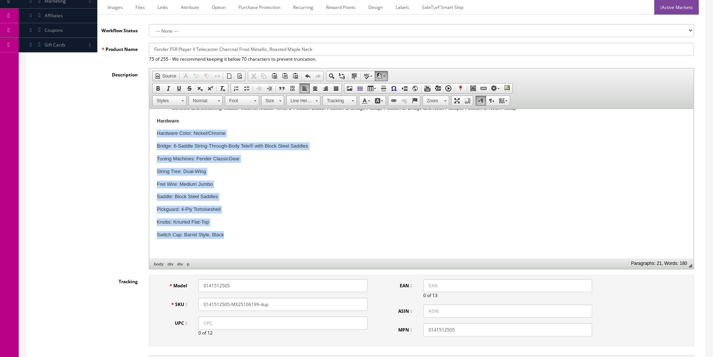
drag, startPoint x: 155, startPoint y: 221, endPoint x: 268, endPoint y: 225, distance: 113.6
click at [271, 227] on html "This one carries the serial number MX25106199 and weighs in at 8 lbs 1.10 oz Ge…" at bounding box center [421, 56] width 544 height 403
click at [250, 88] on link "Insert/Remove Bulleted List" at bounding box center [247, 89] width 10 height 10
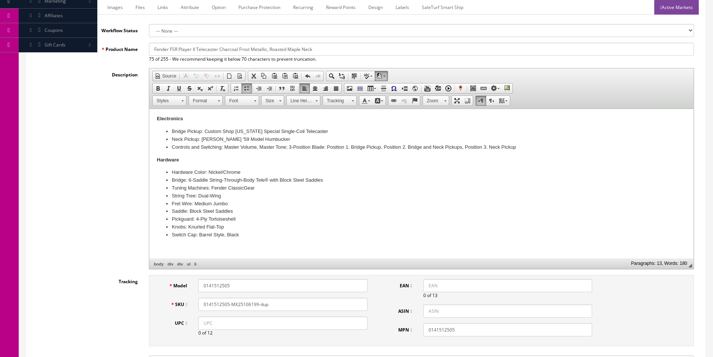
click at [221, 203] on li "Fret Wire: Medium Jumbo" at bounding box center [422, 204] width 500 height 8
click at [88, 238] on div "Description Rich Text Editor, input-description1 Editor toolbars Document Sourc…" at bounding box center [366, 168] width 668 height 201
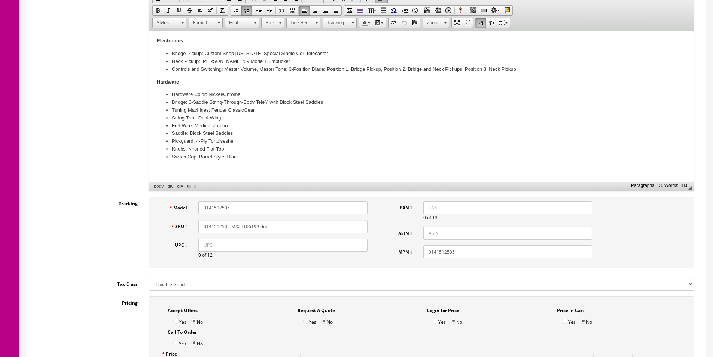
scroll to position [262, 0]
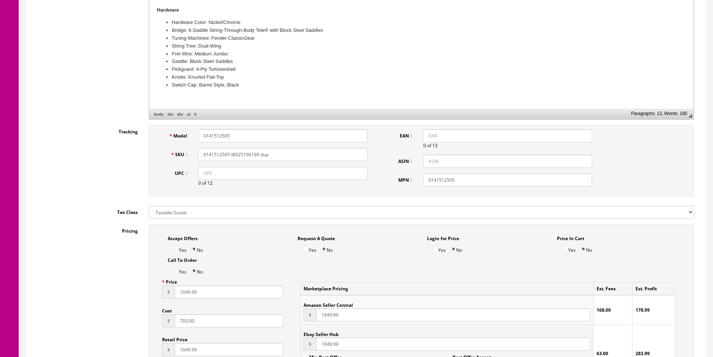
click at [257, 133] on input "0141512505" at bounding box center [282, 135] width 169 height 13
type input "0141550569"
paste input "50569"
type input "0141550569-MX25100990"
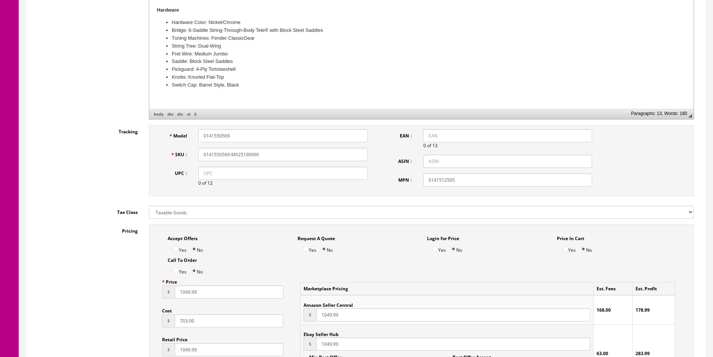
click at [428, 179] on input "0141512505" at bounding box center [508, 179] width 169 height 13
paste input "50569"
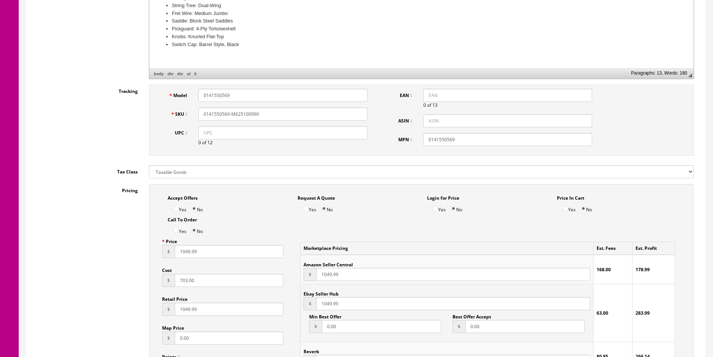
scroll to position [337, 0]
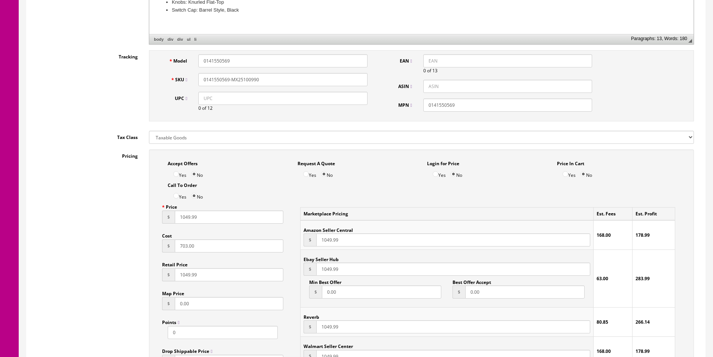
type input "0141550569"
click at [342, 99] on input "UPC" at bounding box center [282, 98] width 169 height 13
click at [342, 97] on input "UPC" at bounding box center [282, 98] width 169 height 13
paste input "885978814824"
type input "885978814824"
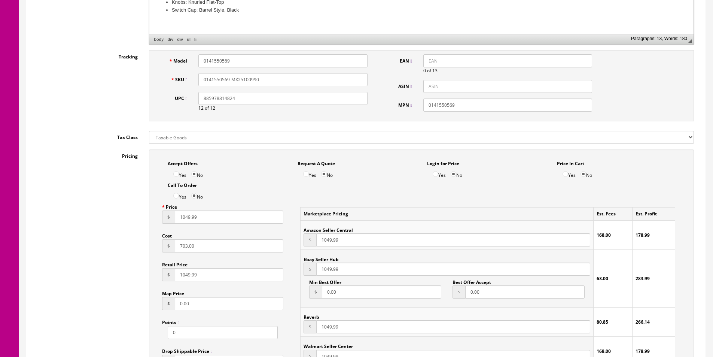
click at [436, 57] on input "EAN" at bounding box center [508, 60] width 169 height 13
paste input "885978814824"
click at [428, 58] on input "885978814824" at bounding box center [508, 60] width 169 height 13
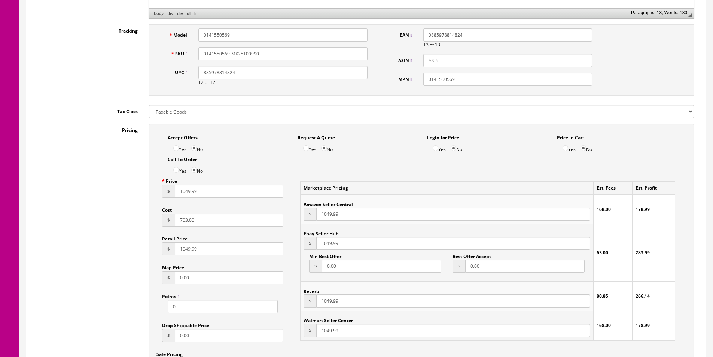
scroll to position [374, 0]
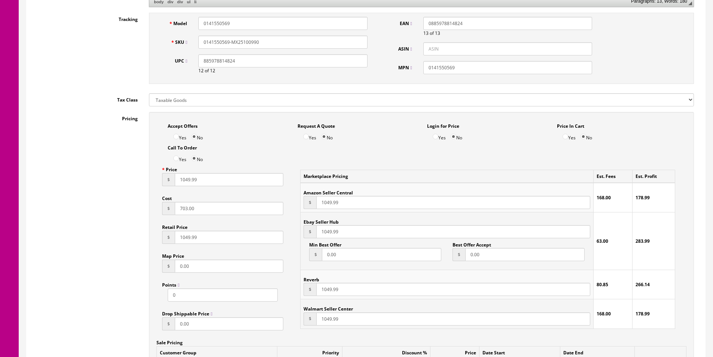
type input "0885978814824"
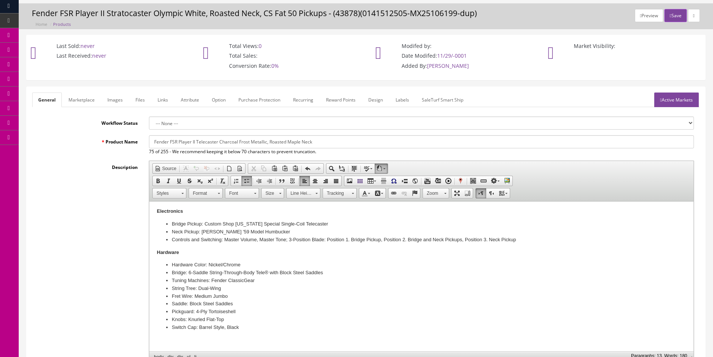
scroll to position [0, 0]
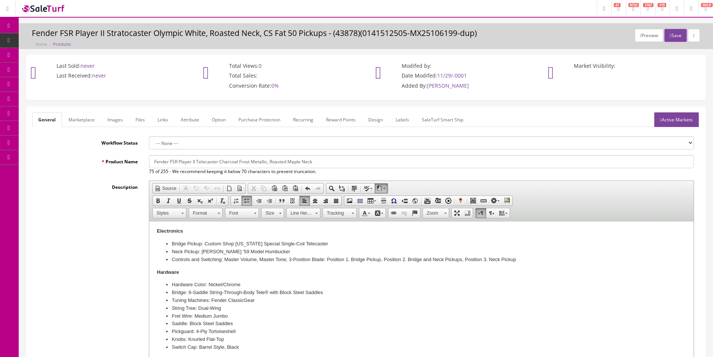
click at [290, 160] on input "Fender FSR Player II Telecaster Charcoal Frost Metallic, Roasted Maple Neck" at bounding box center [421, 161] width 545 height 13
click at [77, 126] on link "Marketplace" at bounding box center [82, 119] width 38 height 15
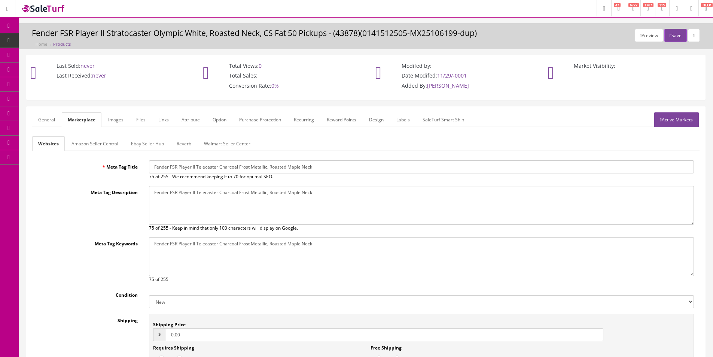
click at [166, 164] on input "Fender FSR Player II Telecaster Charcoal Frost Metallic, Roasted Maple Neck" at bounding box center [421, 166] width 545 height 13
click at [188, 194] on textarea "Fender FSR Player II Stratocaster Olympic White, Roasted Neck, CS Fat 50 Pickups" at bounding box center [421, 205] width 545 height 39
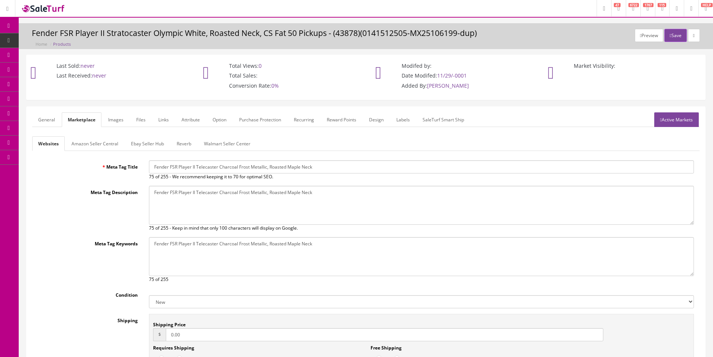
click at [188, 194] on textarea "Fender FSR Player II Stratocaster Olympic White, Roasted Neck, CS Fat 50 Pickups" at bounding box center [421, 205] width 545 height 39
click at [199, 251] on textarea "Fender FSR Player II Stratocaster Olympic White, Roasted Neck, CS Fat 50 Pickups" at bounding box center [421, 256] width 545 height 39
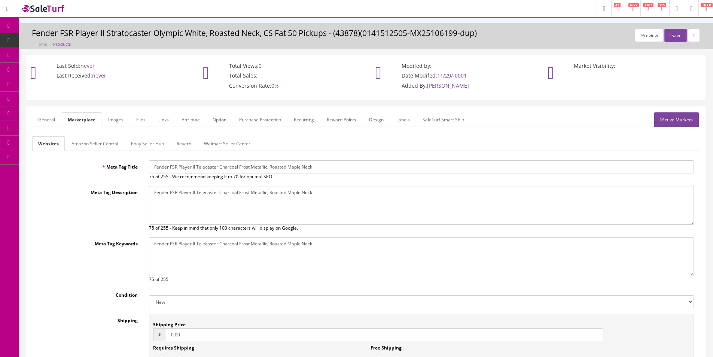
click at [109, 146] on link "Amazon Seller Central" at bounding box center [95, 143] width 59 height 15
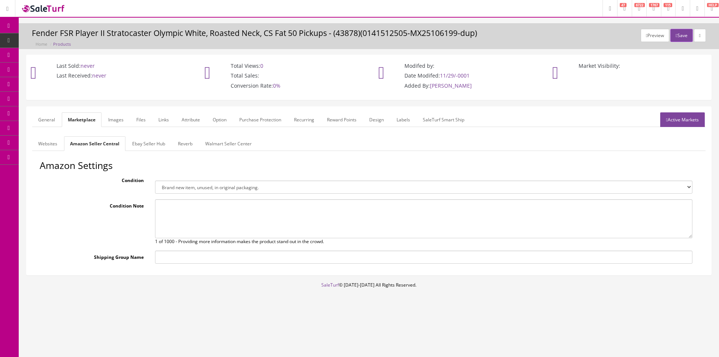
click at [134, 146] on link "Ebay Seller Hub" at bounding box center [148, 143] width 45 height 15
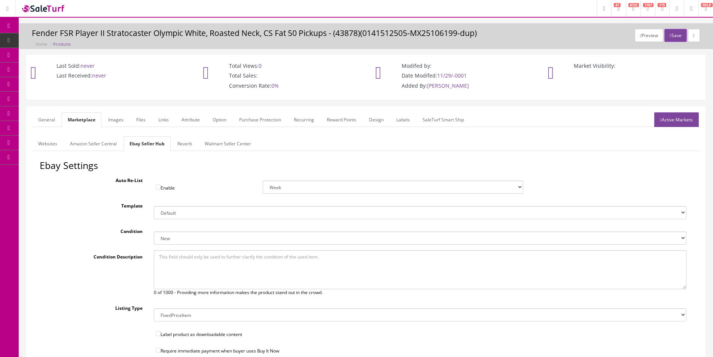
click at [199, 146] on link "Walmart Seller Center" at bounding box center [228, 143] width 58 height 15
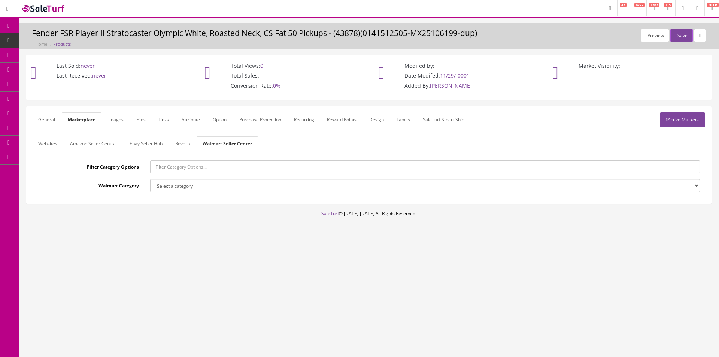
click at [188, 144] on link "Reverb" at bounding box center [182, 143] width 27 height 15
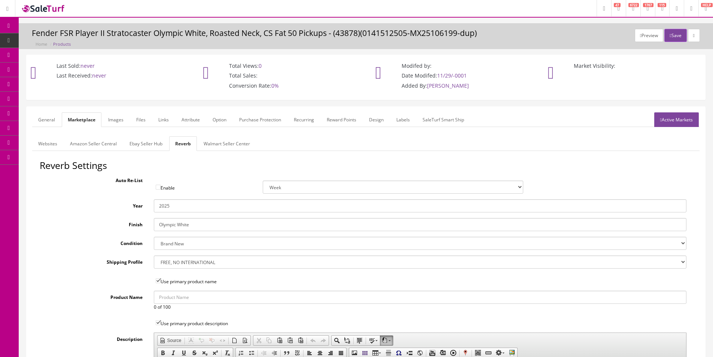
click at [186, 226] on input "Olympic White" at bounding box center [420, 224] width 533 height 13
type input "Charcoal Frost Metallic"
click at [113, 119] on link "Images" at bounding box center [115, 119] width 27 height 15
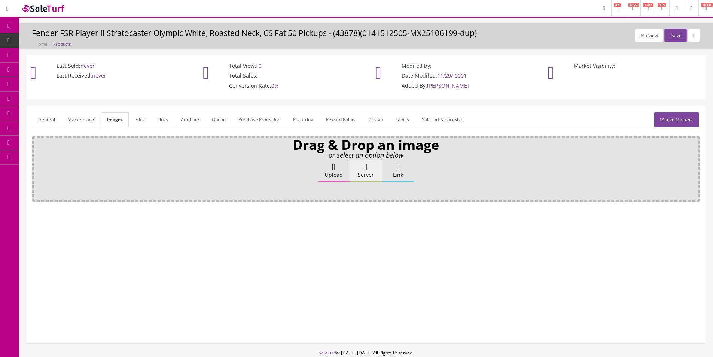
click at [186, 120] on link "Attribute" at bounding box center [190, 119] width 30 height 15
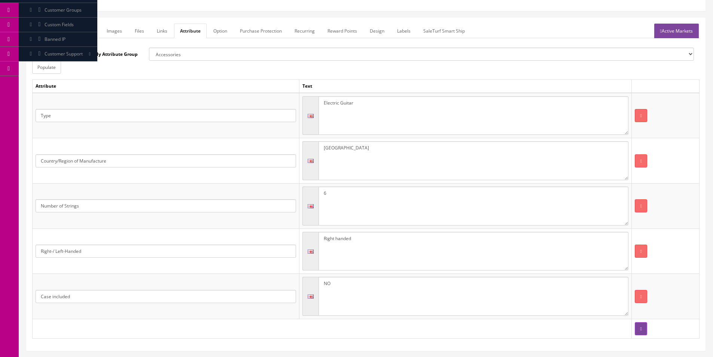
scroll to position [29, 0]
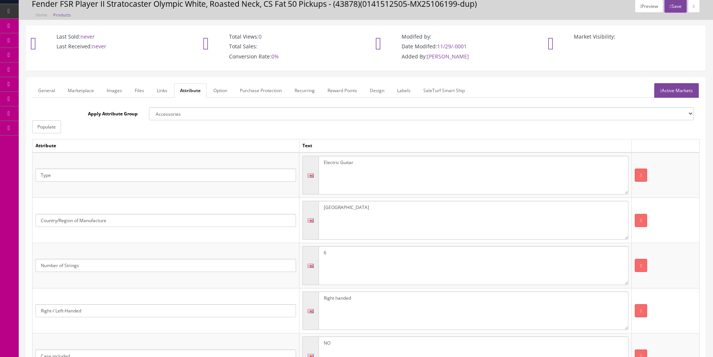
click at [691, 100] on form "General Marketplace Images Files Links Attribute Option Purchase Protection Rec…" at bounding box center [366, 243] width 668 height 321
click at [691, 94] on link "Active Markets" at bounding box center [677, 90] width 45 height 15
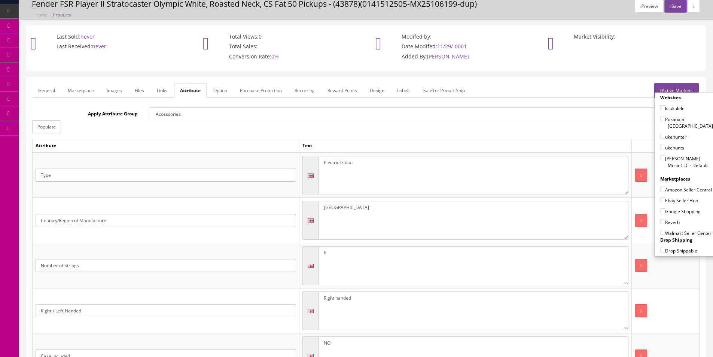
click at [676, 155] on label "[PERSON_NAME] Music LLC - Default" at bounding box center [687, 162] width 53 height 14
click at [665, 155] on input"] "[PERSON_NAME] Music LLC - Default" at bounding box center [663, 157] width 5 height 5
checkbox input"] "true"
click at [669, 190] on label "Amazon Seller Central" at bounding box center [687, 189] width 52 height 7
click at [665, 190] on input"] "Amazon Seller Central" at bounding box center [663, 188] width 5 height 5
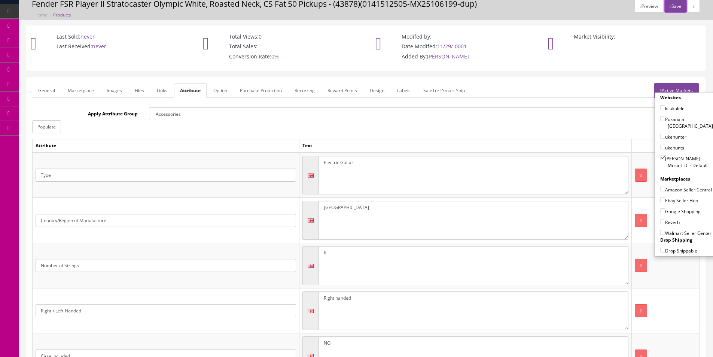
checkbox input"] "true"
click at [670, 199] on label "Ebay Seller Hub" at bounding box center [680, 200] width 38 height 7
click at [665, 199] on input"] "Ebay Seller Hub" at bounding box center [663, 199] width 5 height 5
checkbox input"] "true"
click at [670, 211] on label "Google Shopping" at bounding box center [681, 210] width 40 height 7
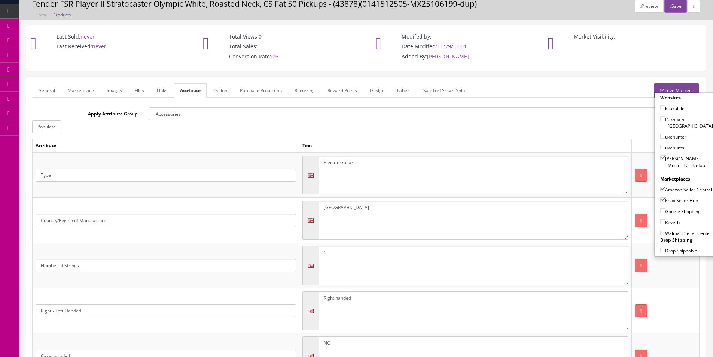
click at [665, 211] on input"] "Google Shopping" at bounding box center [663, 210] width 5 height 5
checkbox input"] "true"
click at [670, 221] on label "Reverb" at bounding box center [670, 221] width 19 height 7
click at [665, 221] on input"] "Reverb" at bounding box center [663, 221] width 5 height 5
checkbox input"] "true"
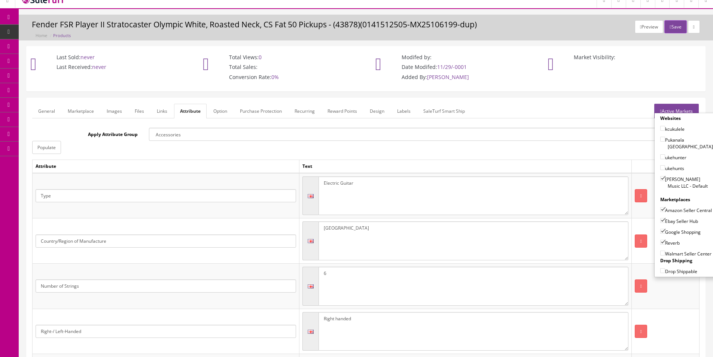
scroll to position [0, 0]
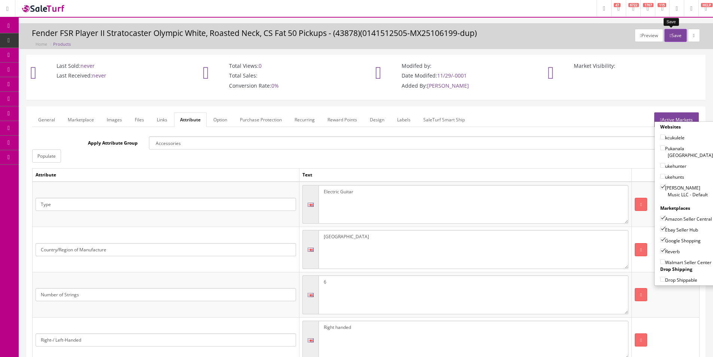
click at [673, 34] on button "Save" at bounding box center [676, 35] width 22 height 13
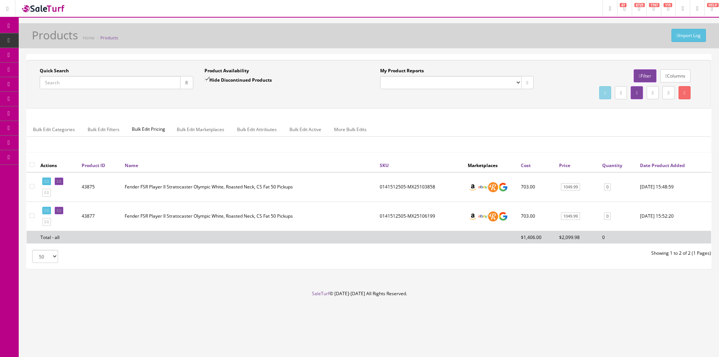
click at [157, 82] on input "Quick Search" at bounding box center [110, 82] width 141 height 13
type input "0141550569"
click at [216, 80] on label "Hide Discontinued Products" at bounding box center [237, 79] width 67 height 7
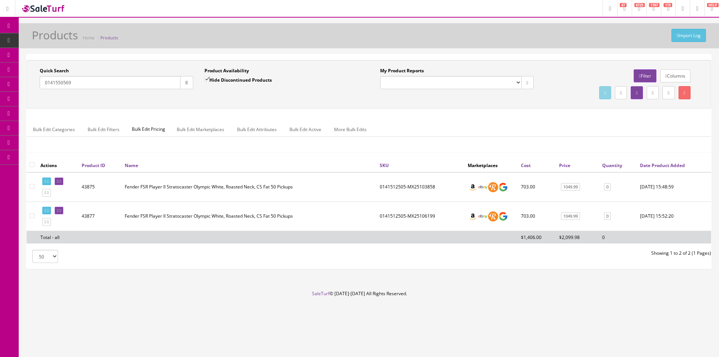
click at [209, 80] on input "Hide Discontinued Products" at bounding box center [206, 79] width 5 height 5
checkbox input "false"
drag, startPoint x: 191, startPoint y: 87, endPoint x: 205, endPoint y: 96, distance: 16.6
click at [192, 88] on button "button" at bounding box center [186, 82] width 13 height 13
click at [206, 96] on div "Quick Search 0141550569 Date From Product Availability Hide Discontinued Produc…" at bounding box center [368, 84] width 681 height 34
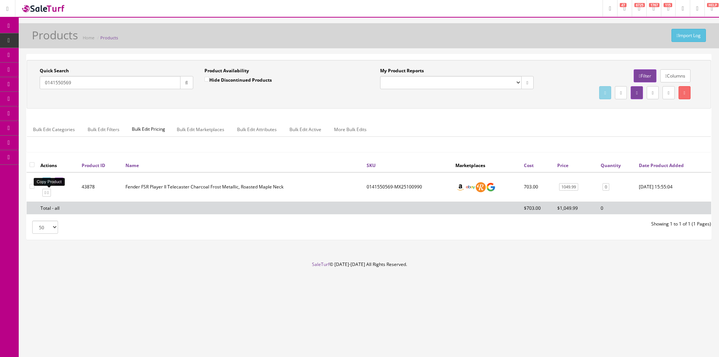
click at [46, 193] on icon at bounding box center [45, 193] width 1 height 4
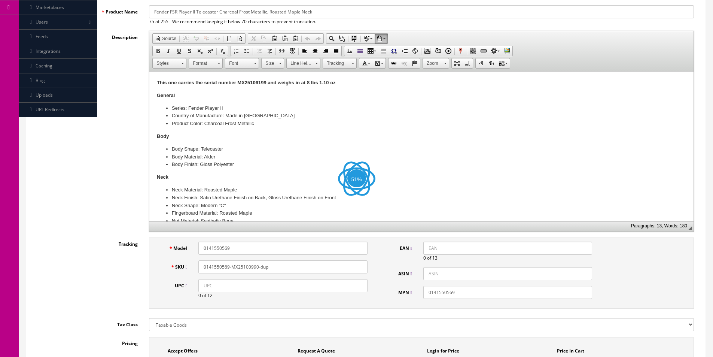
click at [221, 287] on input "UPC" at bounding box center [282, 285] width 169 height 13
paste input "885978814824"
type input "885978814824"
click at [430, 250] on input "EAN" at bounding box center [508, 248] width 169 height 13
paste input "885978814824"
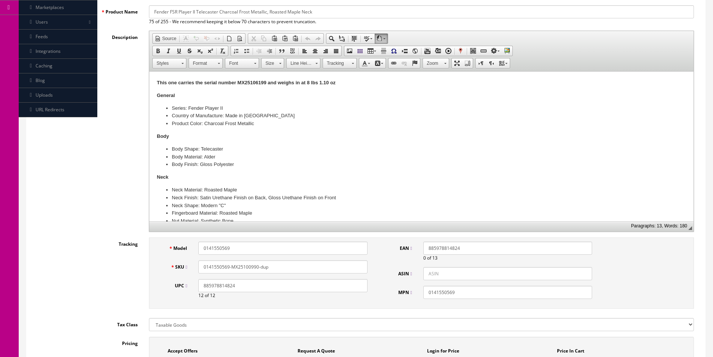
click at [428, 248] on input "885978814824" at bounding box center [508, 248] width 169 height 13
type input "0885978814824"
drag, startPoint x: 233, startPoint y: 267, endPoint x: 331, endPoint y: 267, distance: 98.1
click at [331, 267] on input "0141550569-MX25100990-dup" at bounding box center [282, 266] width 169 height 13
click at [331, 267] on input "0141550569-MX25101877" at bounding box center [282, 266] width 169 height 13
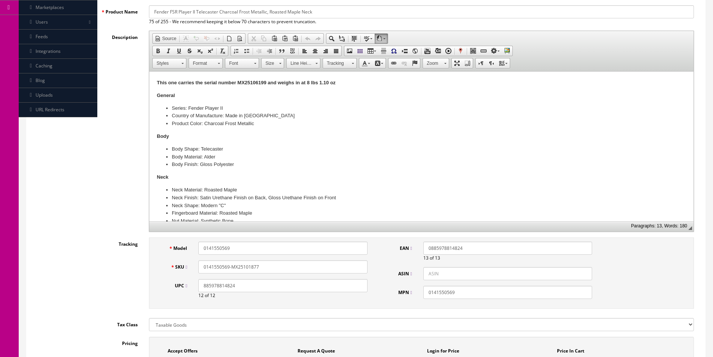
click at [331, 267] on input "0141550569-MX25101877" at bounding box center [282, 266] width 169 height 13
type input "0141550569-MX25101877"
click at [250, 80] on strong "This one carries the serial number MX25106199 and weighs in at 8 lbs 1.10 oz" at bounding box center [246, 83] width 179 height 6
paste body
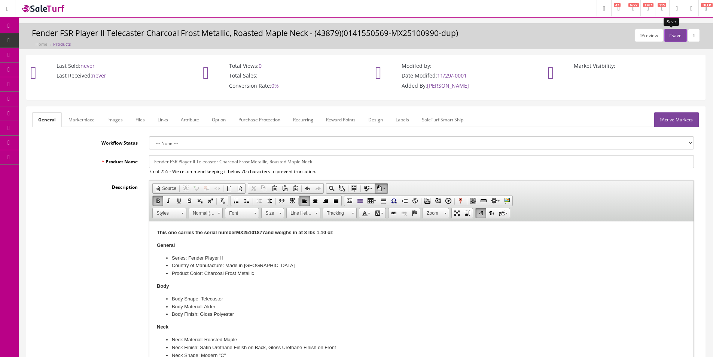
click at [673, 40] on button "Save" at bounding box center [676, 35] width 22 height 13
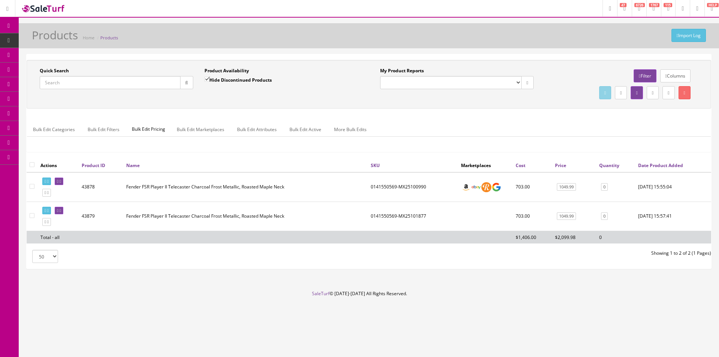
drag, startPoint x: 33, startPoint y: 215, endPoint x: 75, endPoint y: 209, distance: 42.3
click at [33, 215] on input"] "checkbox" at bounding box center [32, 215] width 5 height 5
checkbox input"] "true"
drag, startPoint x: 160, startPoint y: 70, endPoint x: 207, endPoint y: 64, distance: 47.9
click at [160, 70] on div "Quick Search" at bounding box center [117, 78] width 154 height 22
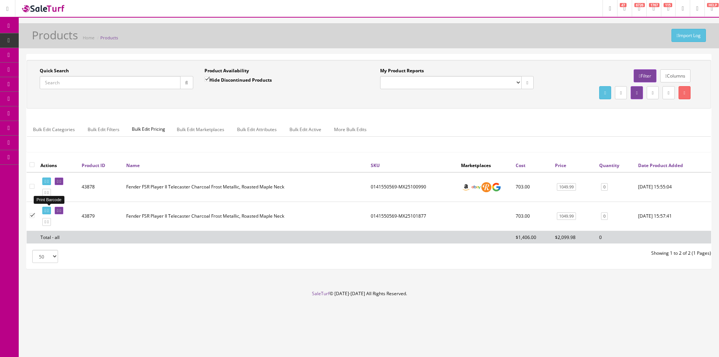
click at [44, 210] on link at bounding box center [46, 211] width 9 height 8
click at [49, 181] on icon at bounding box center [47, 181] width 1 height 4
click at [129, 87] on input "Quick Search" at bounding box center [110, 82] width 141 height 13
paste input "2912224552"
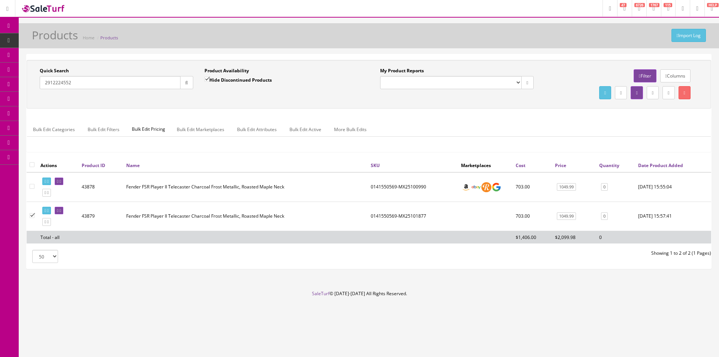
type input "2912224552"
drag, startPoint x: 216, startPoint y: 78, endPoint x: 216, endPoint y: 87, distance: 9.0
click at [216, 78] on label "Hide Discontinued Products" at bounding box center [237, 79] width 67 height 7
click at [209, 78] on input "Hide Discontinued Products" at bounding box center [206, 79] width 5 height 5
checkbox input "false"
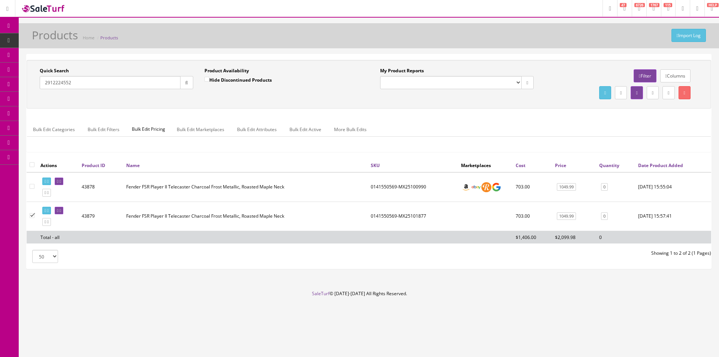
click at [214, 96] on div "Quick Search 2912224552 Date From Product Availability Hide Discontinued Produc…" at bounding box center [368, 84] width 681 height 34
click at [190, 84] on button "button" at bounding box center [186, 82] width 13 height 13
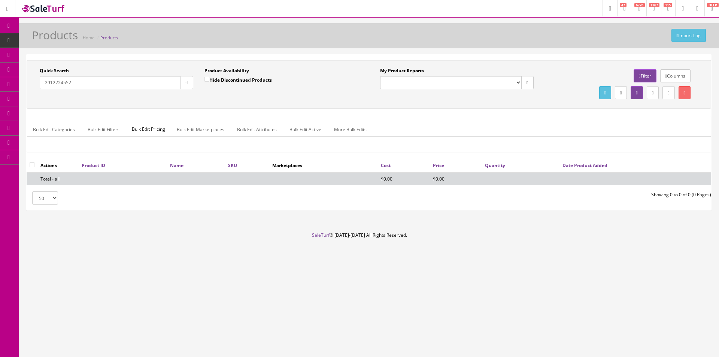
click at [120, 85] on input "2912224552" at bounding box center [110, 82] width 141 height 13
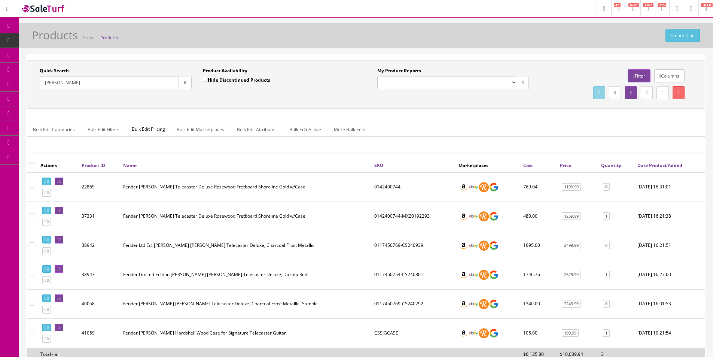
click at [395, 216] on td "0142400744-MX20192293" at bounding box center [413, 215] width 84 height 29
click at [407, 216] on td "0142400744-MX20192293" at bounding box center [413, 215] width 84 height 29
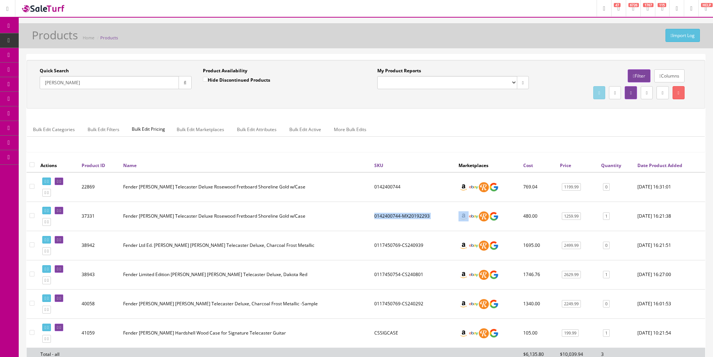
click at [407, 216] on td "0142400744-MX20192293" at bounding box center [413, 215] width 84 height 29
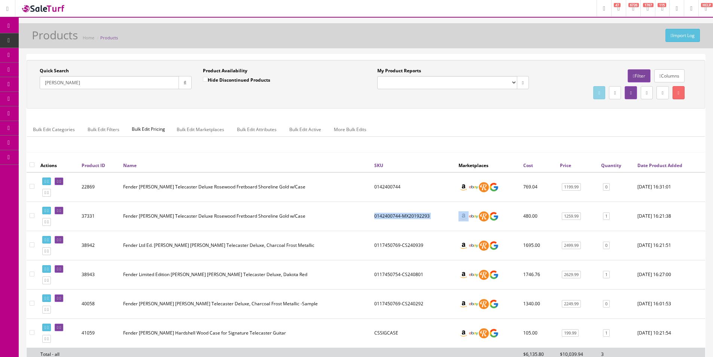
click at [407, 216] on td "0142400744-MX20192293" at bounding box center [413, 215] width 84 height 29
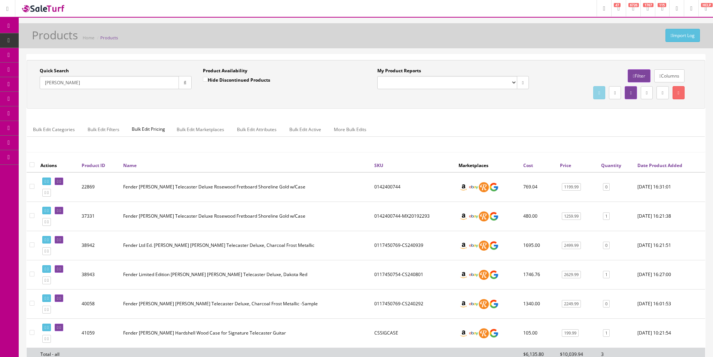
click at [407, 216] on td "0142400744-MX20192293" at bounding box center [413, 215] width 84 height 29
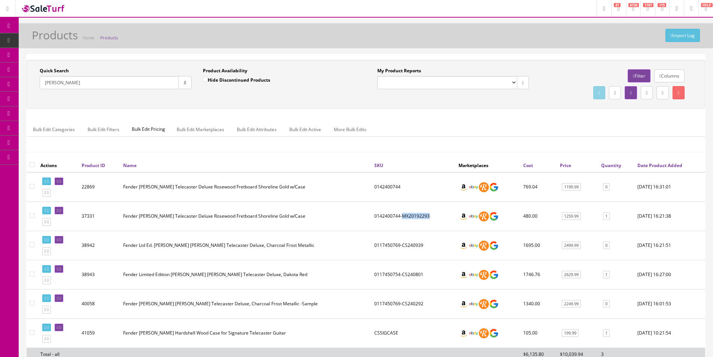
click at [407, 216] on td "0142400744-MX20192293" at bounding box center [413, 215] width 84 height 29
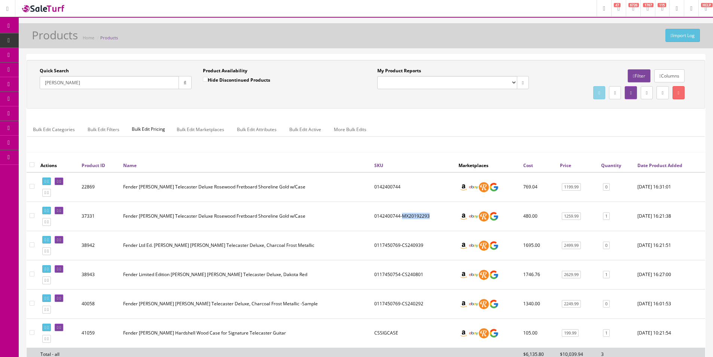
click at [407, 216] on td "0142400744-MX20192293" at bounding box center [413, 215] width 84 height 29
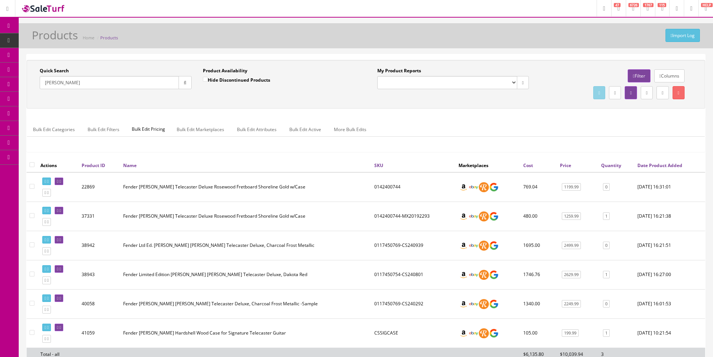
click at [407, 216] on td "0142400744-MX20192293" at bounding box center [413, 215] width 84 height 29
click at [145, 84] on input "Shiflett" at bounding box center [109, 82] width 139 height 13
type input "2912224519"
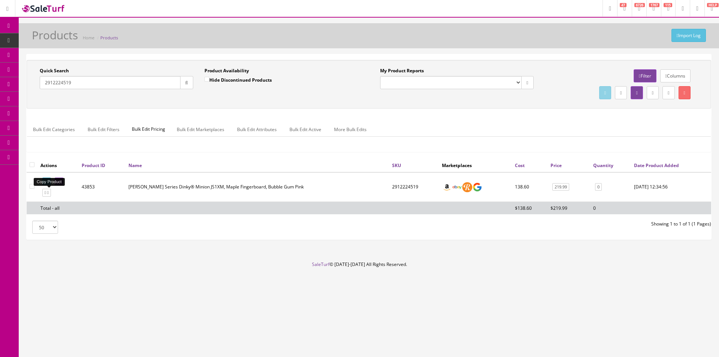
click at [49, 193] on icon at bounding box center [47, 193] width 1 height 4
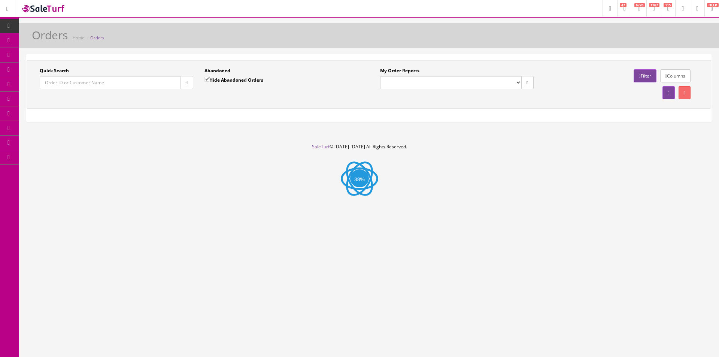
click at [119, 76] on div "Quick Search" at bounding box center [117, 78] width 154 height 22
click at [119, 80] on input "Quick Search" at bounding box center [110, 82] width 141 height 13
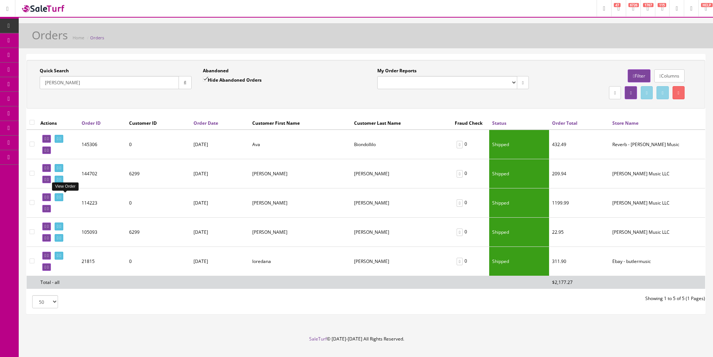
type input "[PERSON_NAME]"
click at [63, 195] on link at bounding box center [59, 197] width 9 height 8
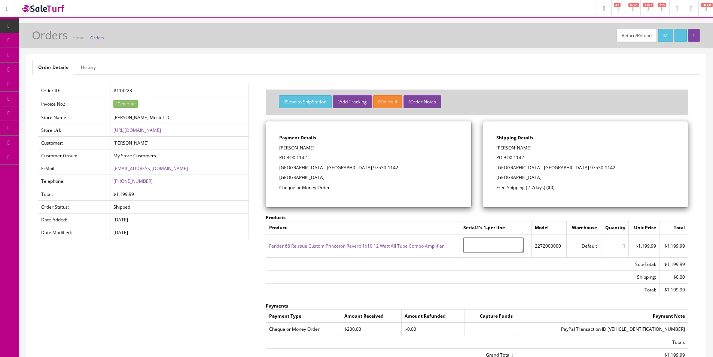
click at [543, 246] on td "2272000000" at bounding box center [549, 245] width 35 height 23
copy td "2272000000"
click at [393, 246] on link "Fender 68 Reissue Custom Princeton Reverb 1x10 12 Watt All Tube Combo Amplifier" at bounding box center [356, 246] width 175 height 6
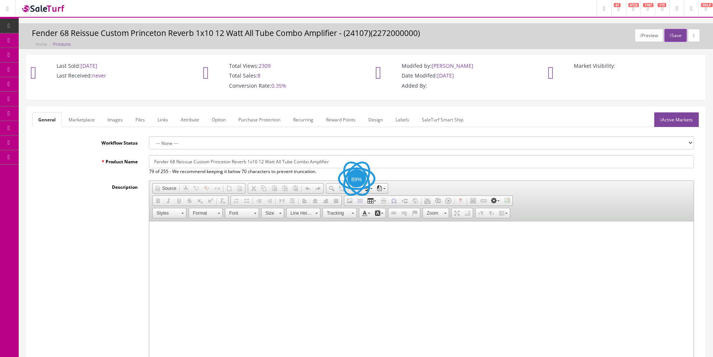
click at [78, 185] on label "Description" at bounding box center [87, 185] width 111 height 10
click at [0, 0] on textarea "Description" at bounding box center [0, 0] width 0 height 0
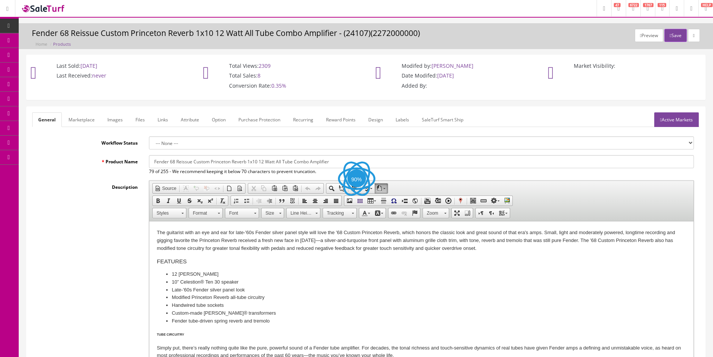
click at [67, 190] on label "Description" at bounding box center [87, 185] width 111 height 10
click at [0, 0] on textarea "Description" at bounding box center [0, 0] width 0 height 0
click at [67, 190] on label "Description" at bounding box center [87, 185] width 111 height 10
click at [0, 0] on textarea "Description" at bounding box center [0, 0] width 0 height 0
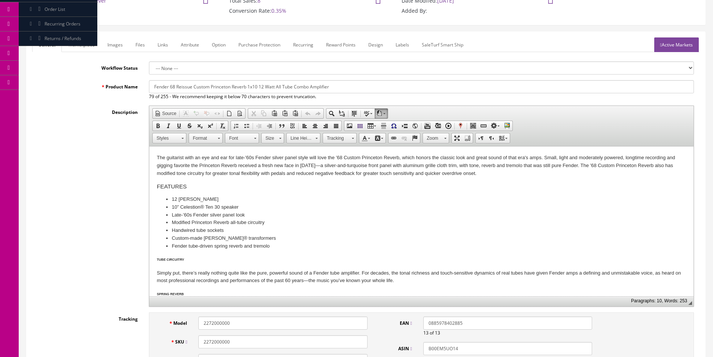
click at [68, 187] on div "Description Rich Text Editor, input-description1 Editor toolbars Document Sourc…" at bounding box center [366, 206] width 668 height 201
drag, startPoint x: 68, startPoint y: 187, endPoint x: 66, endPoint y: 69, distance: 118.0
click at [68, 187] on div "Description Rich Text Editor, input-description1 Editor toolbars Document Sourc…" at bounding box center [366, 206] width 668 height 201
click at [103, 212] on div "Description Rich Text Editor, input-description1 Editor toolbars Document Sourc…" at bounding box center [366, 206] width 668 height 201
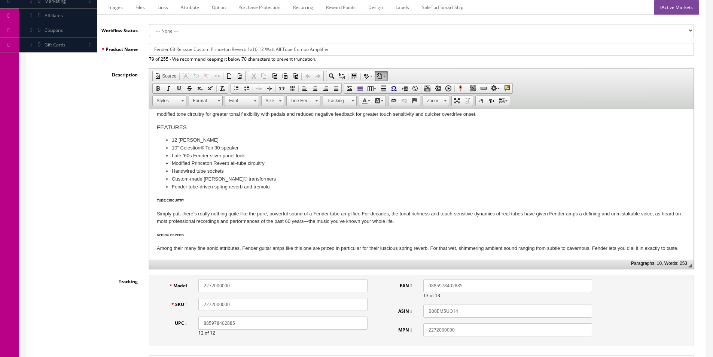
scroll to position [0, 0]
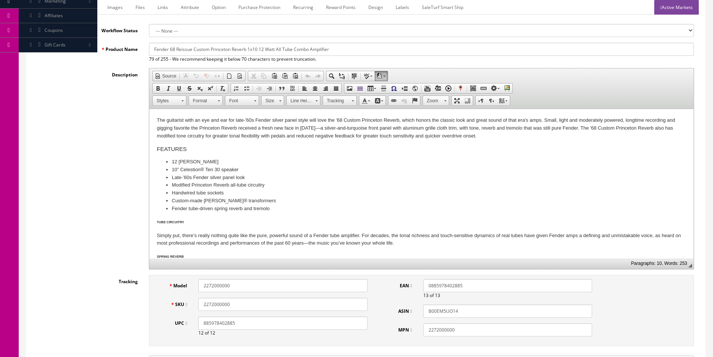
click at [412, 131] on p "The guitarist with an eye and ear for late-'60s Fender silver panel style will …" at bounding box center [421, 127] width 529 height 23
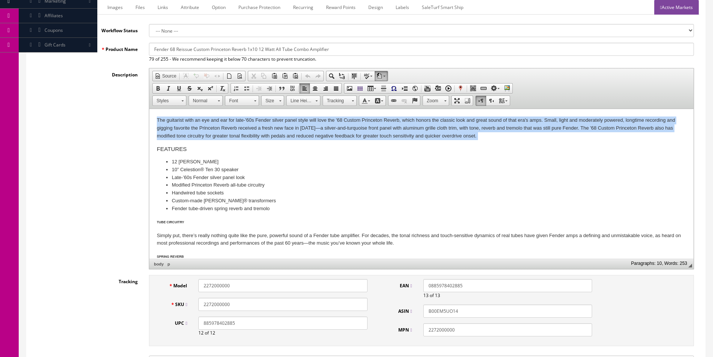
click at [412, 131] on p "The guitarist with an eye and ear for late-'60s Fender silver panel style will …" at bounding box center [421, 127] width 529 height 23
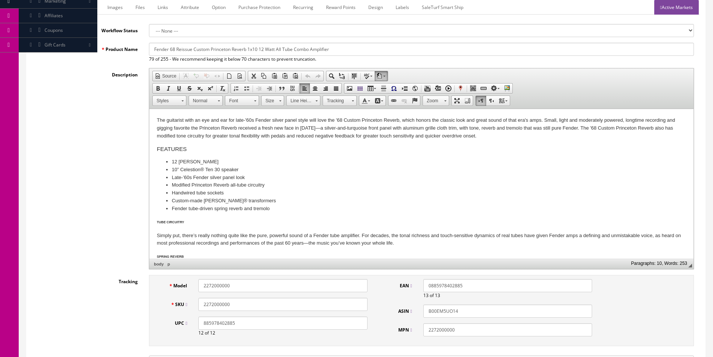
drag, startPoint x: 318, startPoint y: 140, endPoint x: 313, endPoint y: 141, distance: 4.6
click at [318, 140] on body "The guitarist with an eye and ear for late-'60s Fender silver panel style will …" at bounding box center [421, 208] width 529 height 185
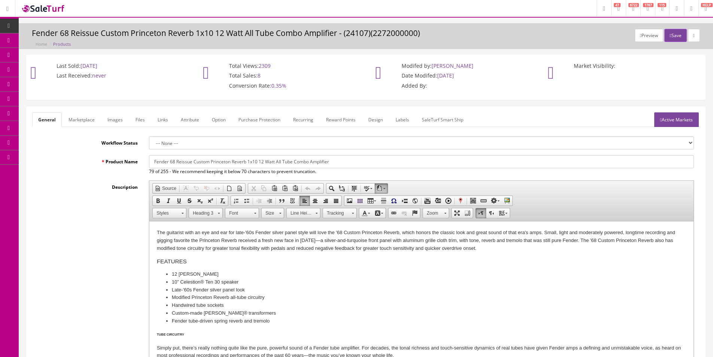
click at [110, 121] on link "Images" at bounding box center [114, 119] width 27 height 15
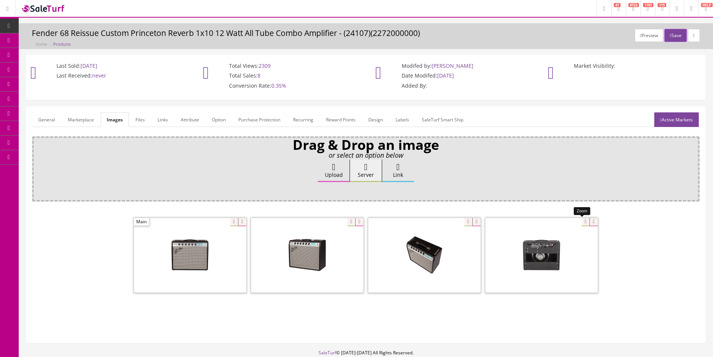
click at [580, 222] on div at bounding box center [542, 255] width 112 height 75
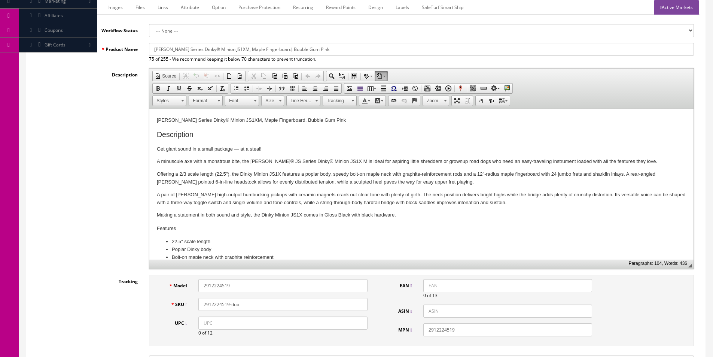
click at [221, 281] on input "2912224519" at bounding box center [282, 285] width 169 height 13
paste input "52"
type input "2912224552"
click at [212, 317] on input "UPC" at bounding box center [282, 322] width 169 height 13
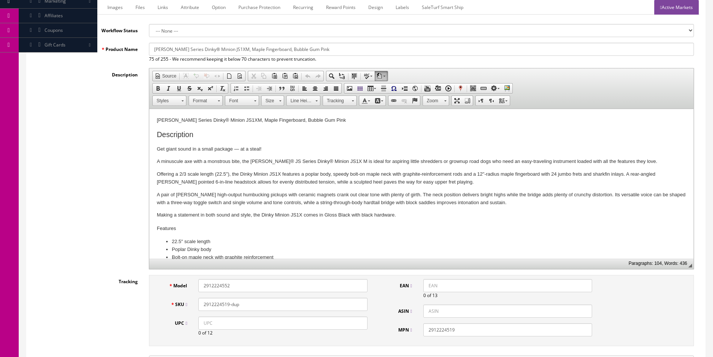
click at [216, 304] on input "2912224519-dup" at bounding box center [282, 304] width 169 height 13
paste input "52"
type input "2912224552"
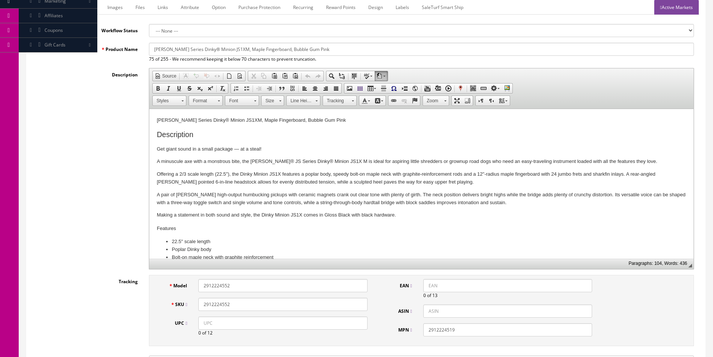
click at [462, 331] on input "2912224519" at bounding box center [508, 329] width 169 height 13
paste input "52"
type input "2912224552"
drag, startPoint x: 333, startPoint y: 322, endPoint x: 373, endPoint y: 305, distance: 43.1
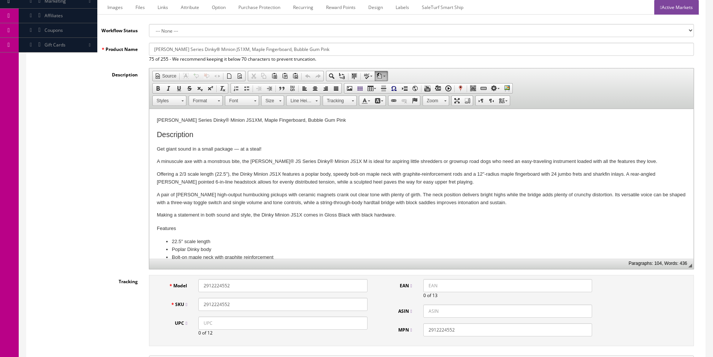
click at [333, 322] on input "UPC" at bounding box center [282, 322] width 169 height 13
paste input "885978919666"
type input "885978919666"
click at [428, 276] on div "Model 2912224552 SKU 2912224552 UPC 885978919666 12 of 12 EAN 0 of 13 ASIN MPN …" at bounding box center [421, 310] width 545 height 71
click at [428, 286] on input "EAN" at bounding box center [508, 285] width 169 height 13
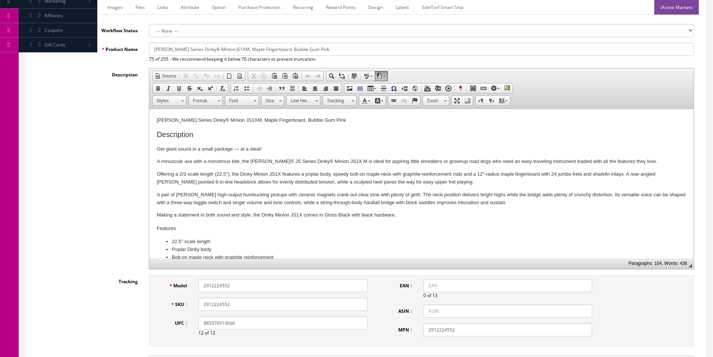
paste input "885978919666"
click at [428, 286] on input "885978919666" at bounding box center [508, 285] width 169 height 13
click at [431, 282] on input "885978919666" at bounding box center [508, 285] width 169 height 13
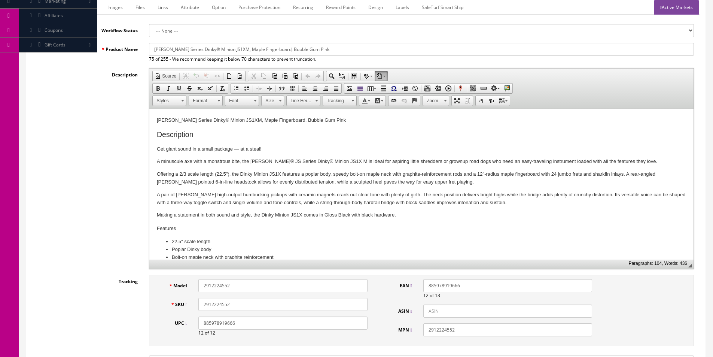
click at [427, 286] on input "885978919666" at bounding box center [508, 285] width 169 height 13
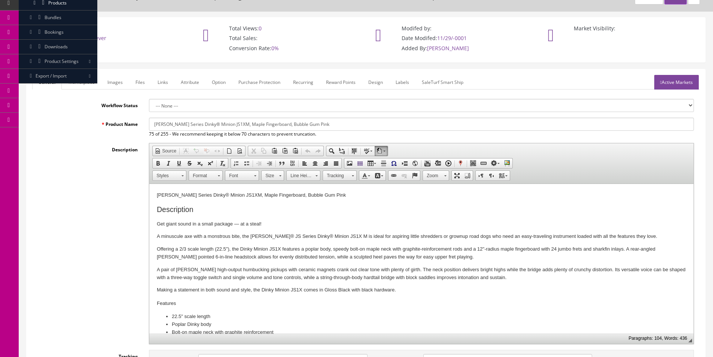
type input "0885978919666"
click at [306, 121] on input "Jackson JS Series Dinky® Minion JS1XM, Maple Fingerboard, Bubble Gum Pink" at bounding box center [421, 124] width 545 height 13
type input "[PERSON_NAME] Series Dinky Minion JS1X Double Cutaway Electric Guitar, Pavo Pur…"
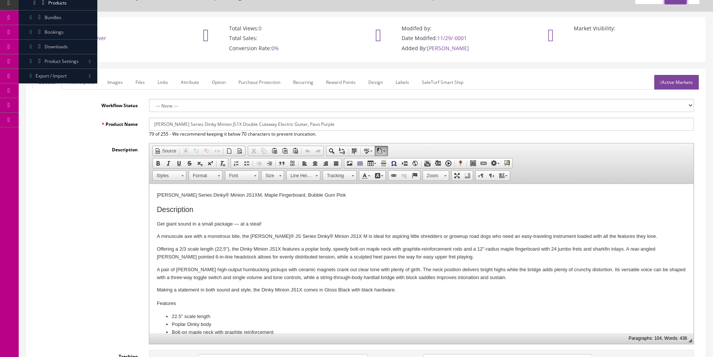
click at [72, 77] on link "Marketplace" at bounding box center [82, 82] width 38 height 15
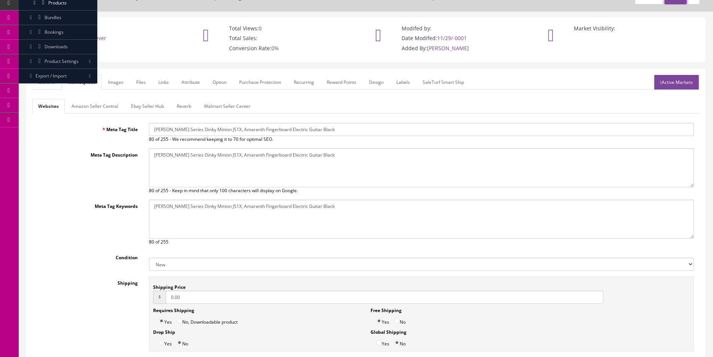
click at [188, 128] on input "Jackson JS Series Dinky Minion JS1X, Amaranth Fingerboard Electric Guitar Black" at bounding box center [421, 129] width 545 height 13
paste input "[PERSON_NAME] Series Dinky Minion JS1X Double Cutaway Electric Guitar, Pavo Pur…"
type input "[PERSON_NAME] Series Dinky Minion JS1X Double Cutaway Electric Guitar, Pavo Pur…"
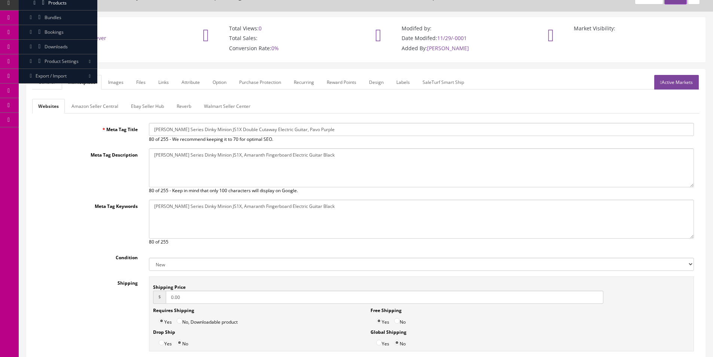
click at [207, 167] on textarea "Jackson JS Series Dinky Minion JS1X, Amaranth Fingerboard Electric Guitar Black" at bounding box center [421, 167] width 545 height 39
paste textarea "[PERSON_NAME] Series Dinky Minion JS1X Double Cutaway Electric Guitar, Pavo Pur…"
type textarea "[PERSON_NAME] Series Dinky Minion JS1X Double Cutaway Electric Guitar, Pavo Pur…"
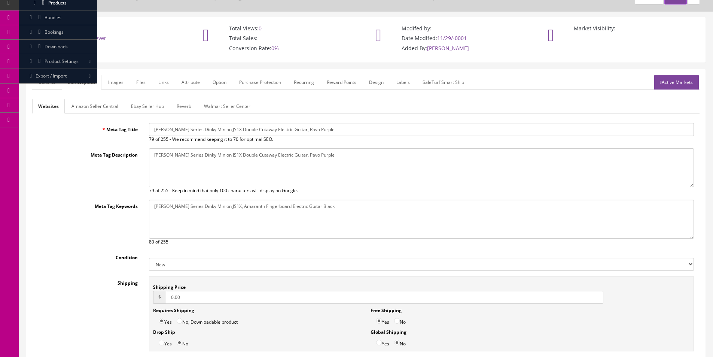
click at [201, 216] on textarea "Jackson JS Series Dinky Minion JS1X, Amaranth Fingerboard Electric Guitar Black" at bounding box center [421, 219] width 545 height 39
paste textarea "[PERSON_NAME] Series Dinky Minion JS1X Double Cutaway Electric Guitar, Pavo Pur…"
type textarea "[PERSON_NAME] Series Dinky Minion JS1X Double Cutaway Electric Guitar, Pavo Pur…"
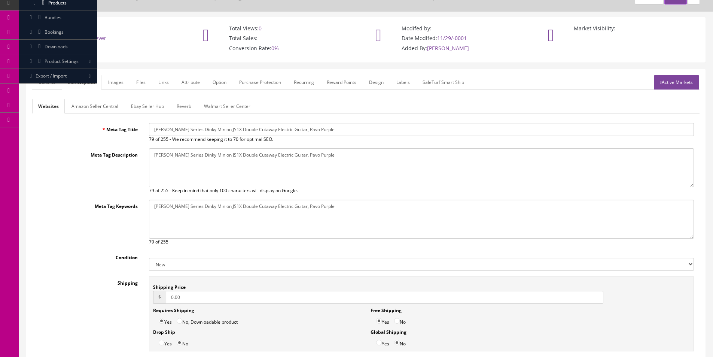
click at [42, 79] on link "General" at bounding box center [46, 82] width 29 height 15
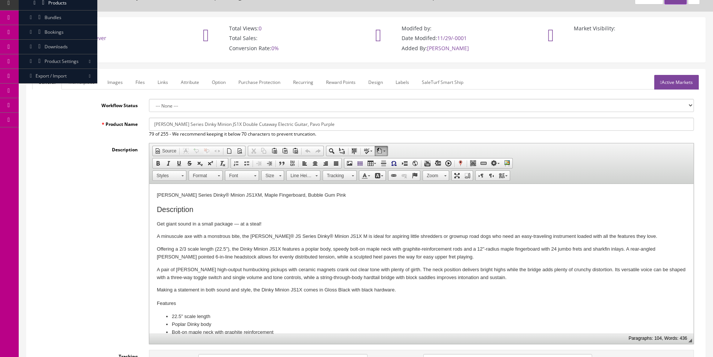
click at [549, 266] on p "A pair of [PERSON_NAME] high-output humbucking pickups with ceramic magnets cra…" at bounding box center [421, 274] width 529 height 16
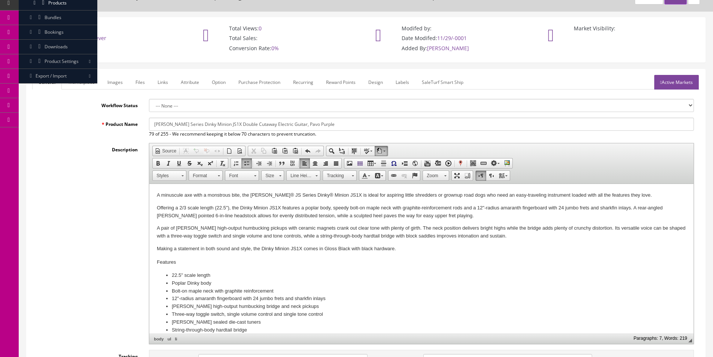
click at [121, 77] on link "Images" at bounding box center [114, 82] width 27 height 15
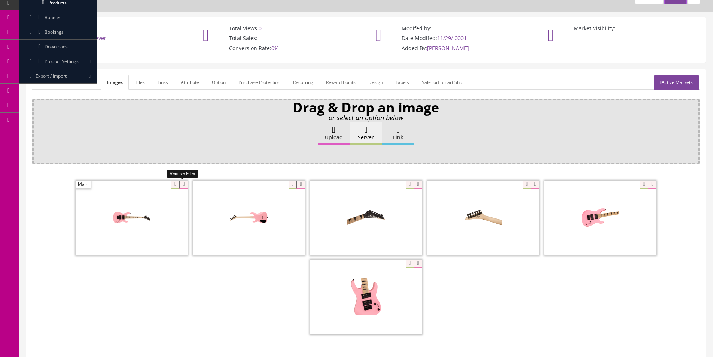
click at [186, 186] on icon at bounding box center [183, 184] width 8 height 8
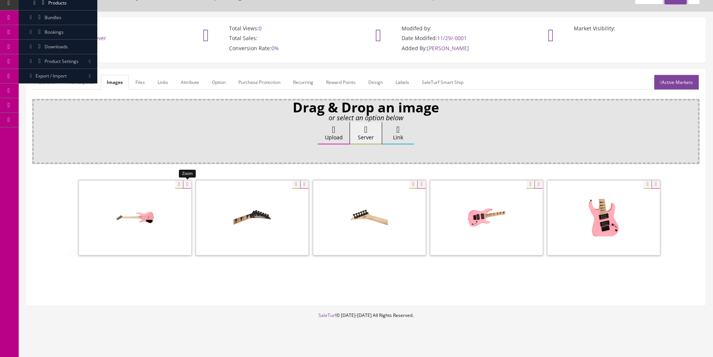
click at [186, 186] on icon at bounding box center [187, 184] width 8 height 8
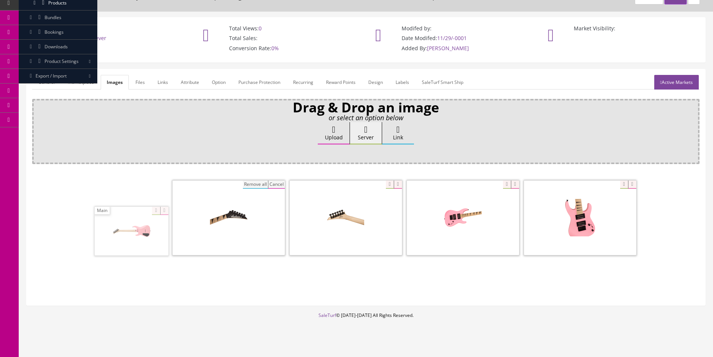
click at [173, 186] on span at bounding box center [229, 217] width 112 height 75
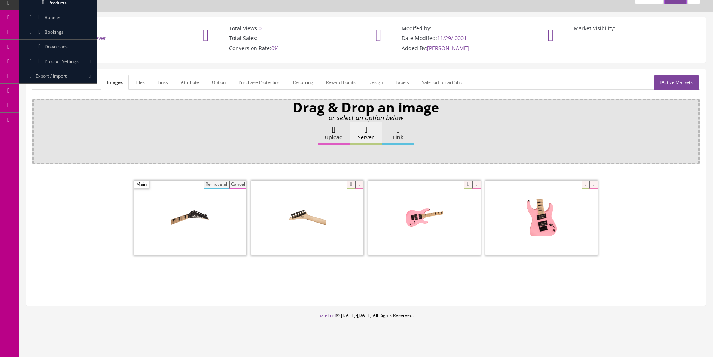
click at [210, 185] on button "Remove all" at bounding box center [216, 184] width 25 height 8
click at [250, 154] on div "Ok" at bounding box center [365, 153] width 657 height 11
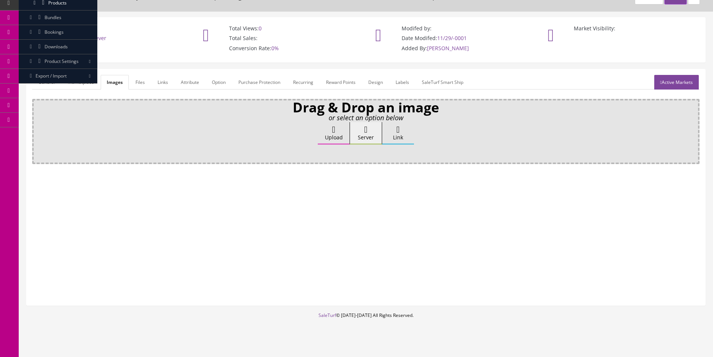
click at [333, 131] on icon at bounding box center [333, 129] width 3 height 9
click at [37, 130] on input "Upload" at bounding box center [37, 125] width 0 height 7
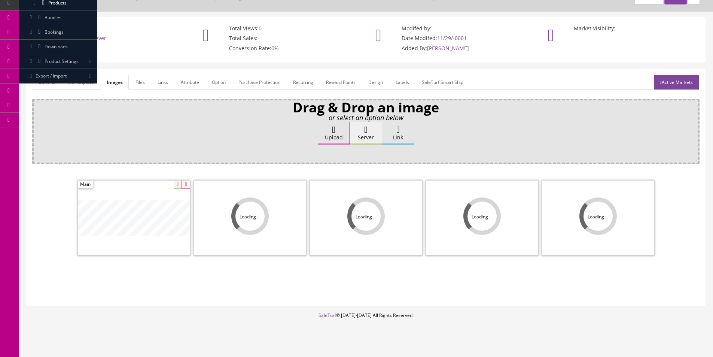
scroll to position [45, 0]
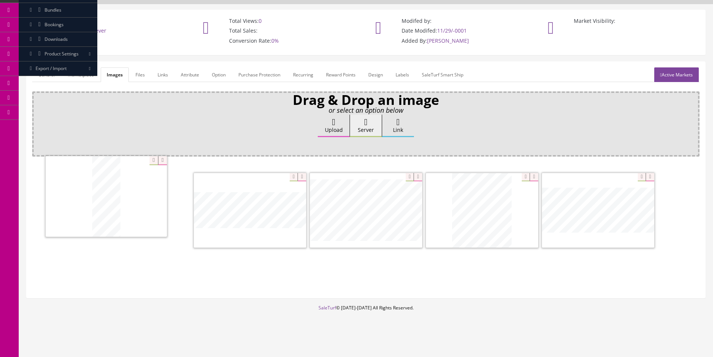
drag, startPoint x: 479, startPoint y: 229, endPoint x: 109, endPoint y: 215, distance: 371.0
click at [44, 75] on link "General" at bounding box center [46, 74] width 29 height 15
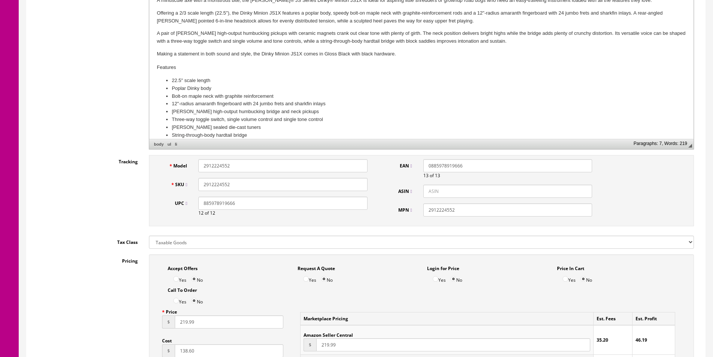
scroll to position [382, 0]
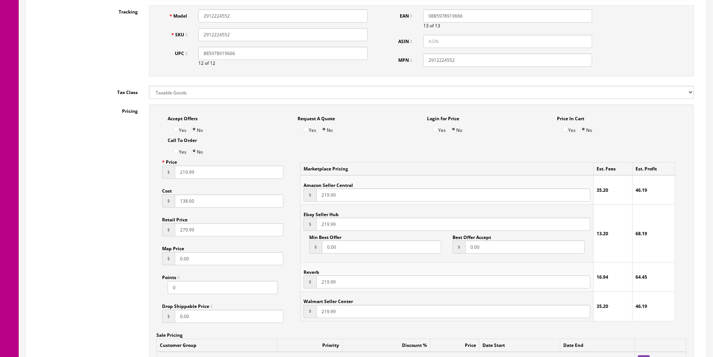
click at [200, 175] on input "219.99" at bounding box center [229, 172] width 109 height 13
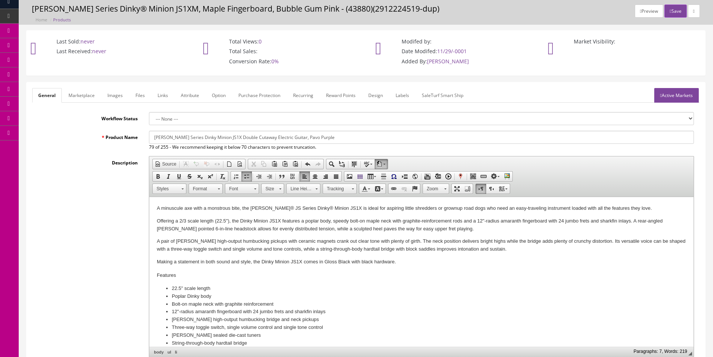
scroll to position [0, 0]
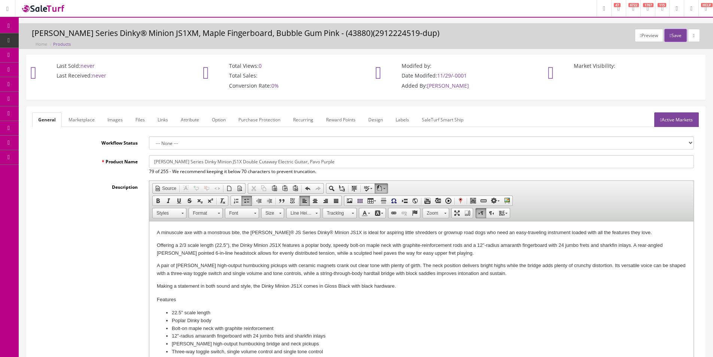
type input "219.99"
click at [249, 163] on input "[PERSON_NAME] Series Dinky Minion JS1X Double Cutaway Electric Guitar, Pavo Pur…" at bounding box center [421, 161] width 545 height 13
click at [74, 121] on link "Marketplace" at bounding box center [82, 119] width 38 height 15
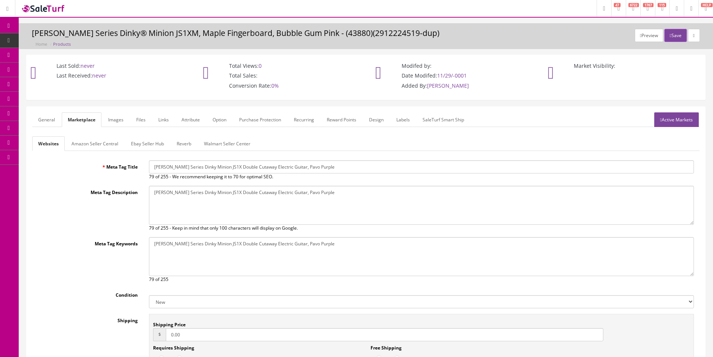
click at [93, 141] on link "Amazon Seller Central" at bounding box center [95, 143] width 59 height 15
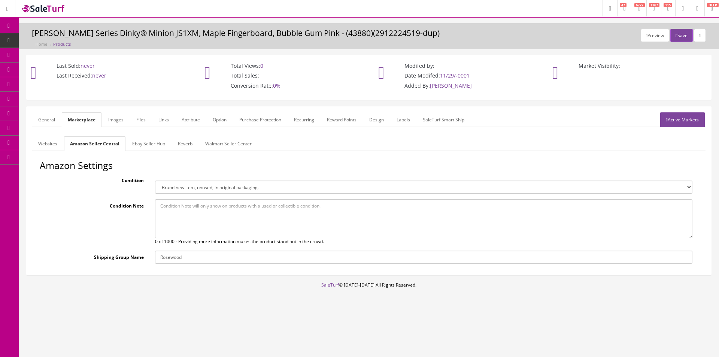
click at [140, 142] on link "Ebay Seller Hub" at bounding box center [148, 143] width 45 height 15
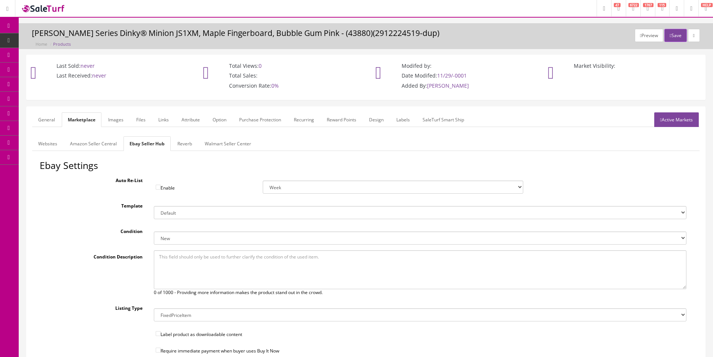
click at [179, 144] on link "Reverb" at bounding box center [185, 143] width 27 height 15
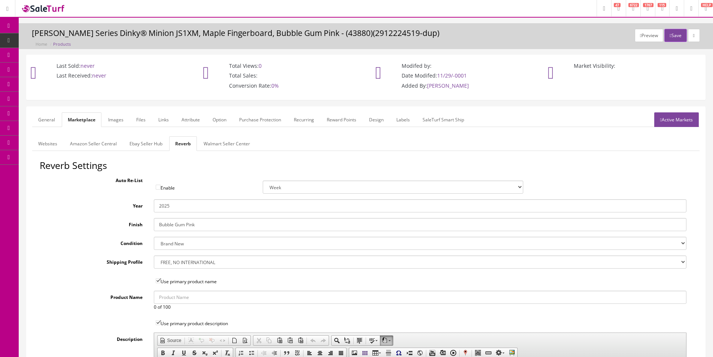
click at [177, 221] on input "Bubble Gum Pink" at bounding box center [420, 224] width 533 height 13
click at [177, 222] on input "Bubble Gum Pink" at bounding box center [420, 224] width 533 height 13
type input "Pavo Purple"
click at [125, 122] on link "Images" at bounding box center [115, 119] width 27 height 15
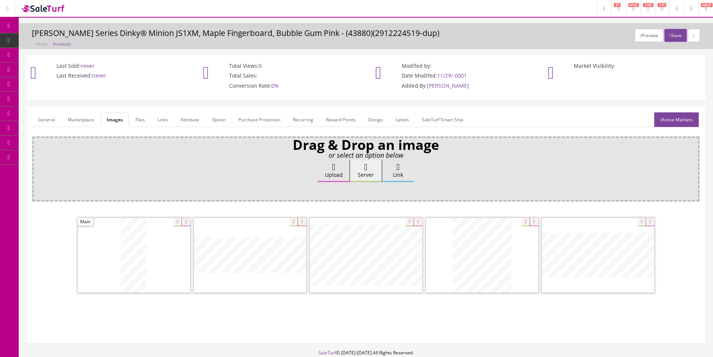
click at [672, 116] on link "Active Markets" at bounding box center [677, 119] width 45 height 15
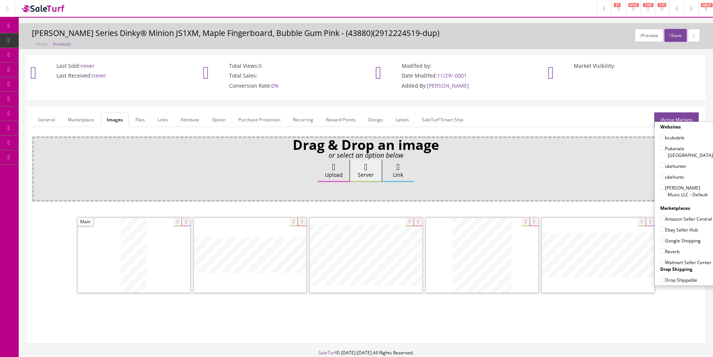
click at [676, 187] on label "[PERSON_NAME] Music LLC - Default" at bounding box center [687, 191] width 53 height 14
click at [665, 187] on input"] "[PERSON_NAME] Music LLC - Default" at bounding box center [663, 187] width 5 height 5
checkbox input"] "true"
click at [671, 212] on div "Amazon Seller Central" at bounding box center [687, 217] width 53 height 11
click at [671, 217] on label "Amazon Seller Central" at bounding box center [687, 218] width 52 height 7
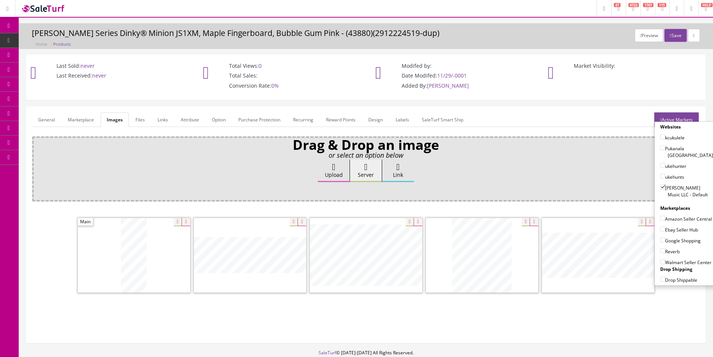
click at [665, 217] on input"] "Amazon Seller Central" at bounding box center [663, 218] width 5 height 5
checkbox input"] "true"
click at [670, 228] on label "Ebay Seller Hub" at bounding box center [680, 229] width 38 height 7
click at [665, 228] on input"] "Ebay Seller Hub" at bounding box center [663, 229] width 5 height 5
checkbox input"] "true"
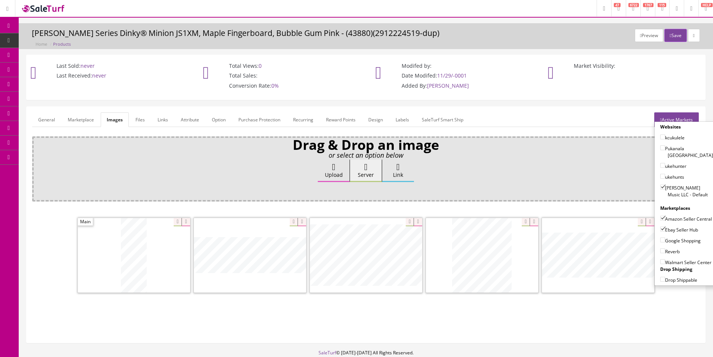
click at [668, 238] on label "Google Shopping" at bounding box center [681, 240] width 40 height 7
click at [665, 238] on input"] "Google Shopping" at bounding box center [663, 239] width 5 height 5
checkbox input"] "true"
click at [666, 248] on label "Reverb" at bounding box center [670, 251] width 19 height 7
click at [665, 248] on input"] "Reverb" at bounding box center [663, 250] width 5 height 5
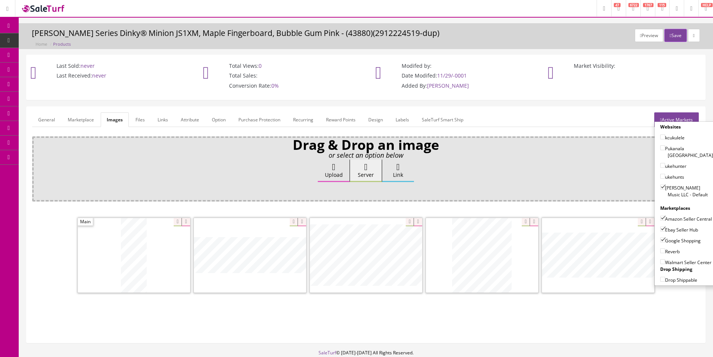
checkbox input"] "true"
click at [674, 36] on button "Save" at bounding box center [676, 35] width 22 height 13
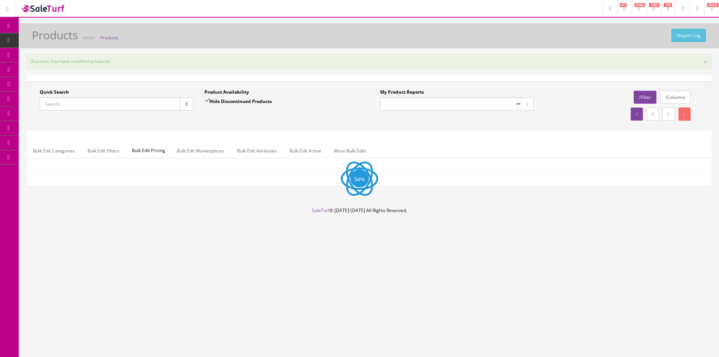
click at [266, 60] on div "Success: You have modified products! ×" at bounding box center [368, 61] width 685 height 15
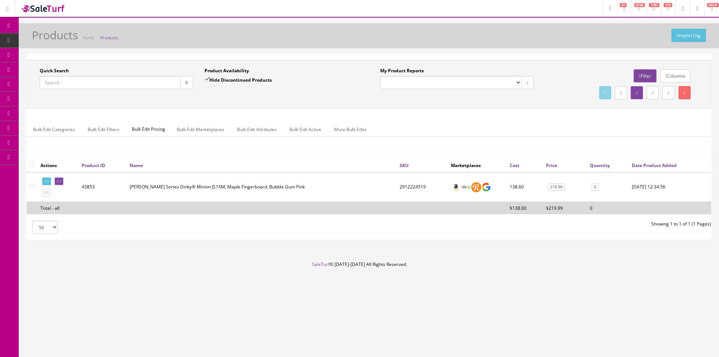
click at [287, 57] on div "Quick Search Date From Product Availability Hide Discontinued Products Date To …" at bounding box center [369, 146] width 685 height 185
click at [156, 87] on input "Quick Search" at bounding box center [110, 82] width 141 height 13
paste input "2912224552"
type input "2912224552"
click at [216, 85] on div "Hide Discontinued Products" at bounding box center [237, 82] width 67 height 13
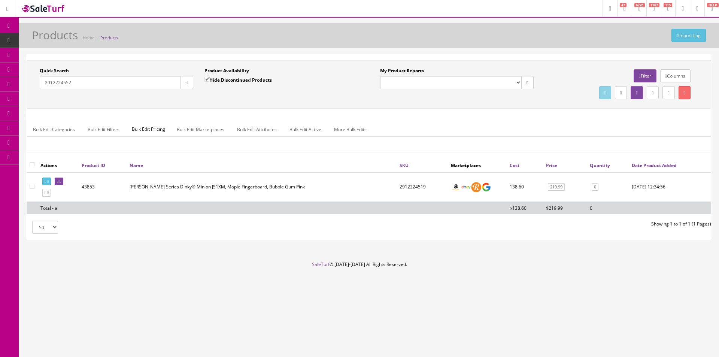
click at [222, 81] on label "Hide Discontinued Products" at bounding box center [237, 79] width 67 height 7
click at [209, 81] on input "Hide Discontinued Products" at bounding box center [206, 79] width 5 height 5
checkbox input "false"
drag, startPoint x: 252, startPoint y: 98, endPoint x: 282, endPoint y: 98, distance: 30.0
click at [253, 98] on div "Quick Search 2912224552 Date From Product Availability Hide Discontinued Produc…" at bounding box center [368, 84] width 681 height 34
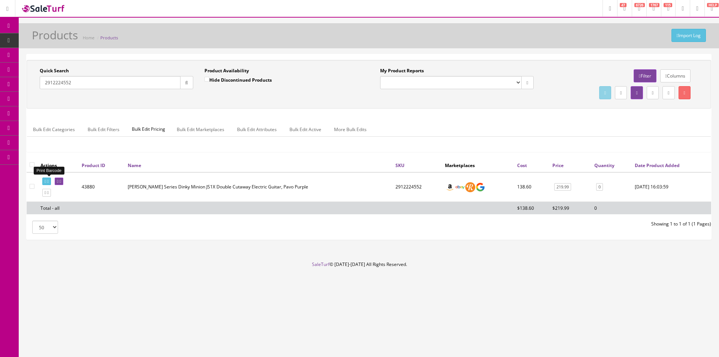
click at [50, 185] on link at bounding box center [46, 181] width 9 height 8
click at [116, 89] on input "2912224552" at bounding box center [110, 82] width 141 height 13
click at [116, 88] on input "2912224552" at bounding box center [110, 82] width 141 height 13
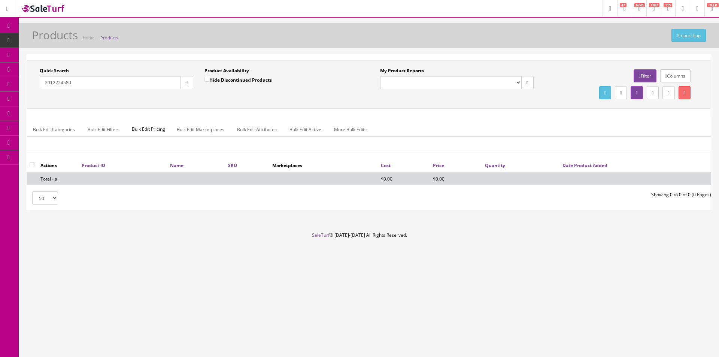
click at [119, 89] on div "Quick Search 2912224580 Date From" at bounding box center [116, 80] width 165 height 27
click at [119, 88] on input "2912224580" at bounding box center [110, 82] width 141 height 13
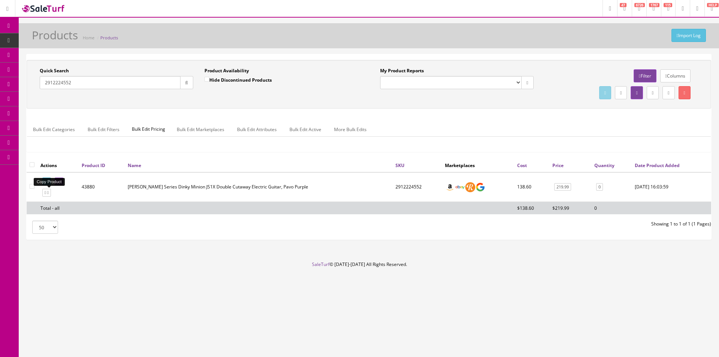
type input "2912224552"
click at [49, 191] on icon at bounding box center [47, 193] width 1 height 4
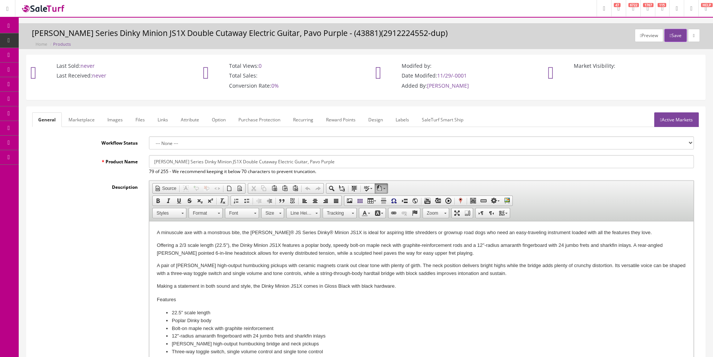
drag, startPoint x: 114, startPoint y: 117, endPoint x: 118, endPoint y: 121, distance: 5.6
click at [114, 117] on link "Images" at bounding box center [114, 119] width 27 height 15
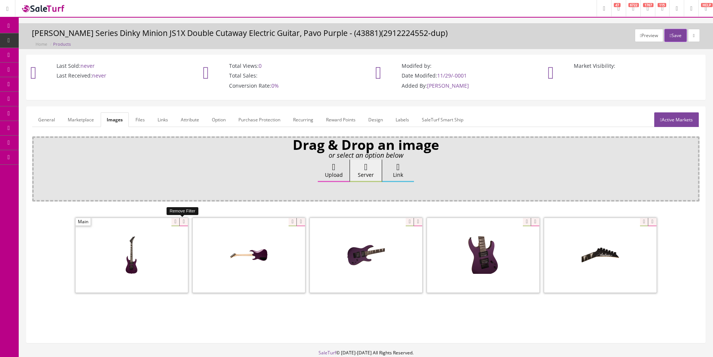
click at [184, 225] on icon at bounding box center [183, 222] width 8 height 8
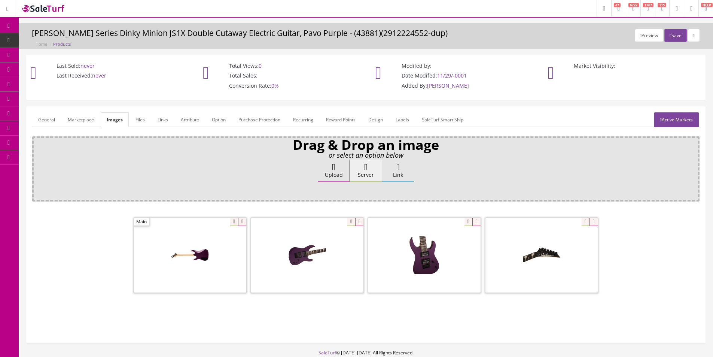
click at [184, 225] on span at bounding box center [190, 255] width 112 height 75
click at [245, 223] on icon at bounding box center [242, 222] width 8 height 8
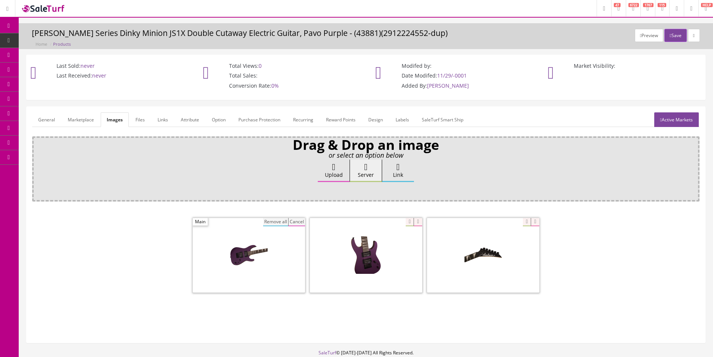
click at [276, 221] on button "Remove all" at bounding box center [275, 222] width 25 height 8
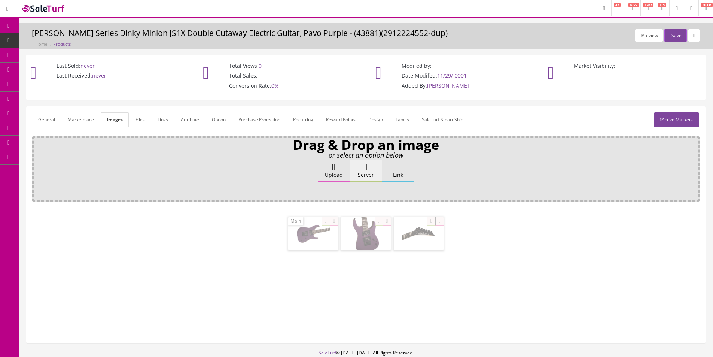
click at [318, 176] on div "Upload Server Link Ok" at bounding box center [365, 178] width 657 height 37
click at [323, 175] on label "Upload" at bounding box center [334, 171] width 32 height 22
click at [37, 167] on input "Upload" at bounding box center [37, 163] width 0 height 7
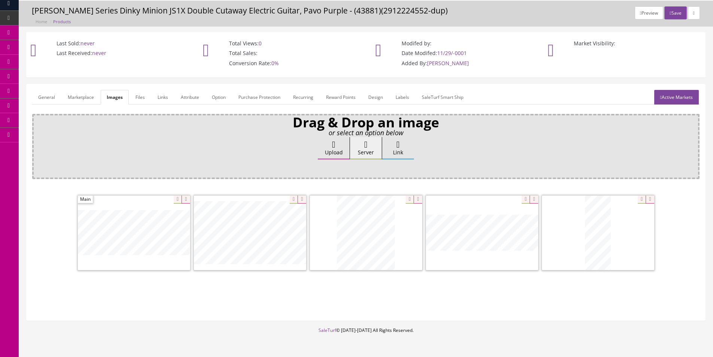
scroll to position [45, 0]
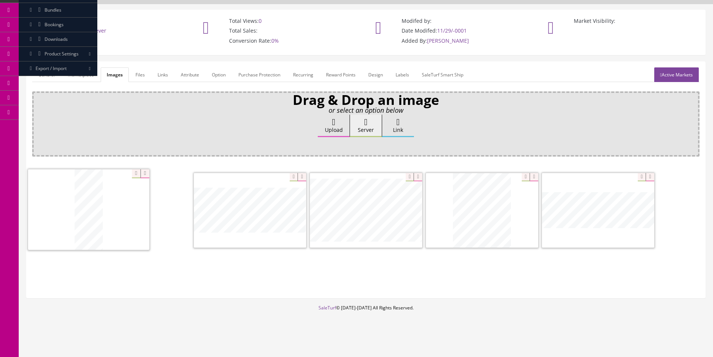
drag, startPoint x: 585, startPoint y: 220, endPoint x: 352, endPoint y: 218, distance: 232.6
drag, startPoint x: 596, startPoint y: 215, endPoint x: 239, endPoint y: 209, distance: 356.5
click at [48, 74] on link "General" at bounding box center [46, 74] width 29 height 15
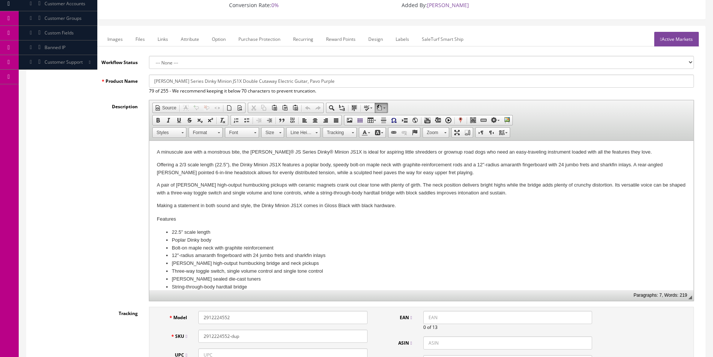
scroll to position [120, 0]
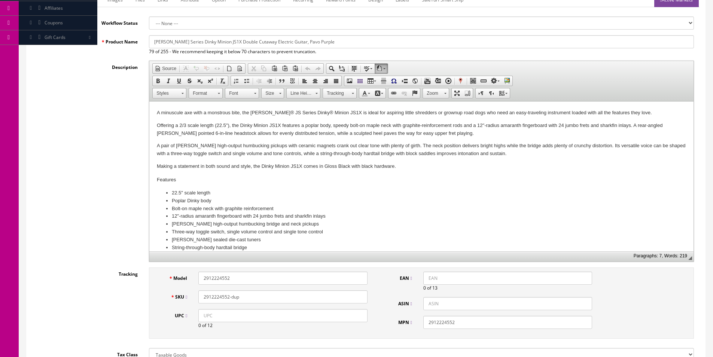
drag, startPoint x: 302, startPoint y: 40, endPoint x: 401, endPoint y: 46, distance: 99.4
click at [401, 46] on input "[PERSON_NAME] Series Dinky Minion JS1X Double Cutaway Electric Guitar, Pavo Pur…" at bounding box center [421, 41] width 545 height 13
click at [295, 42] on input "[PERSON_NAME] Series Dinky Minion JS1X Double Cutaway Electric Guitar, Safety O…" at bounding box center [421, 41] width 545 height 13
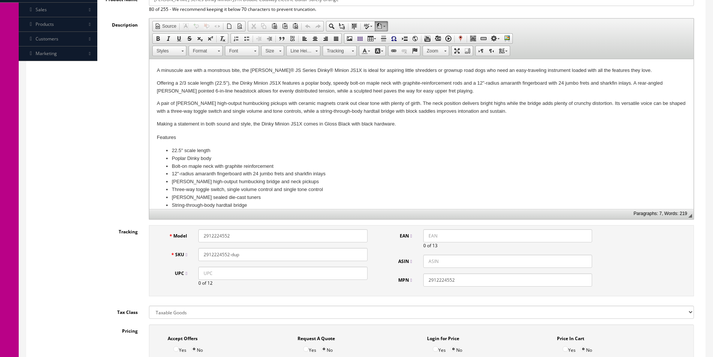
scroll to position [232, 0]
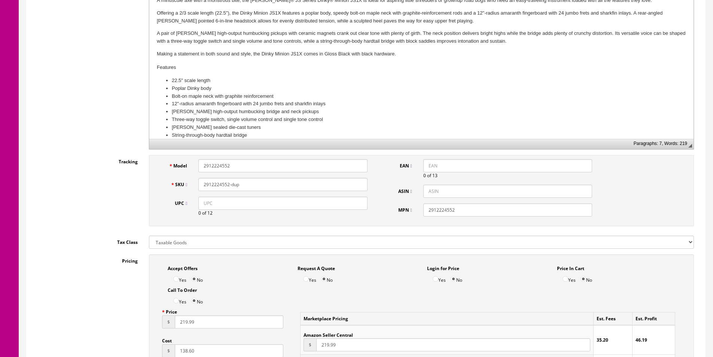
type input "[PERSON_NAME] Series Dinky Minion JS1X Double Cutaway Electric Guitar Safety Or…"
click at [89, 160] on label "Tracking" at bounding box center [87, 160] width 111 height 10
click at [226, 170] on input "2912224552" at bounding box center [282, 165] width 169 height 13
paste input "80"
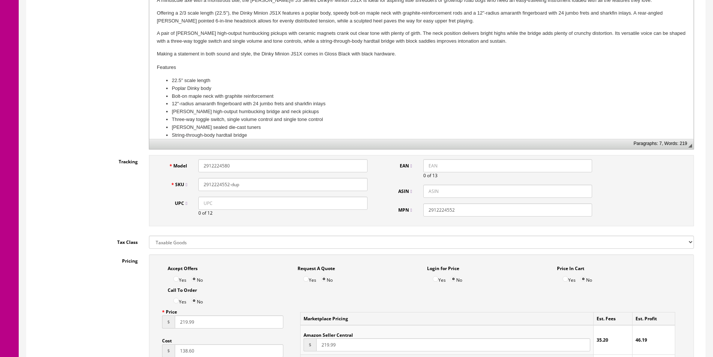
type input "2912224580"
paste input "80"
type input "2912224580"
click at [461, 206] on input "2912224552" at bounding box center [508, 209] width 169 height 13
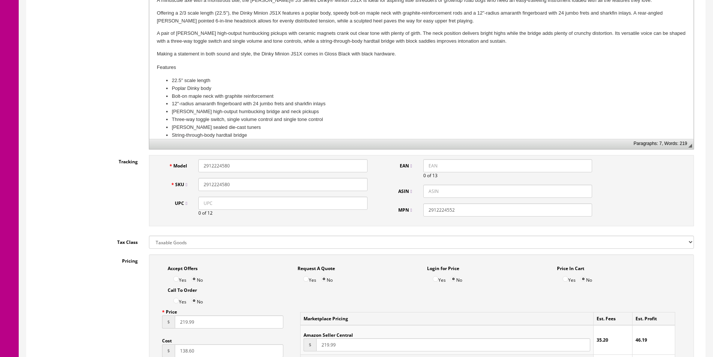
click at [461, 206] on input "2912224552" at bounding box center [508, 209] width 169 height 13
paste input "80"
type input "2912224580"
click at [353, 205] on input "UPC" at bounding box center [282, 203] width 169 height 13
paste input "885978919277"
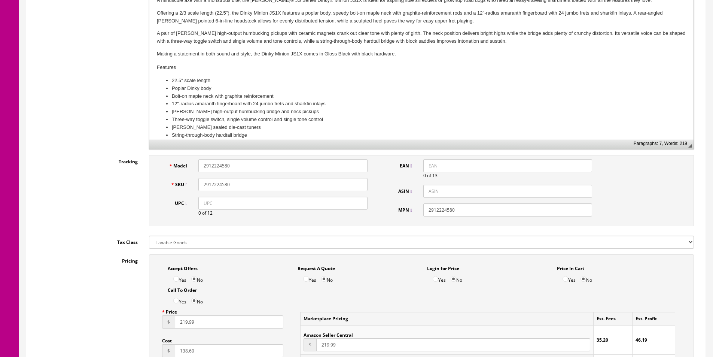
type input "885978919277"
click at [437, 170] on input "EAN" at bounding box center [508, 165] width 169 height 13
paste input "885978919277"
click at [427, 166] on input "885978919277" at bounding box center [508, 165] width 169 height 13
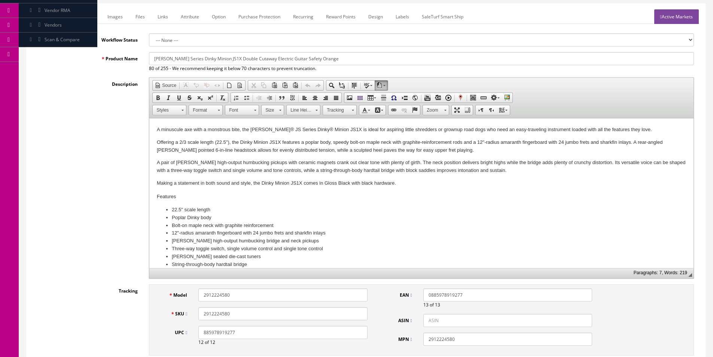
scroll to position [0, 0]
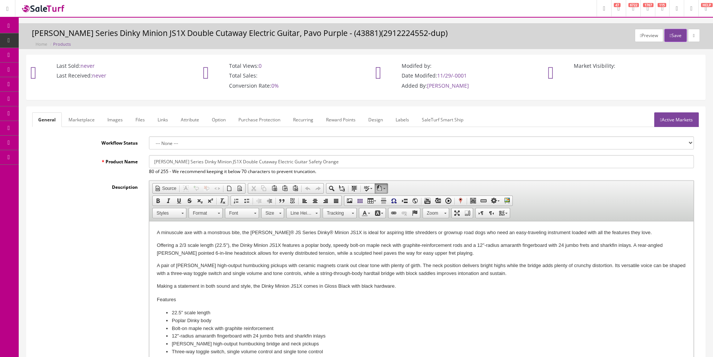
type input "0885978919277"
click at [305, 161] on input "[PERSON_NAME] Series Dinky Minion JS1X Double Cutaway Electric Guitar Safety Or…" at bounding box center [421, 161] width 545 height 13
click at [78, 121] on link "Marketplace" at bounding box center [82, 119] width 38 height 15
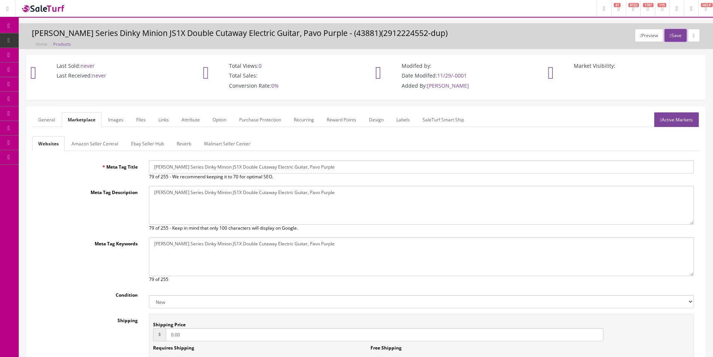
click at [197, 159] on div "Websites Amazon Seller Central Ebay Seller Hub Reverb Walmart Seller Center Met…" at bounding box center [366, 273] width 668 height 275
click at [197, 160] on div "Websites Amazon Seller Central Ebay Seller Hub Reverb Walmart Seller Center Met…" at bounding box center [366, 273] width 668 height 275
click at [197, 165] on input "[PERSON_NAME] Series Dinky Minion JS1X Double Cutaway Electric Guitar, Pavo Pur…" at bounding box center [421, 166] width 545 height 13
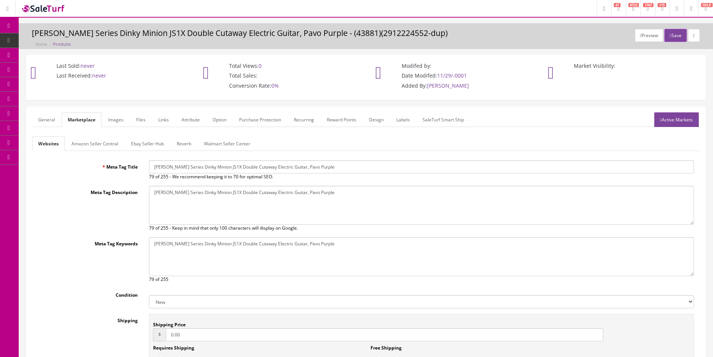
paste input "Safety Orang"
type input "[PERSON_NAME] Series Dinky Minion JS1X Double Cutaway Electric Guitar Safety Or…"
click at [204, 194] on textarea "[PERSON_NAME] Series Dinky Minion JS1X Double Cutaway Electric Guitar, Pavo Pur…" at bounding box center [421, 205] width 545 height 39
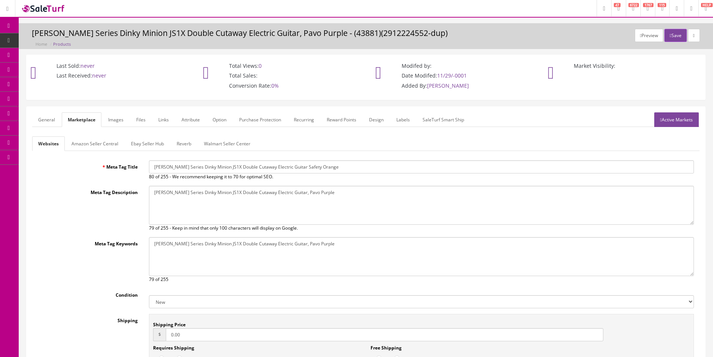
paste textarea "Safety Orang"
type textarea "[PERSON_NAME] Series Dinky Minion JS1X Double Cutaway Electric Guitar Safety Or…"
click at [230, 247] on textarea "[PERSON_NAME] Series Dinky Minion JS1X Double Cutaway Electric Guitar, Pavo Pur…" at bounding box center [421, 256] width 545 height 39
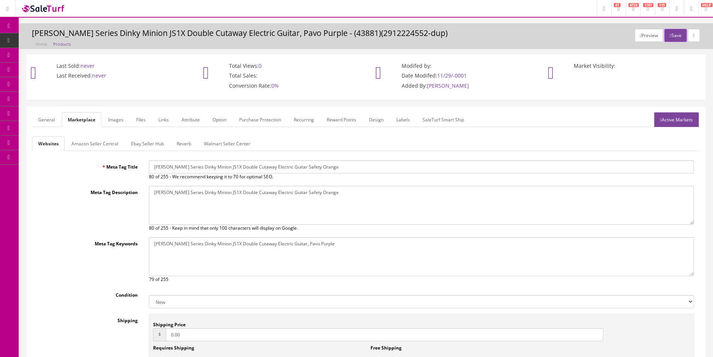
paste textarea "Safety Orang"
type textarea "[PERSON_NAME] Series Dinky Minion JS1X Double Cutaway Electric Guitar Safety Or…"
click at [91, 151] on div "Websites Amazon Seller Central Ebay Seller Hub Reverb Walmart Seller Center Met…" at bounding box center [366, 273] width 668 height 275
click at [92, 149] on link "Amazon Seller Central" at bounding box center [95, 143] width 59 height 15
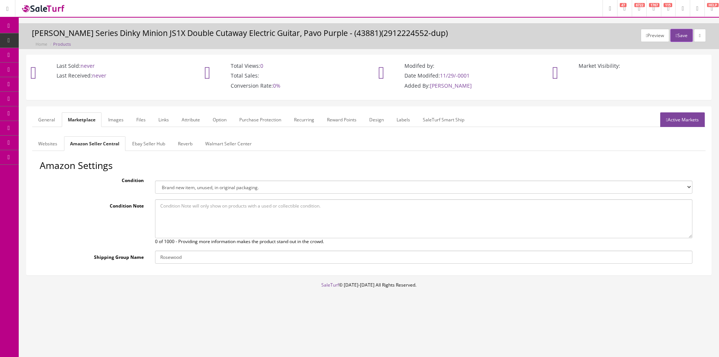
click at [139, 143] on link "Ebay Seller Hub" at bounding box center [148, 143] width 45 height 15
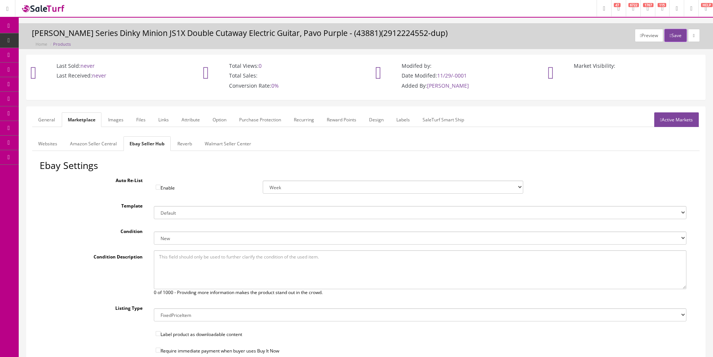
click at [186, 144] on link "Reverb" at bounding box center [185, 143] width 27 height 15
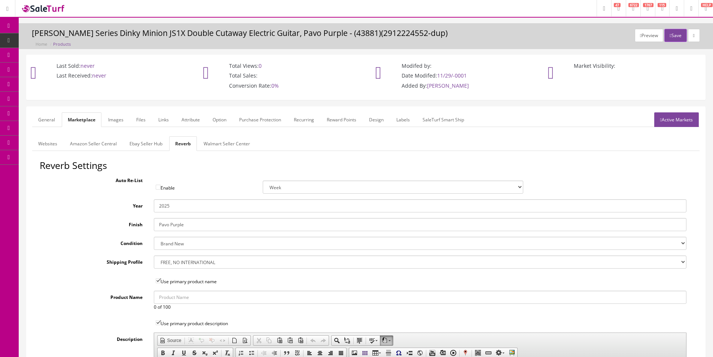
click at [189, 227] on input "Pavo Purple" at bounding box center [420, 224] width 533 height 13
type input "Safety Orange"
click at [110, 122] on link "Images" at bounding box center [115, 119] width 27 height 15
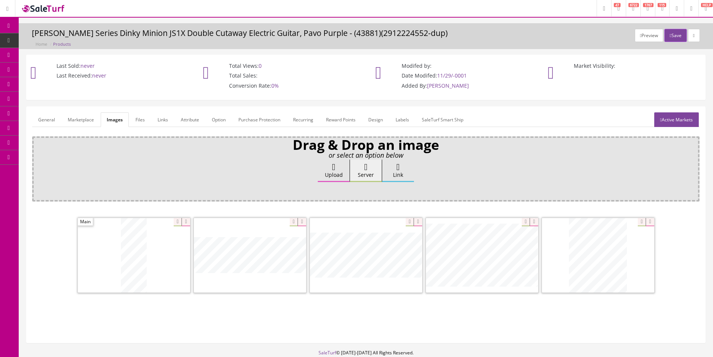
click at [190, 116] on link "Attribute" at bounding box center [190, 119] width 30 height 15
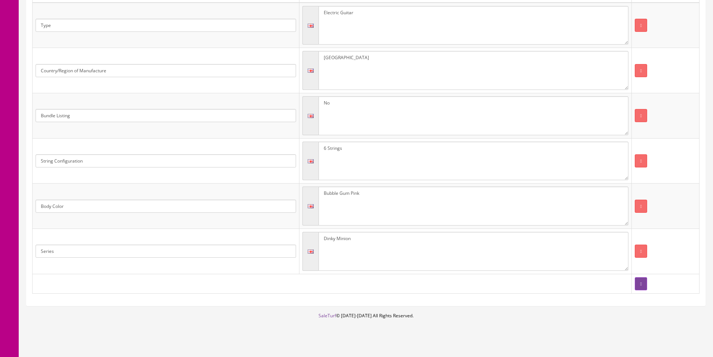
scroll to position [187, 0]
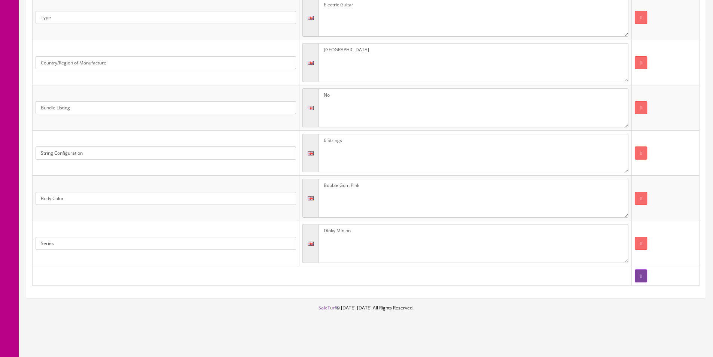
click at [395, 200] on textarea "Bubble Gum Pink" at bounding box center [474, 198] width 310 height 39
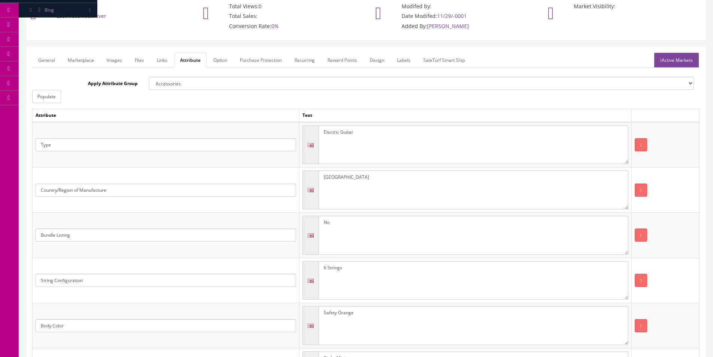
scroll to position [0, 0]
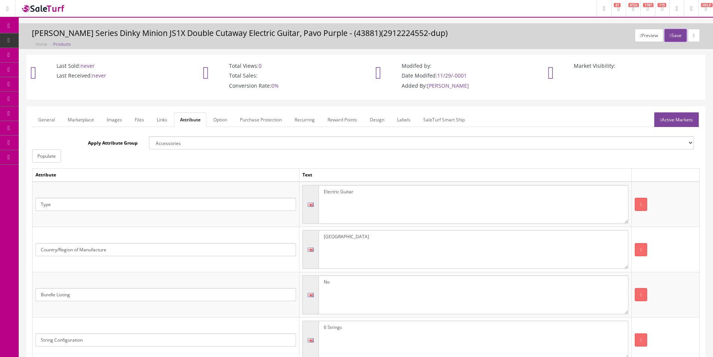
type textarea "Safety Orange"
click at [680, 116] on link "Active Markets" at bounding box center [677, 119] width 45 height 15
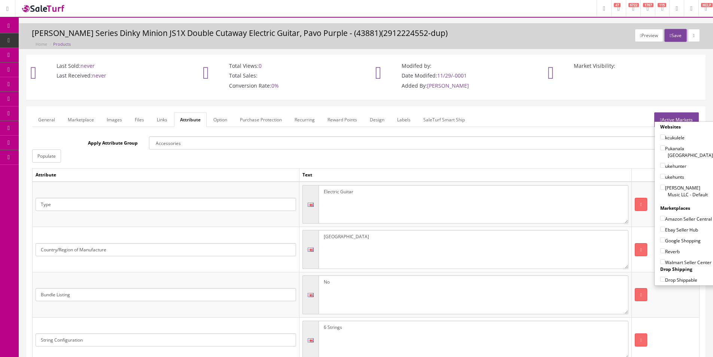
click at [676, 184] on label "[PERSON_NAME] Music LLC - Default" at bounding box center [687, 191] width 53 height 14
click at [665, 185] on input"] "[PERSON_NAME] Music LLC - Default" at bounding box center [663, 187] width 5 height 5
checkbox input"] "true"
drag, startPoint x: 674, startPoint y: 216, endPoint x: 674, endPoint y: 228, distance: 12.7
click at [674, 216] on label "Amazon Seller Central" at bounding box center [687, 218] width 52 height 7
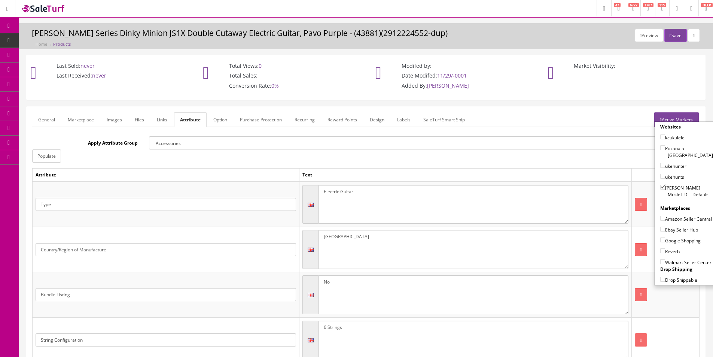
click at [674, 229] on label "Ebay Seller Hub" at bounding box center [680, 229] width 38 height 7
click at [665, 229] on input"] "Ebay Seller Hub" at bounding box center [663, 229] width 5 height 5
checkbox input"] "true"
click at [673, 236] on div "Google Shopping" at bounding box center [687, 238] width 53 height 11
click at [670, 242] on label "Google Shopping" at bounding box center [681, 240] width 40 height 7
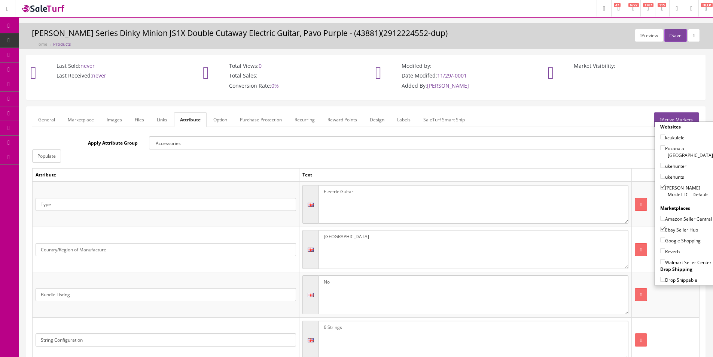
click at [665, 242] on input"] "Google Shopping" at bounding box center [663, 239] width 5 height 5
checkbox input"] "true"
click at [667, 253] on label "Reverb" at bounding box center [670, 251] width 19 height 7
click at [665, 253] on input"] "Reverb" at bounding box center [663, 250] width 5 height 5
checkbox input"] "true"
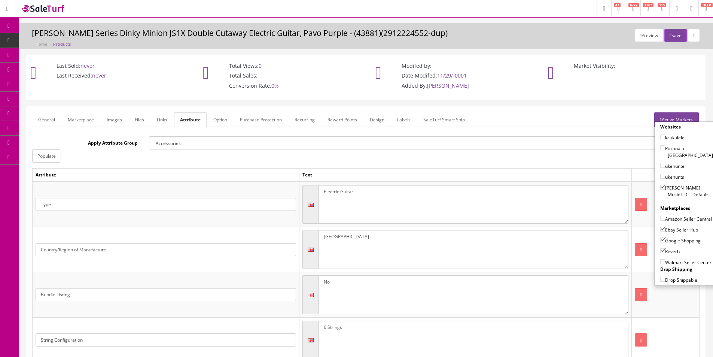
click at [670, 219] on label "Amazon Seller Central" at bounding box center [687, 218] width 52 height 7
click at [665, 219] on input"] "Amazon Seller Central" at bounding box center [663, 218] width 5 height 5
checkbox input"] "true"
click at [679, 34] on button "Save" at bounding box center [676, 35] width 22 height 13
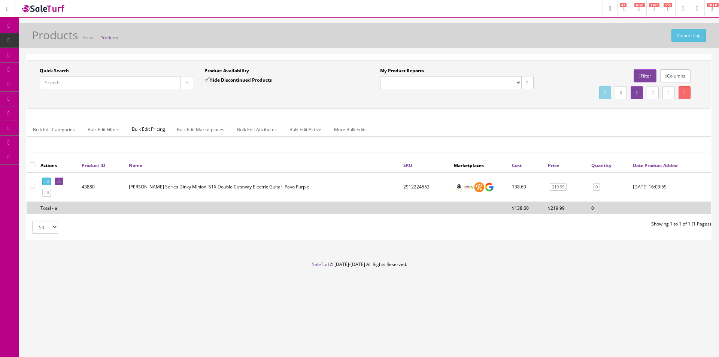
click at [156, 79] on input "Quick Search" at bounding box center [110, 82] width 141 height 13
paste input "2912224580"
type input "2912224580"
click at [209, 82] on input "Hide Discontinued Products" at bounding box center [206, 79] width 5 height 5
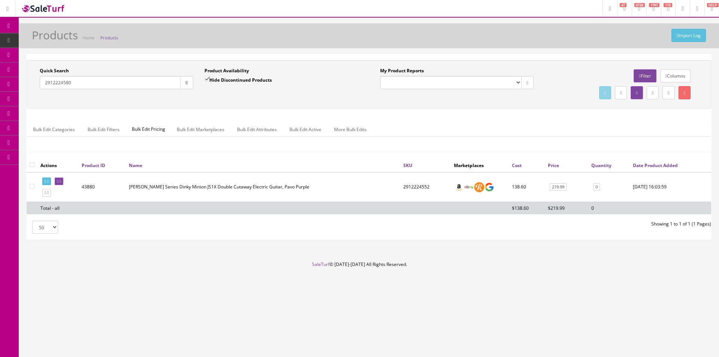
checkbox input "false"
click at [207, 89] on div "Product Availability Hide Discontinued Products Date To" at bounding box center [281, 80] width 165 height 27
click at [43, 181] on link at bounding box center [46, 181] width 9 height 8
click at [46, 192] on icon at bounding box center [45, 193] width 1 height 4
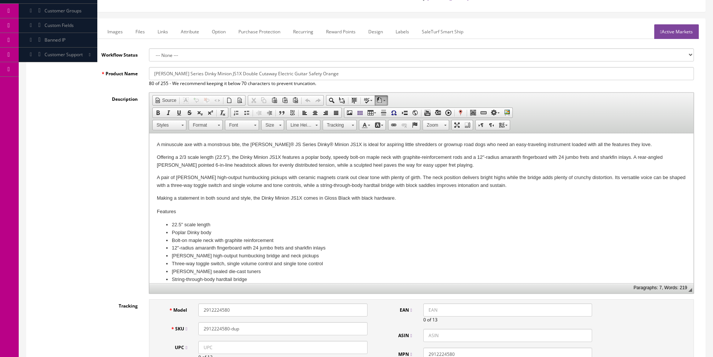
scroll to position [150, 0]
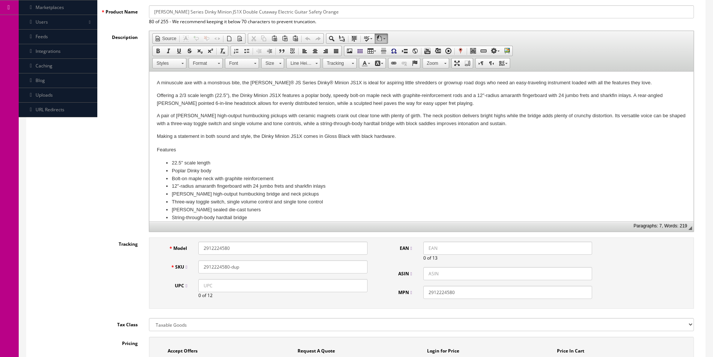
click at [238, 248] on input "2912224580" at bounding box center [282, 248] width 169 height 13
paste input "3335541"
type input "2913335541"
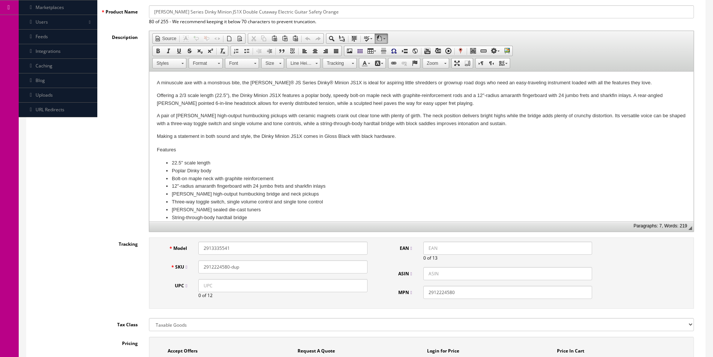
click at [220, 267] on input "2912224580-dup" at bounding box center [282, 266] width 169 height 13
paste input "3335541"
type input "2913335541"
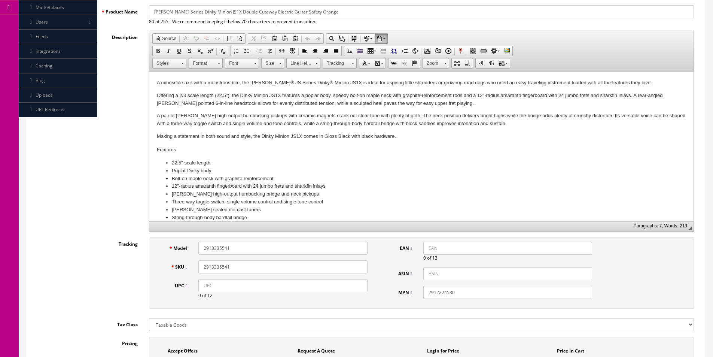
click at [443, 288] on input "2912224580" at bounding box center [508, 292] width 169 height 13
paste input "3335541"
type input "2913335541"
click at [340, 284] on input "UPC" at bounding box center [282, 285] width 169 height 13
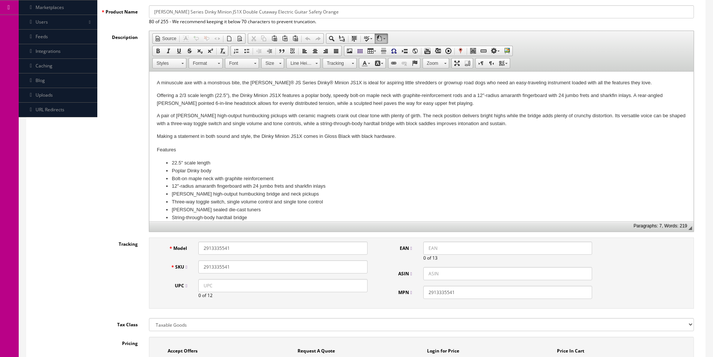
paste input "885978919680"
type input "885978919680"
click at [429, 249] on input "EAN" at bounding box center [508, 248] width 169 height 13
paste input "885978919680"
click at [427, 248] on input "885978919680" at bounding box center [508, 248] width 169 height 13
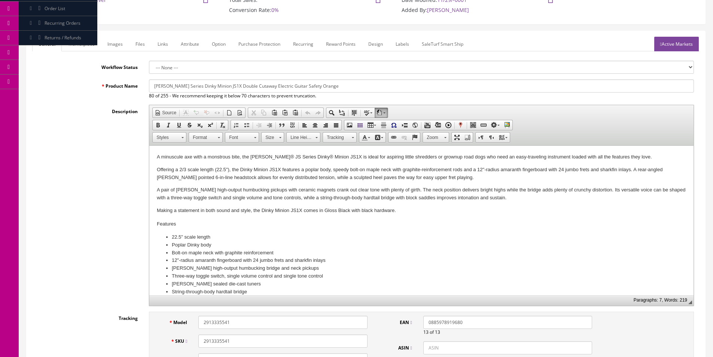
scroll to position [75, 0]
type input "0885978919680"
drag, startPoint x: 170, startPoint y: 85, endPoint x: 494, endPoint y: 98, distance: 323.8
click at [493, 98] on div "Jackson JS Series Dinky Minion JS1X Double Cutaway Electric Guitar Safety Orang…" at bounding box center [421, 90] width 556 height 20
type input "[PERSON_NAME] Series [PERSON_NAME] Minion JS1XM Electric Guitar, Snow White"
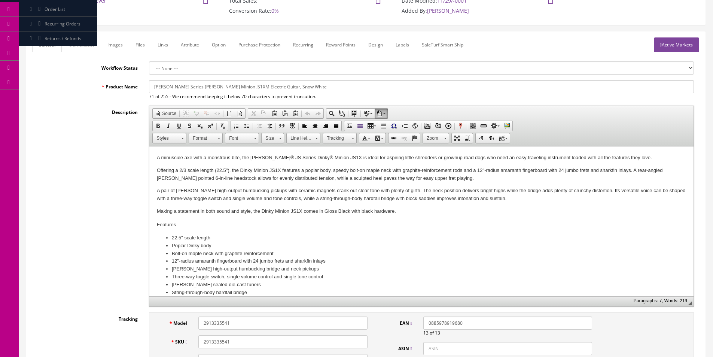
click at [412, 159] on p "A minuscule axe with a monstrous bite, the Jackson® JS Series Dinky® Minion JS1…" at bounding box center [421, 158] width 529 height 8
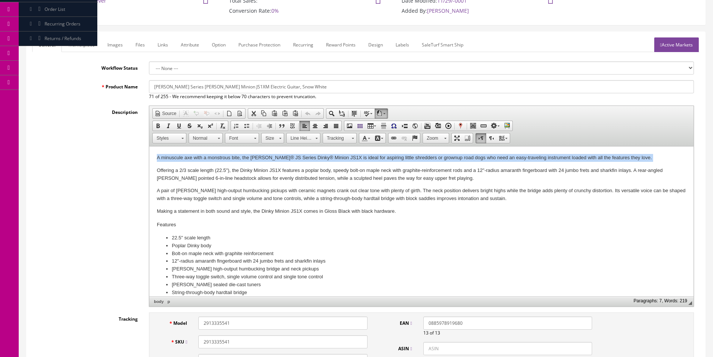
click at [412, 159] on p "A minuscule axe with a monstrous bite, the Jackson® JS Series Dinky® Minion JS1…" at bounding box center [421, 158] width 529 height 8
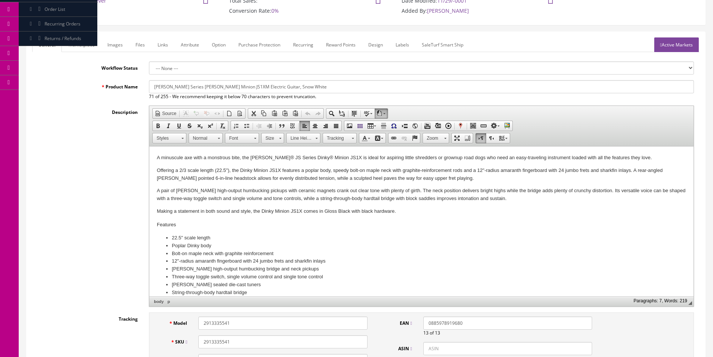
click at [392, 184] on body "A minuscule axe with a monstrous bite, the Jackson® JS Series Dinky® Minion JS1…" at bounding box center [421, 225] width 529 height 142
click at [391, 241] on li "22.5" scale length" at bounding box center [422, 238] width 500 height 8
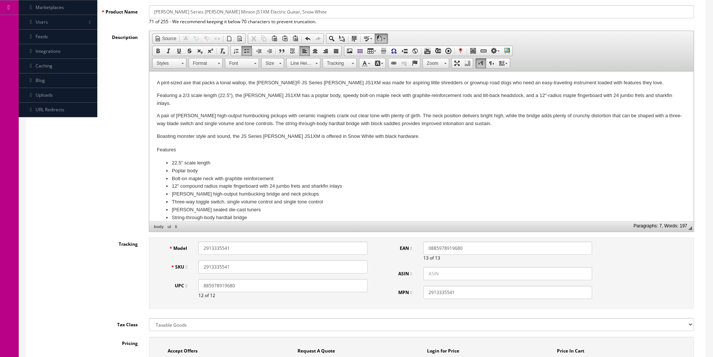
click at [98, 115] on div "Description Rich Text Editor, input-description1 Editor toolbars Document Sourc…" at bounding box center [366, 131] width 668 height 201
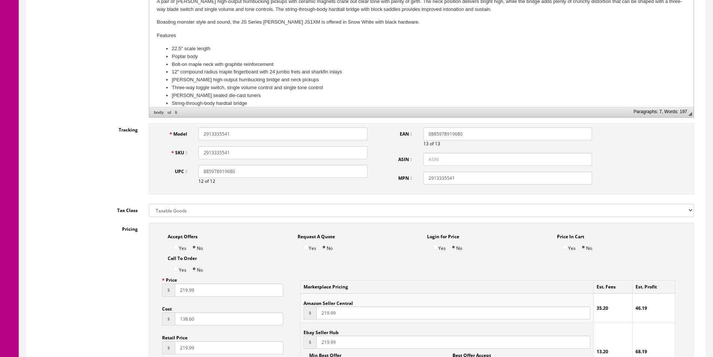
scroll to position [337, 0]
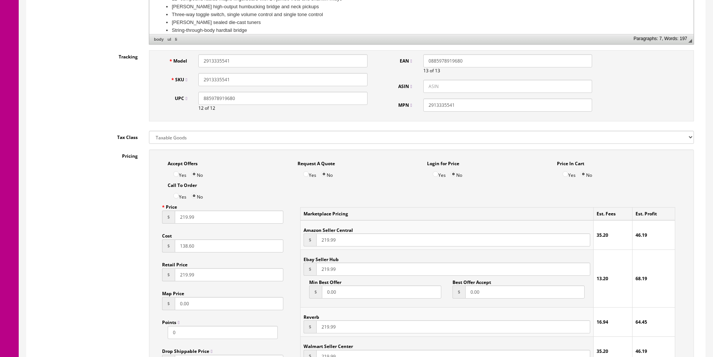
click at [226, 216] on input "219.99" at bounding box center [229, 216] width 109 height 13
type input "269.99"
paste input "6"
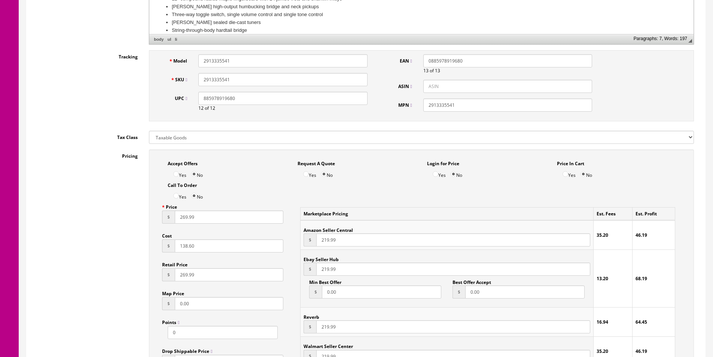
type input "269.99"
click at [330, 239] on input "219.99" at bounding box center [453, 239] width 274 height 13
paste input "6"
type input "269.99"
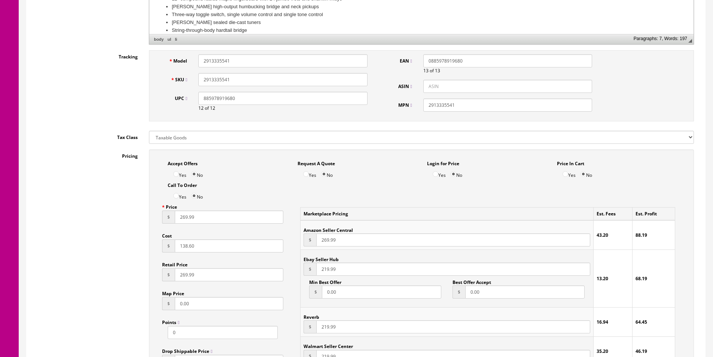
paste input "6"
type input "269.99"
paste input "6"
type input "269.99"
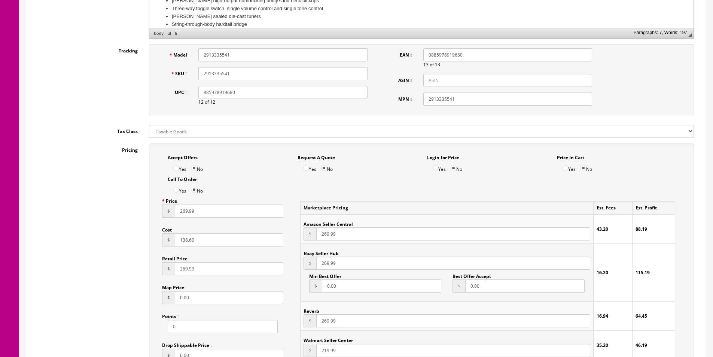
paste input "6"
type input "269.99"
click at [234, 242] on input "138.60" at bounding box center [229, 239] width 109 height 13
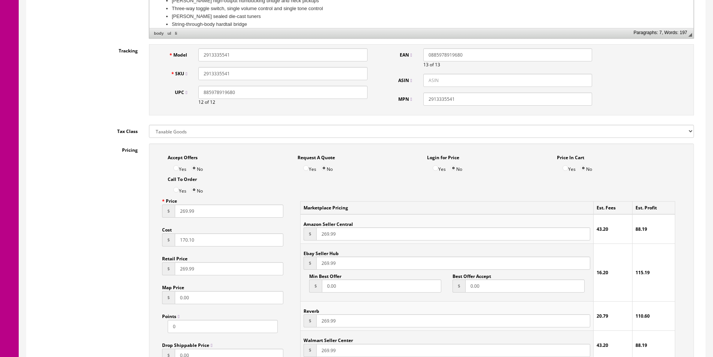
type input "170.10"
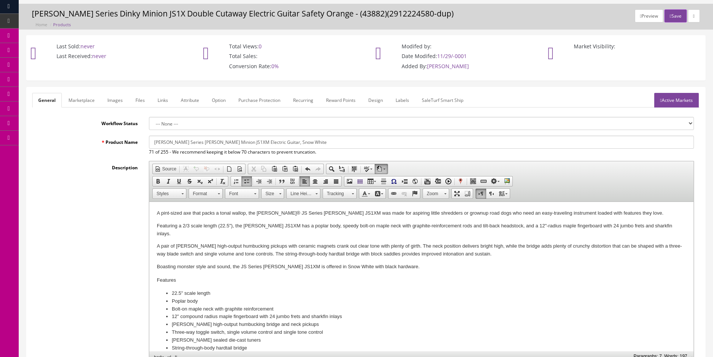
scroll to position [0, 0]
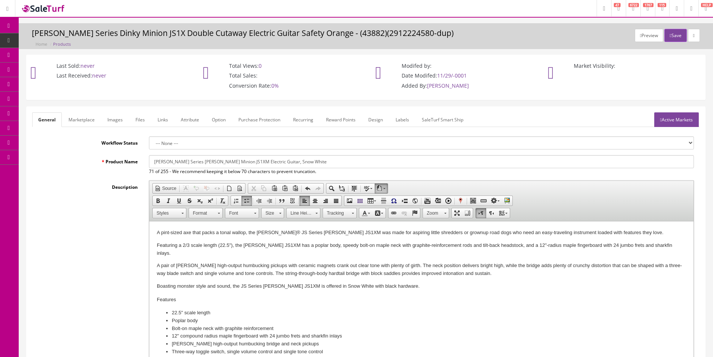
click at [134, 41] on div "Preview Save Jackson JS Series Dinky Minion JS1X Double Cutaway Electric Guitar…" at bounding box center [365, 38] width 683 height 19
click at [279, 164] on input "[PERSON_NAME] Series [PERSON_NAME] Minion JS1XM Electric Guitar, Snow White" at bounding box center [421, 161] width 545 height 13
click at [81, 113] on link "Marketplace" at bounding box center [82, 119] width 38 height 15
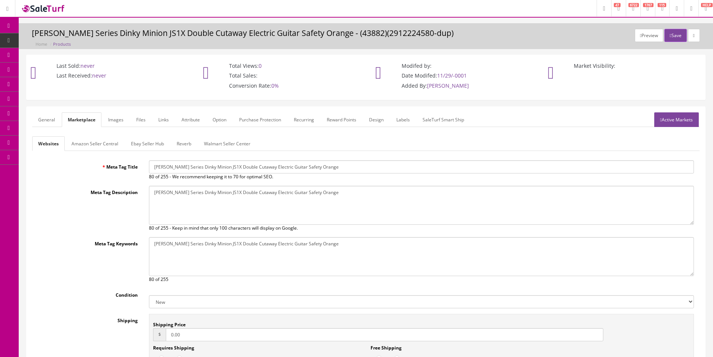
click at [193, 164] on input "Jackson JS Series Dinky Minion JS1X Double Cutaway Electric Guitar Safety Orange" at bounding box center [421, 166] width 545 height 13
click at [192, 164] on input "Jackson JS Series Dinky Minion JS1X Double Cutaway Electric Guitar Safety Orange" at bounding box center [421, 166] width 545 height 13
paste input "Randy Rhoads Minion JS1XM Electric Guitar, Snow Whit"
type input "[PERSON_NAME] Series [PERSON_NAME] Minion JS1XM Electric Guitar, Snow White"
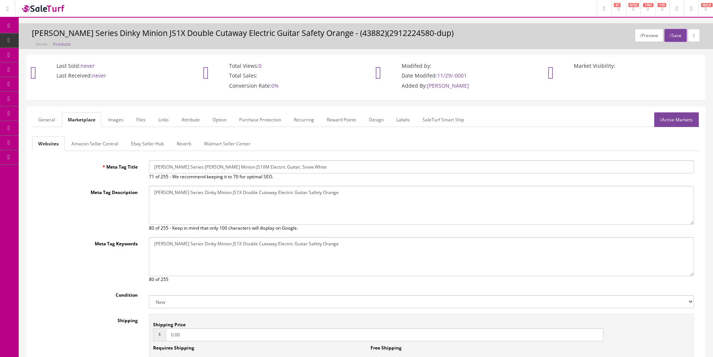
click at [203, 185] on div "Meta Tag Title Jackson JS Series Randy Rhoads Minion JS1XM Electric Guitar, Sno…" at bounding box center [366, 285] width 668 height 251
click at [222, 201] on textarea "Jackson JS Series Dinky Minion JS1X Double Cutaway Electric Guitar Safety Orange" at bounding box center [421, 205] width 545 height 39
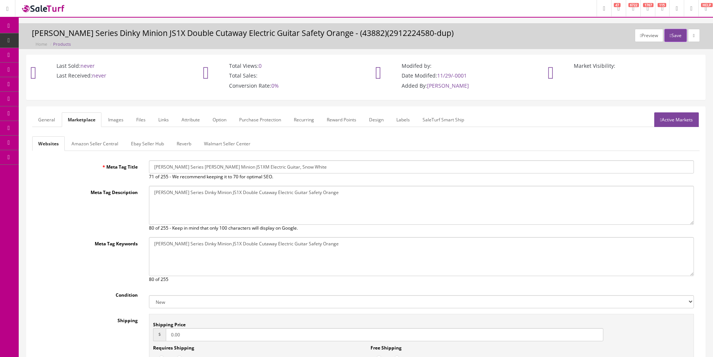
click at [222, 201] on textarea "Jackson JS Series Dinky Minion JS1X Double Cutaway Electric Guitar Safety Orange" at bounding box center [421, 205] width 545 height 39
paste textarea "Randy Rhoads Minion JS1XM Electric Guitar, Snow Whit"
type textarea "[PERSON_NAME] Series [PERSON_NAME] Minion JS1XM Electric Guitar, Snow White"
click at [240, 279] on div "Jackson JS Series Dinky Minion JS1X Double Cutaway Electric Guitar Safety Orang…" at bounding box center [421, 260] width 556 height 46
click at [239, 279] on div "Jackson JS Series Dinky Minion JS1X Double Cutaway Electric Guitar Safety Orang…" at bounding box center [421, 260] width 556 height 46
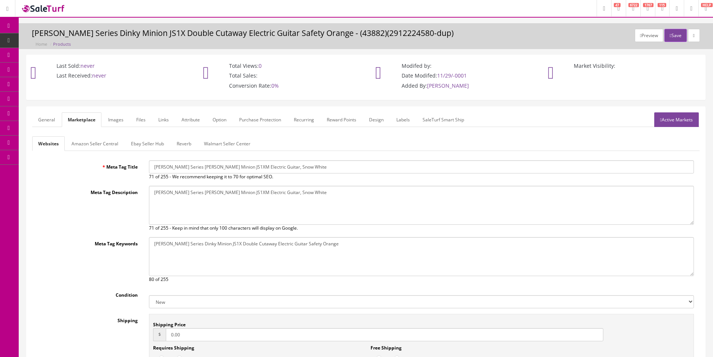
click at [239, 255] on textarea "Jackson JS Series Dinky Minion JS1X Double Cutaway Electric Guitar Safety Orange" at bounding box center [421, 256] width 545 height 39
click at [238, 255] on textarea "Jackson JS Series Dinky Minion JS1X Double Cutaway Electric Guitar Safety Orange" at bounding box center [421, 256] width 545 height 39
paste textarea "Randy Rhoads Minion JS1XM Electric Guitar, Snow Whit"
type textarea "[PERSON_NAME] Series [PERSON_NAME] Minion JS1XM Electric Guitar, Snow White"
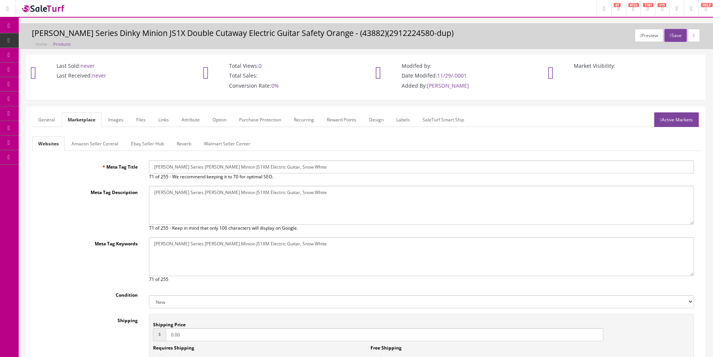
click at [89, 145] on link "Amazon Seller Central" at bounding box center [95, 143] width 59 height 15
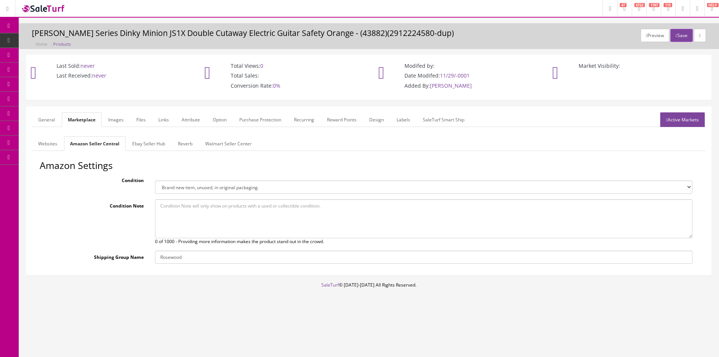
click at [141, 145] on link "Ebay Seller Hub" at bounding box center [148, 143] width 45 height 15
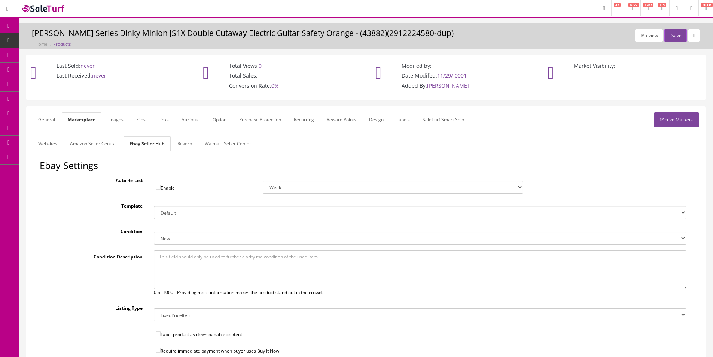
click at [178, 146] on link "Reverb" at bounding box center [185, 143] width 27 height 15
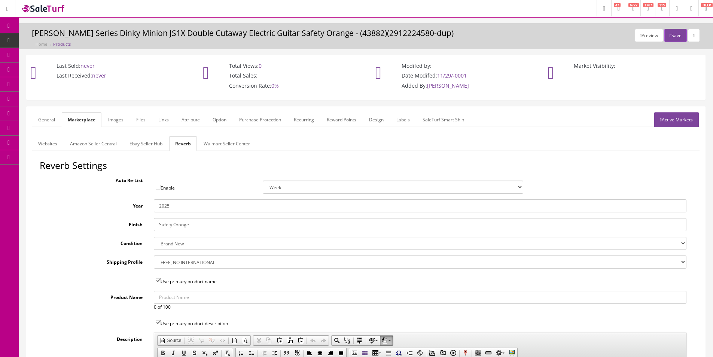
click at [169, 219] on input "Safety Orange" at bounding box center [420, 224] width 533 height 13
type input "Snow White"
click at [125, 118] on link "Images" at bounding box center [115, 119] width 27 height 15
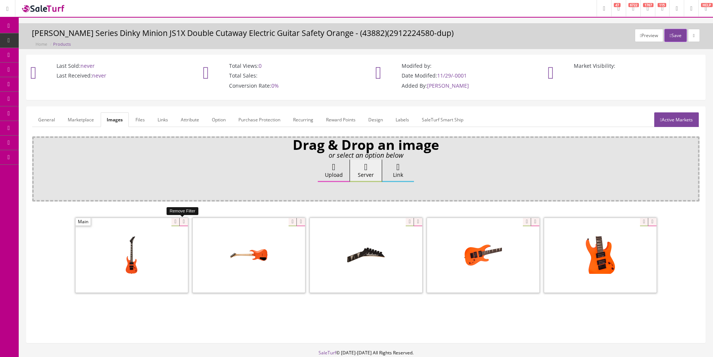
click at [179, 224] on icon at bounding box center [183, 222] width 8 height 8
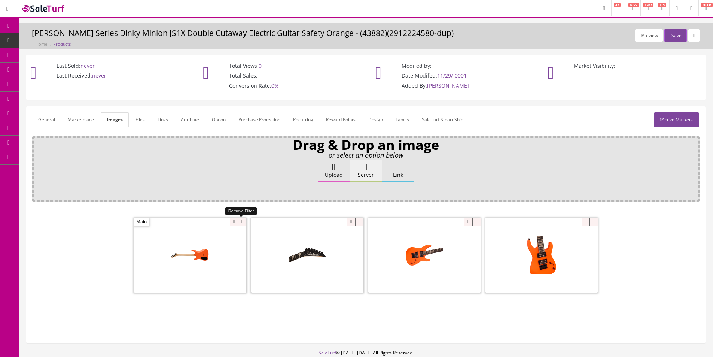
click at [244, 225] on icon at bounding box center [242, 222] width 8 height 8
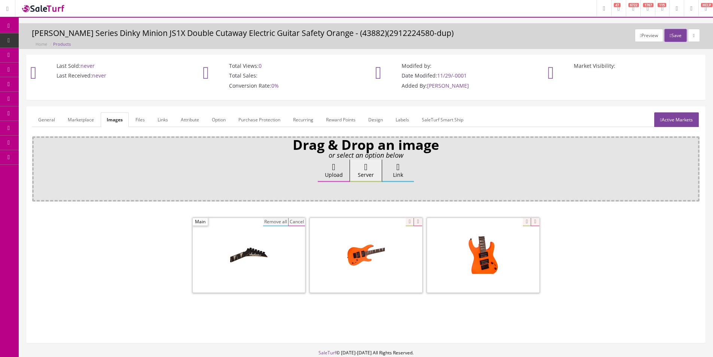
click at [270, 219] on button "Remove all" at bounding box center [275, 222] width 25 height 8
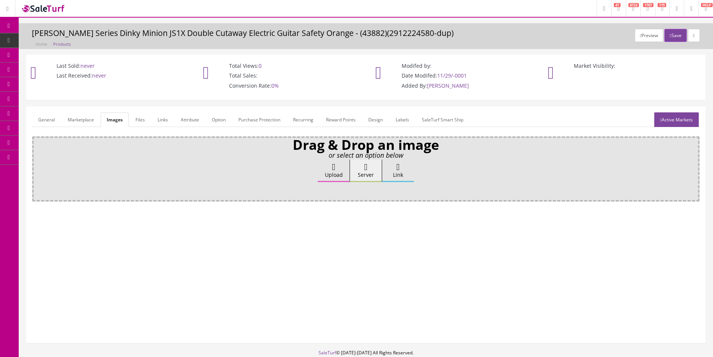
click at [336, 169] on icon at bounding box center [333, 167] width 3 height 9
click at [37, 167] on input "Upload" at bounding box center [37, 163] width 0 height 7
click at [326, 173] on label "Upload" at bounding box center [334, 171] width 32 height 22
click at [37, 167] on input "Upload" at bounding box center [37, 163] width 0 height 7
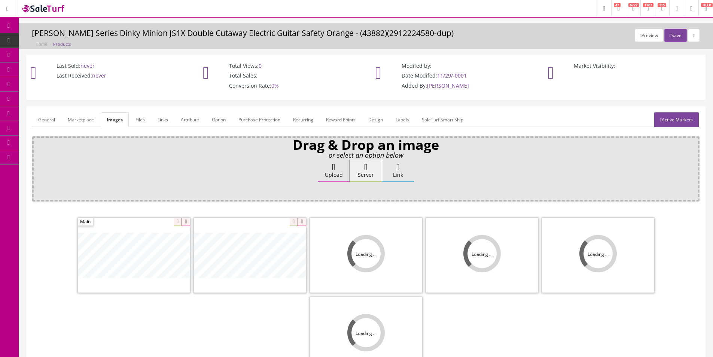
scroll to position [45, 0]
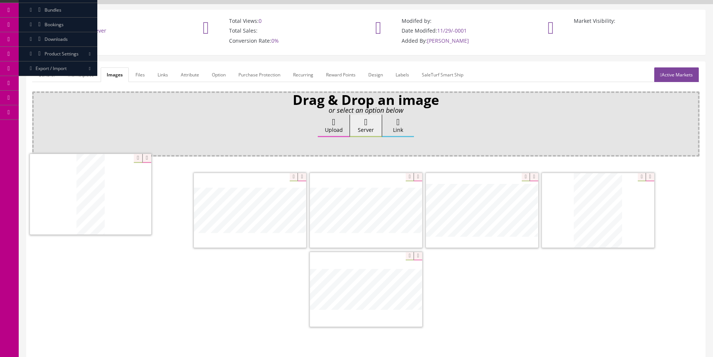
drag, startPoint x: 226, startPoint y: 218, endPoint x: 236, endPoint y: 236, distance: 20.8
drag, startPoint x: 336, startPoint y: 274, endPoint x: 228, endPoint y: 206, distance: 127.8
drag, startPoint x: 340, startPoint y: 281, endPoint x: 336, endPoint y: 245, distance: 36.6
drag, startPoint x: 354, startPoint y: 276, endPoint x: 457, endPoint y: 201, distance: 126.9
drag, startPoint x: 398, startPoint y: 285, endPoint x: 595, endPoint y: 205, distance: 212.6
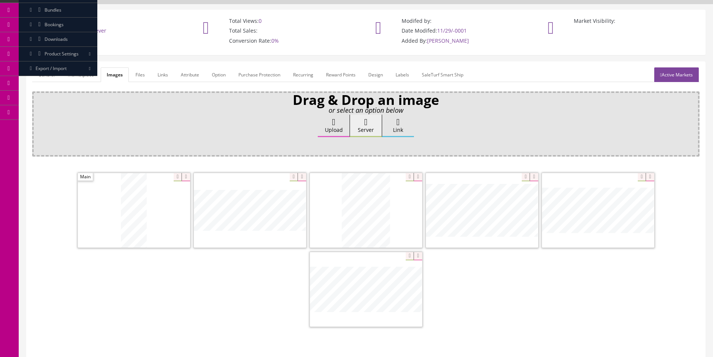
click at [194, 76] on link "Attribute" at bounding box center [190, 74] width 30 height 15
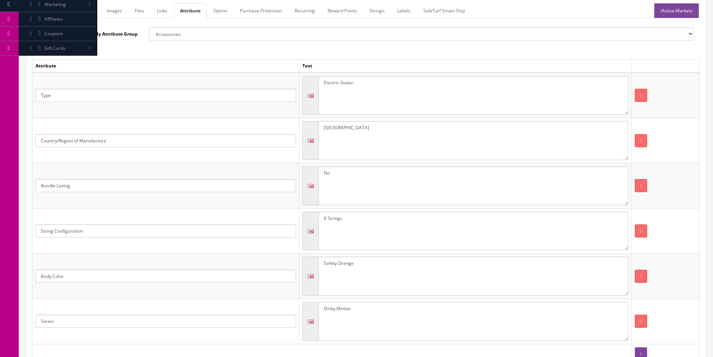
scroll to position [157, 0]
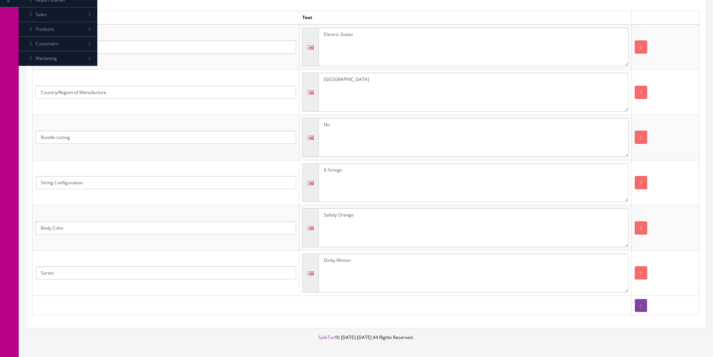
click at [356, 226] on textarea "Safety Orange" at bounding box center [474, 227] width 310 height 39
type textarea "Snow White"
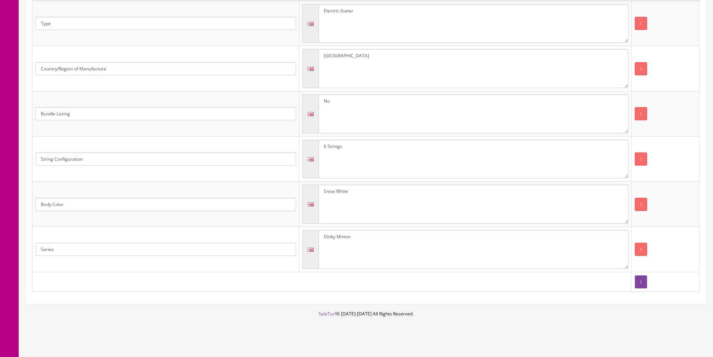
scroll to position [187, 0]
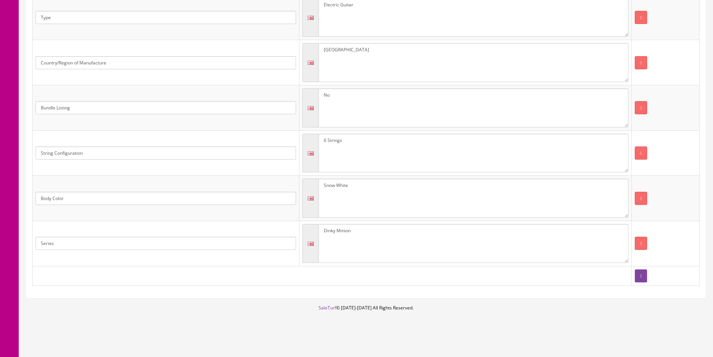
click at [397, 243] on textarea "Dinky Minion" at bounding box center [474, 243] width 310 height 39
click at [356, 235] on textarea "Dinky Minion" at bounding box center [474, 243] width 310 height 39
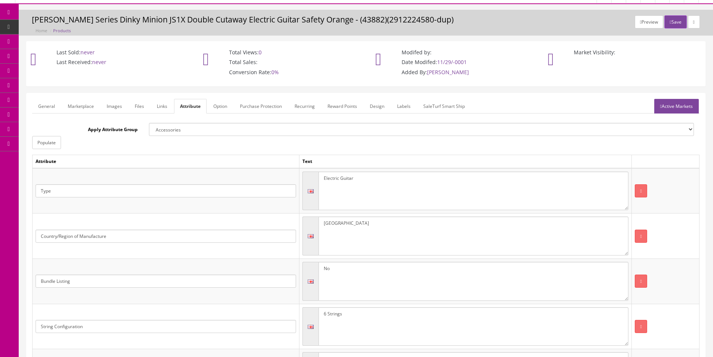
scroll to position [0, 0]
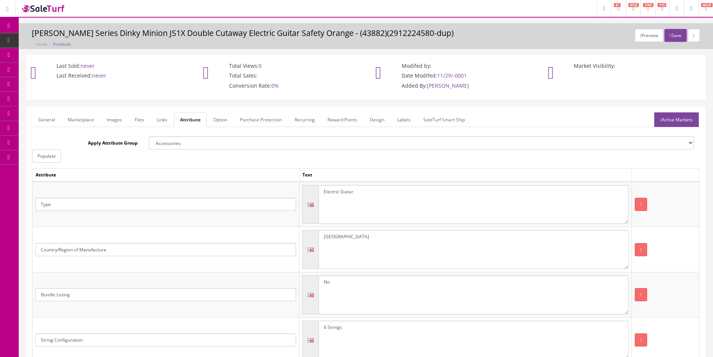
type textarea "Randy Rhoads"
click at [676, 117] on link "Active Markets" at bounding box center [677, 119] width 45 height 15
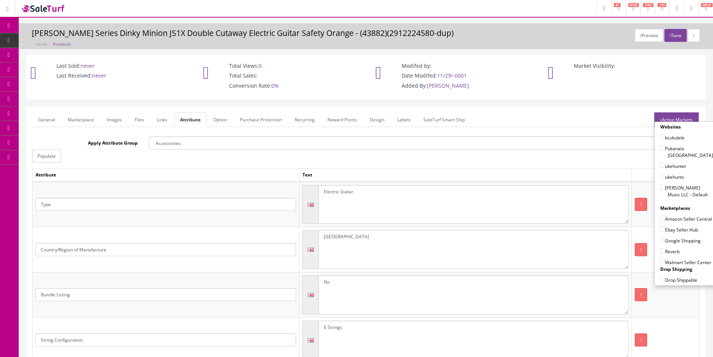
drag, startPoint x: 672, startPoint y: 187, endPoint x: 674, endPoint y: 195, distance: 8.7
click at [672, 187] on label "[PERSON_NAME] Music LLC - Default" at bounding box center [687, 191] width 53 height 14
click at [665, 187] on input"] "[PERSON_NAME] Music LLC - Default" at bounding box center [663, 187] width 5 height 5
checkbox input"] "true"
click at [674, 216] on label "Amazon Seller Central" at bounding box center [687, 218] width 52 height 7
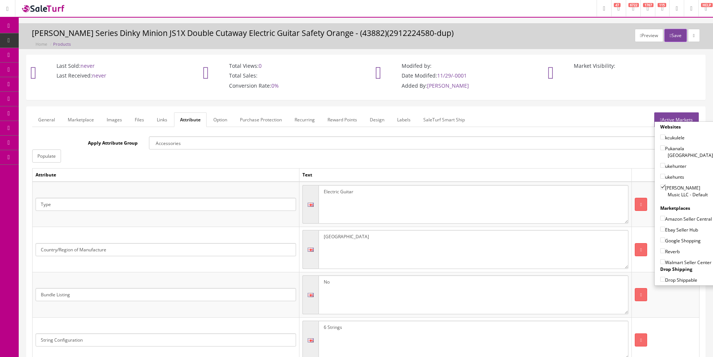
click at [665, 216] on input"] "Amazon Seller Central" at bounding box center [663, 218] width 5 height 5
checkbox input"] "true"
click at [671, 231] on label "Ebay Seller Hub" at bounding box center [680, 229] width 38 height 7
click at [665, 231] on input"] "Ebay Seller Hub" at bounding box center [663, 229] width 5 height 5
checkbox input"] "true"
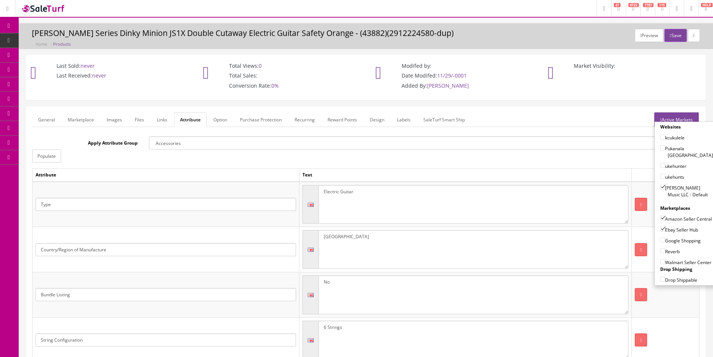
click at [670, 243] on label "Google Shopping" at bounding box center [681, 240] width 40 height 7
click at [665, 242] on input"] "Google Shopping" at bounding box center [663, 239] width 5 height 5
checkbox input"] "true"
click at [667, 252] on label "Reverb" at bounding box center [670, 251] width 19 height 7
click at [665, 252] on input"] "Reverb" at bounding box center [663, 250] width 5 height 5
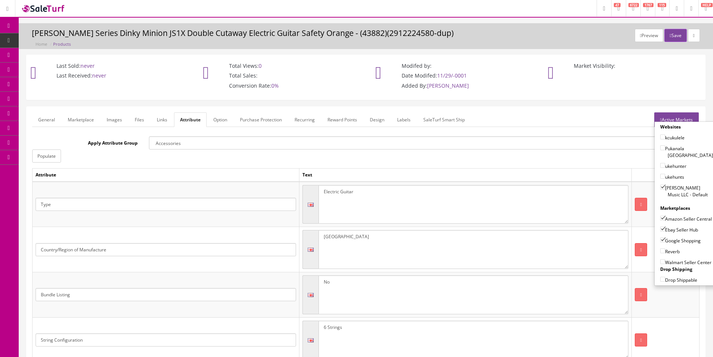
checkbox input"] "true"
click at [675, 36] on button "Save" at bounding box center [676, 35] width 22 height 13
click at [482, 41] on div "Preview Save Jackson JS Series Dinky Minion JS1X Double Cutaway Electric Guitar…" at bounding box center [365, 38] width 683 height 19
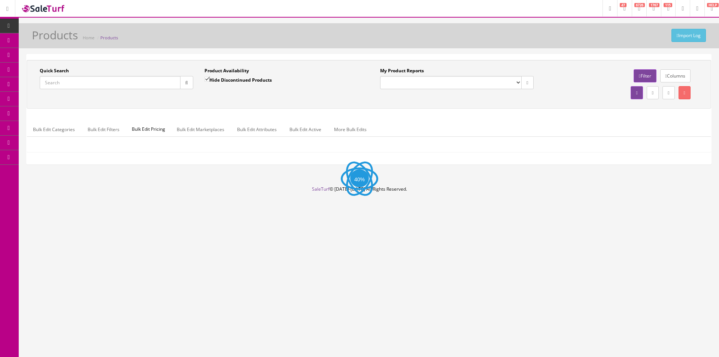
click at [116, 81] on input "Quick Search" at bounding box center [110, 82] width 141 height 13
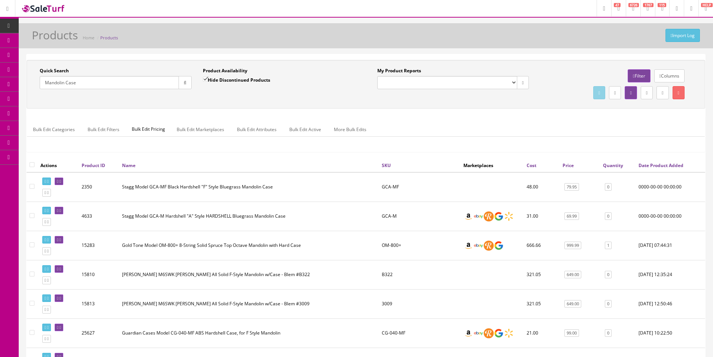
type input "Mandolin Case"
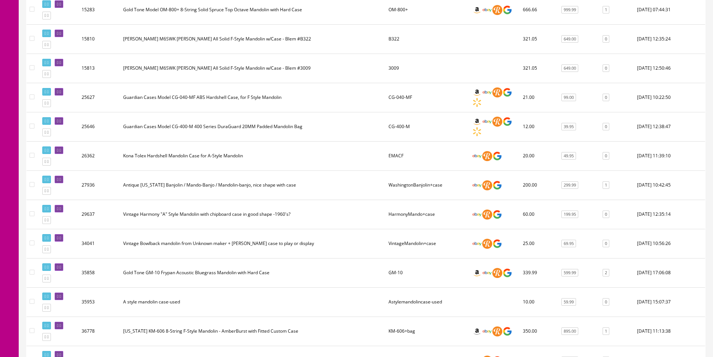
scroll to position [262, 0]
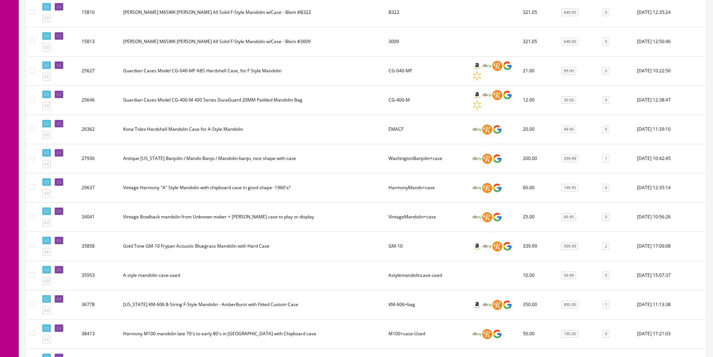
click at [407, 159] on td "WashingtonBanjolin+case" at bounding box center [428, 158] width 84 height 29
click at [412, 163] on td "WashingtonBanjolin+case" at bounding box center [428, 158] width 84 height 29
click at [408, 172] on td "WashingtonBanjolin+case" at bounding box center [428, 158] width 84 height 29
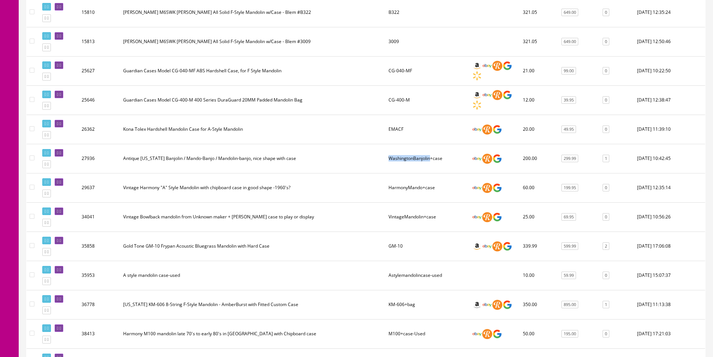
click at [408, 172] on td "WashingtonBanjolin+case" at bounding box center [428, 158] width 84 height 29
click at [406, 183] on td "HarmonyMando+case" at bounding box center [428, 187] width 84 height 29
click at [401, 188] on td "HarmonyMando+case" at bounding box center [428, 187] width 84 height 29
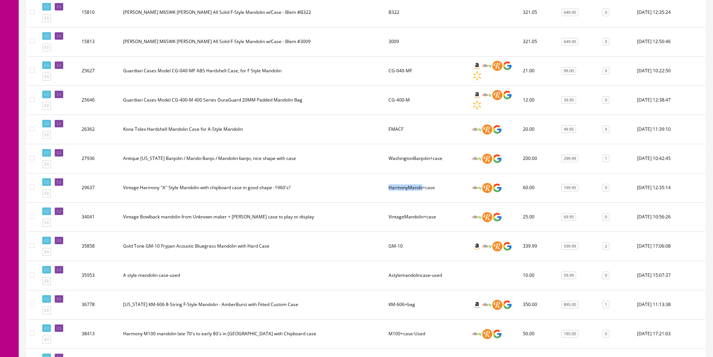
click at [401, 188] on td "HarmonyMando+case" at bounding box center [428, 187] width 84 height 29
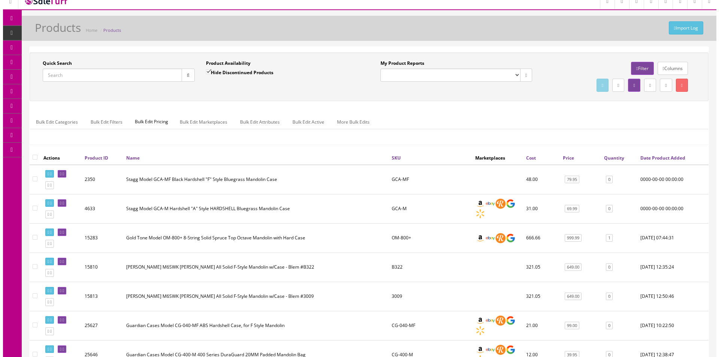
scroll to position [0, 0]
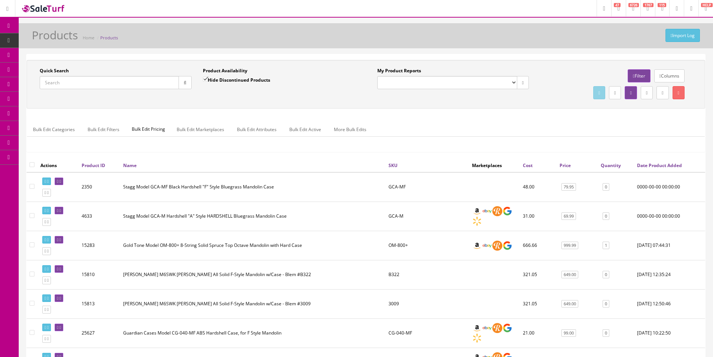
click at [155, 82] on input "Quick Search" at bounding box center [109, 82] width 139 height 13
click at [155, 83] on input "Quick Search" at bounding box center [109, 82] width 139 height 13
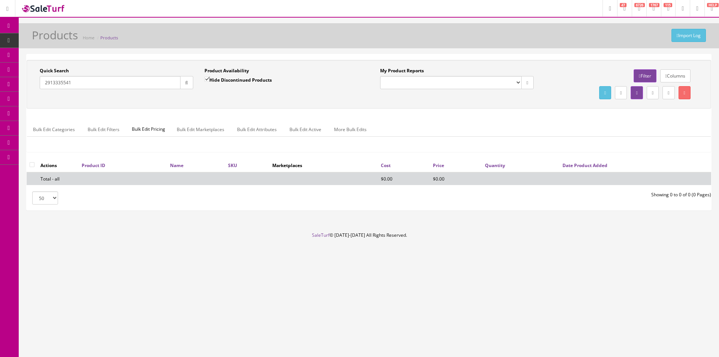
type input "2913335541"
click at [219, 83] on label "Hide Discontinued Products" at bounding box center [237, 79] width 67 height 7
click at [209, 82] on input "Hide Discontinued Products" at bounding box center [206, 79] width 5 height 5
checkbox input "false"
click at [219, 89] on div "Product Availability Hide Discontinued Products Date To" at bounding box center [281, 80] width 165 height 27
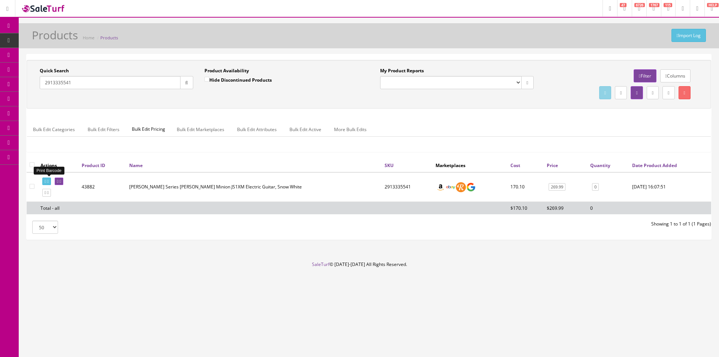
click at [49, 180] on icon at bounding box center [47, 181] width 1 height 4
